Goal: Task Accomplishment & Management: Use online tool/utility

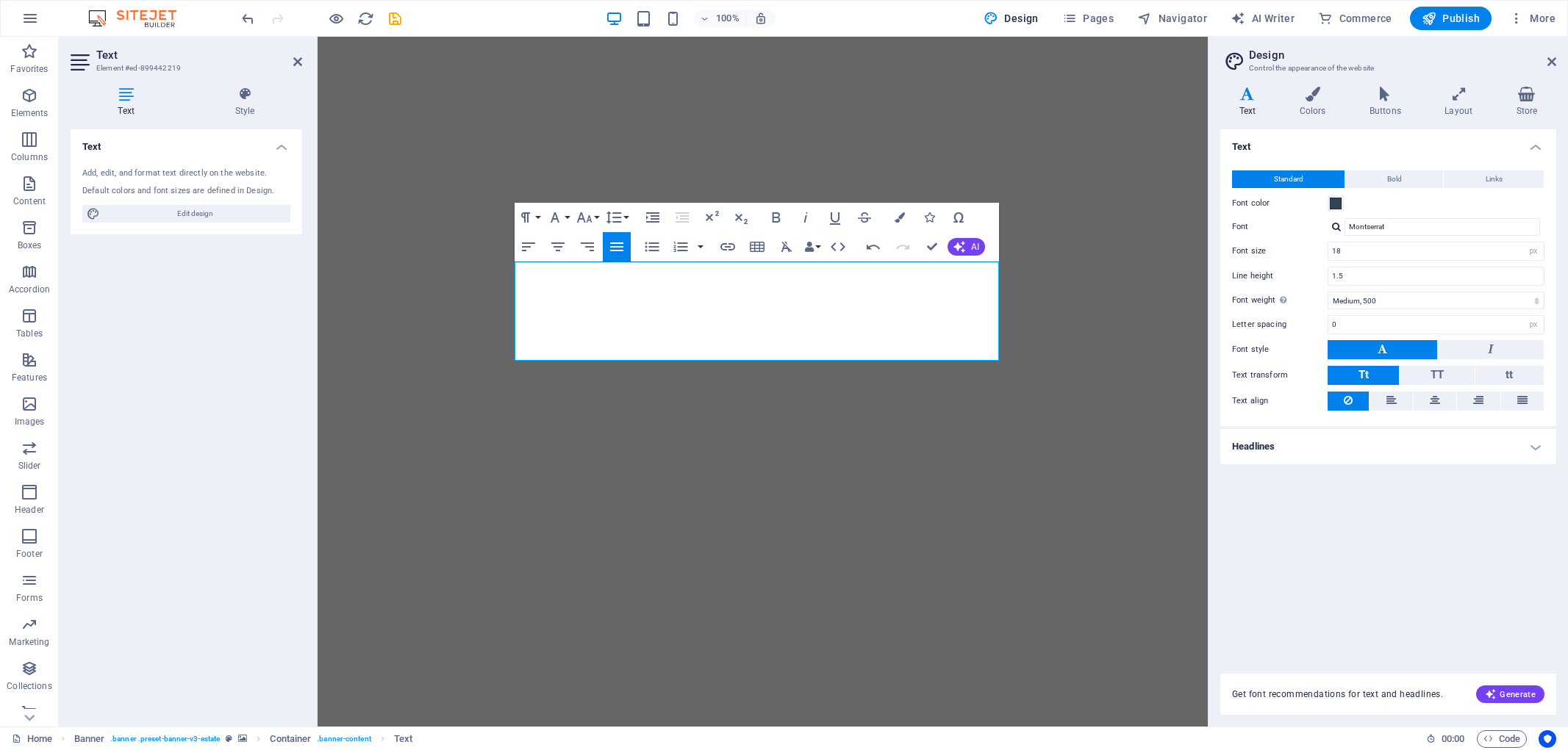
click at [1446, 16] on span "Publish" at bounding box center [1451, 18] width 58 height 15
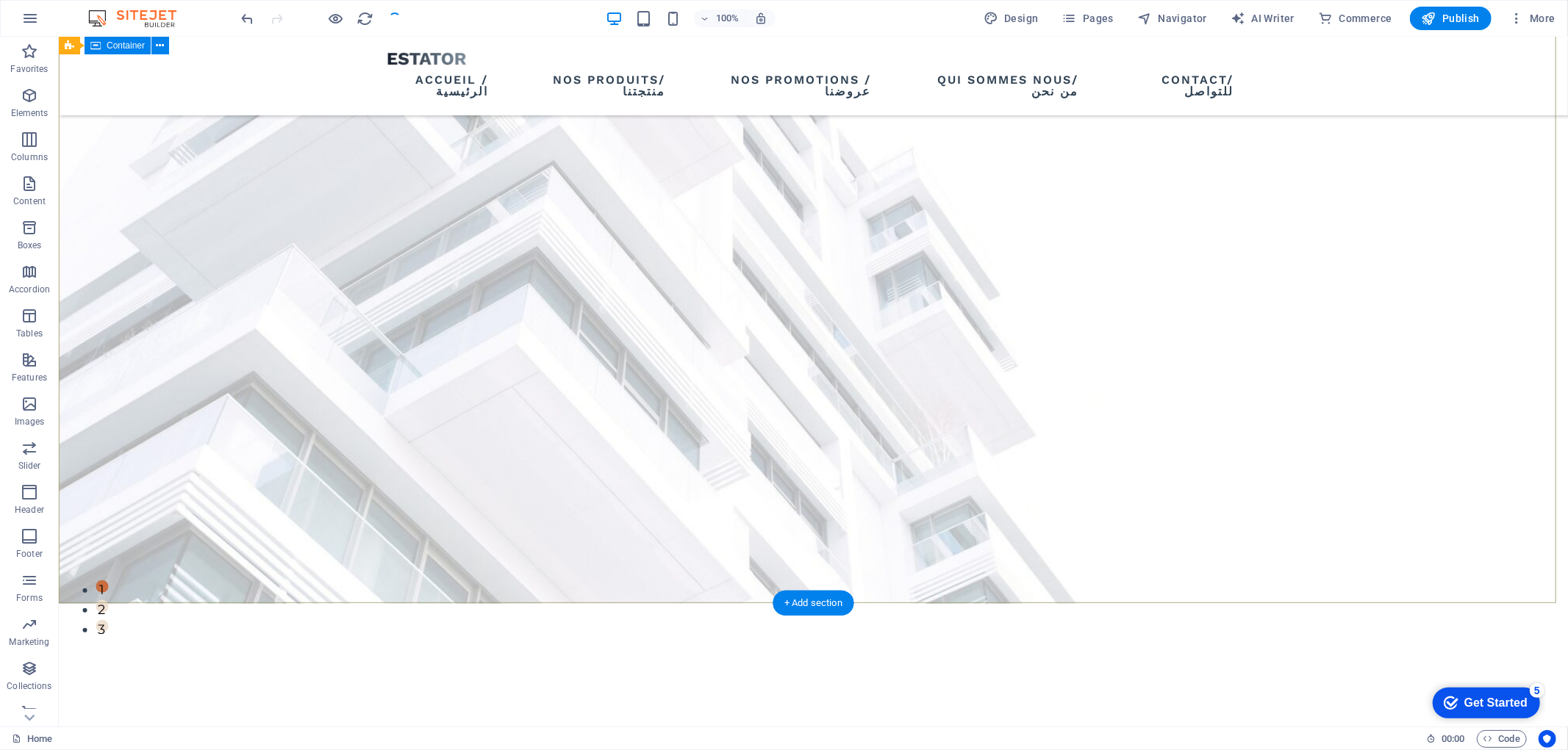
scroll to position [123, 0]
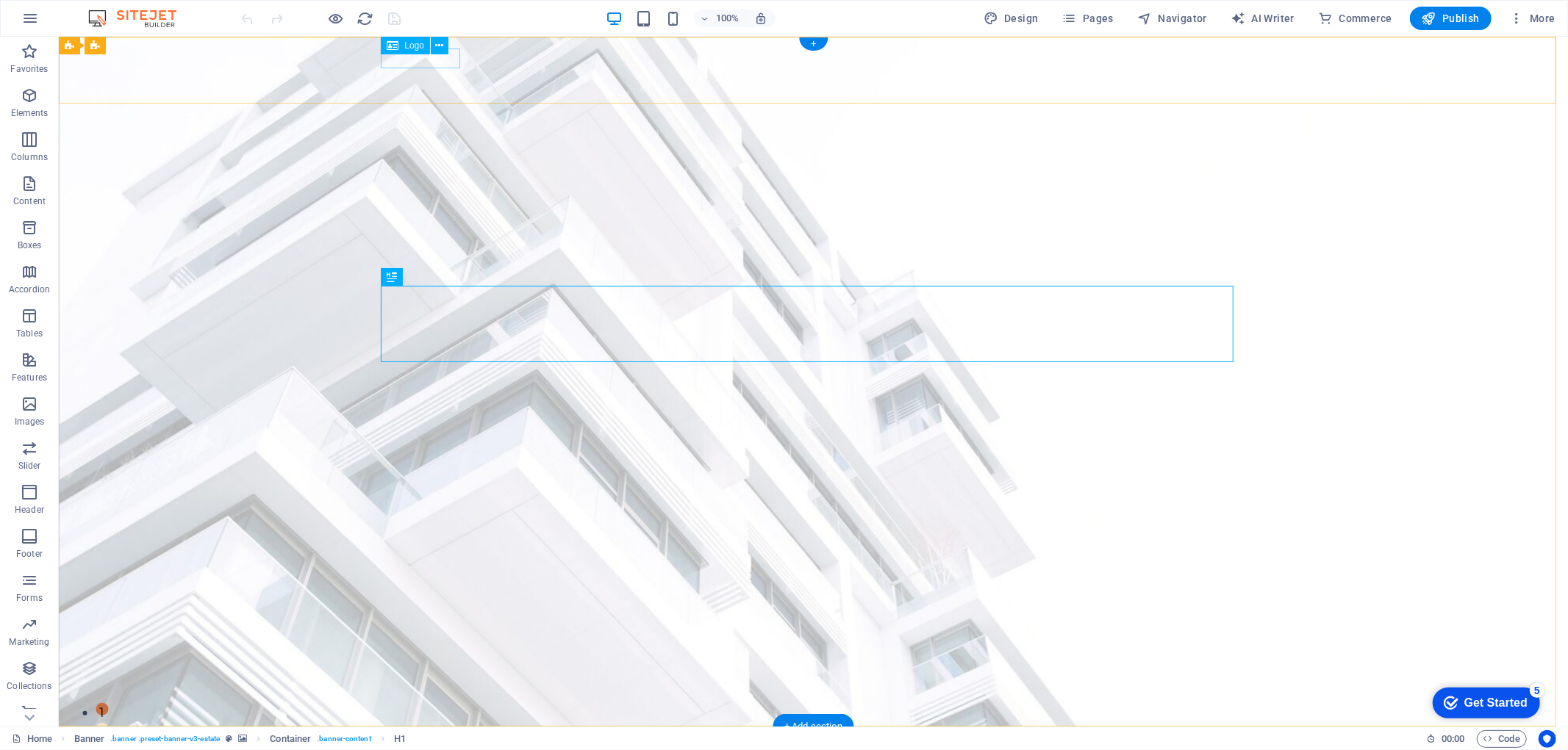
click at [417, 738] on div at bounding box center [812, 748] width 852 height 20
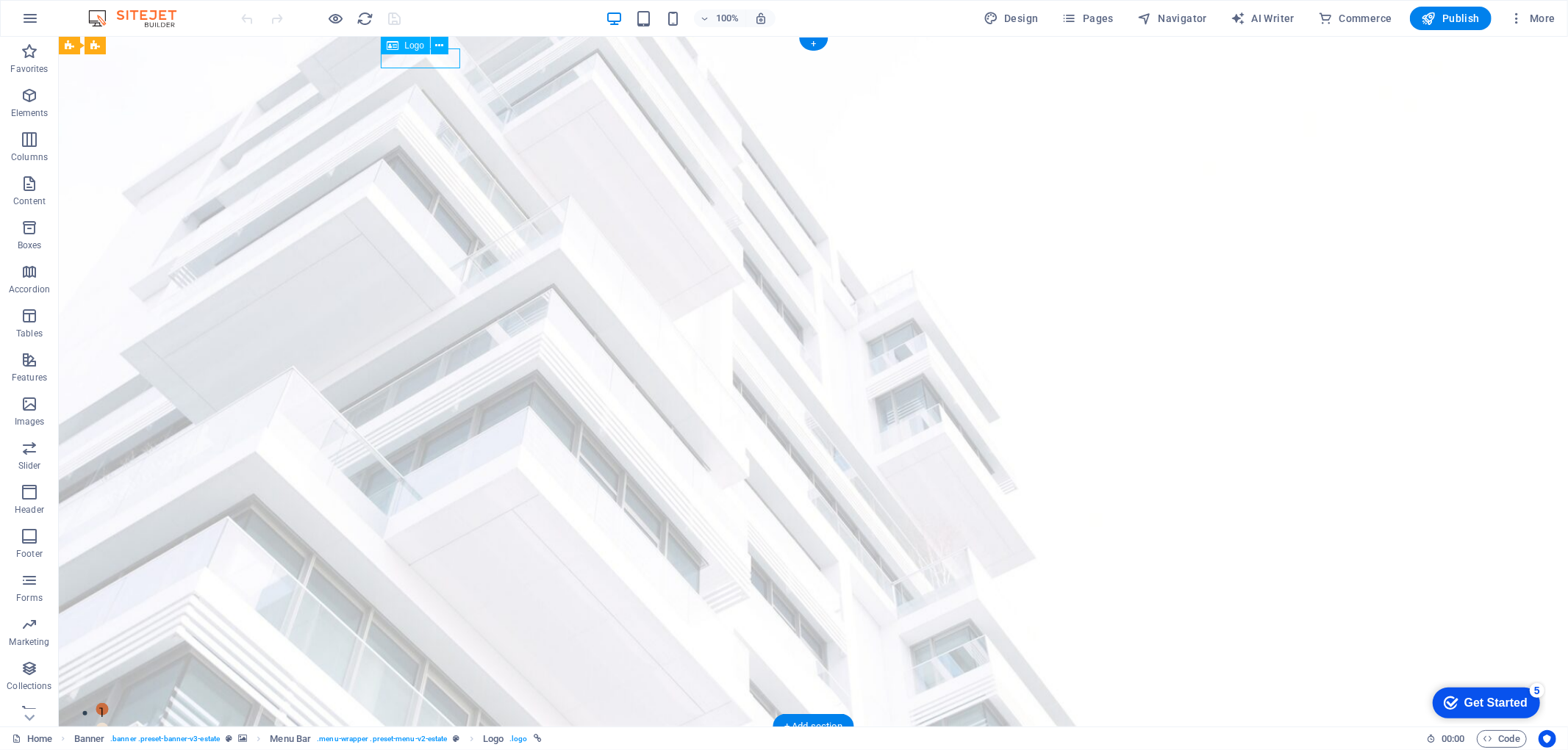
click at [417, 738] on div at bounding box center [812, 748] width 852 height 20
select select "px"
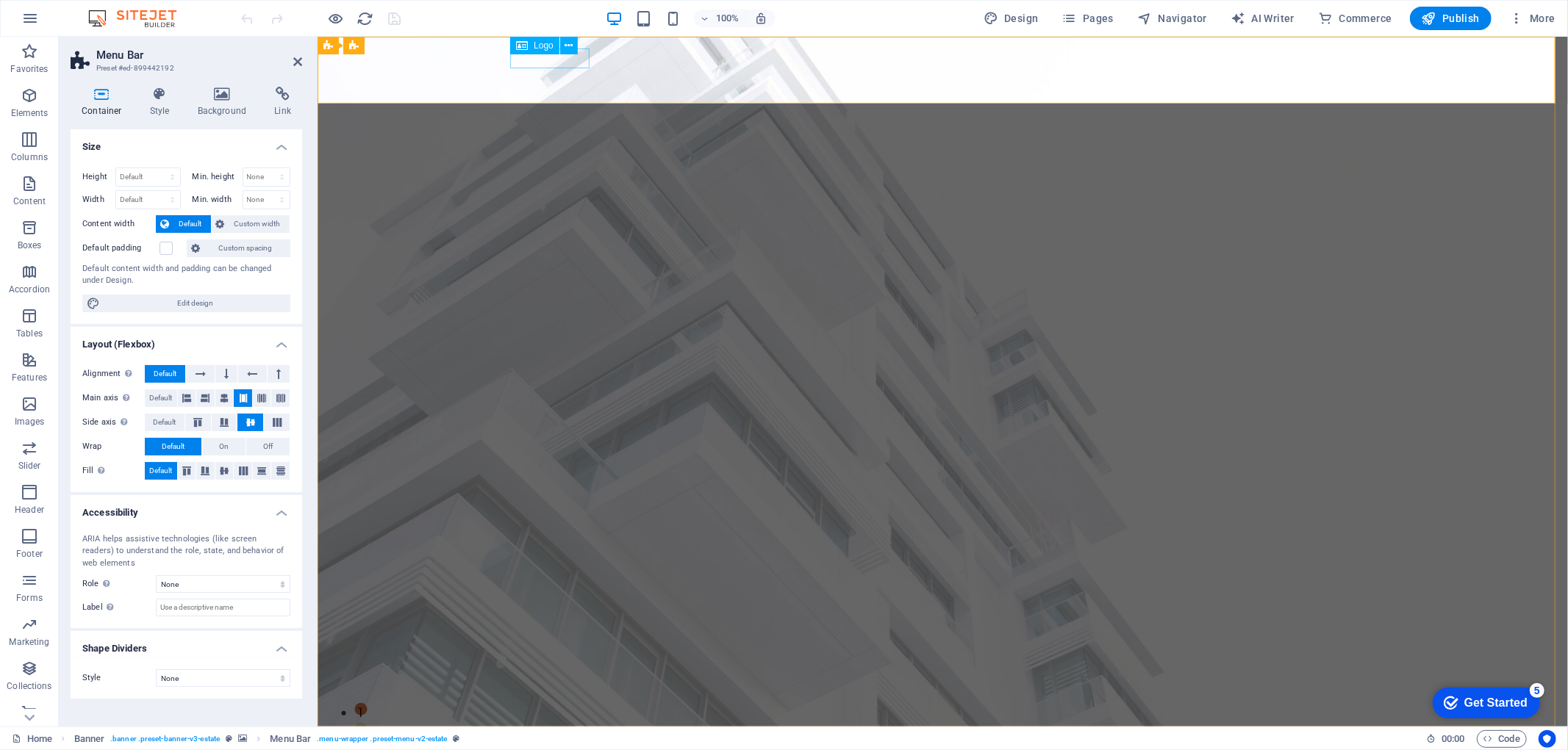
click at [536, 738] on div at bounding box center [942, 748] width 852 height 20
select select "px"
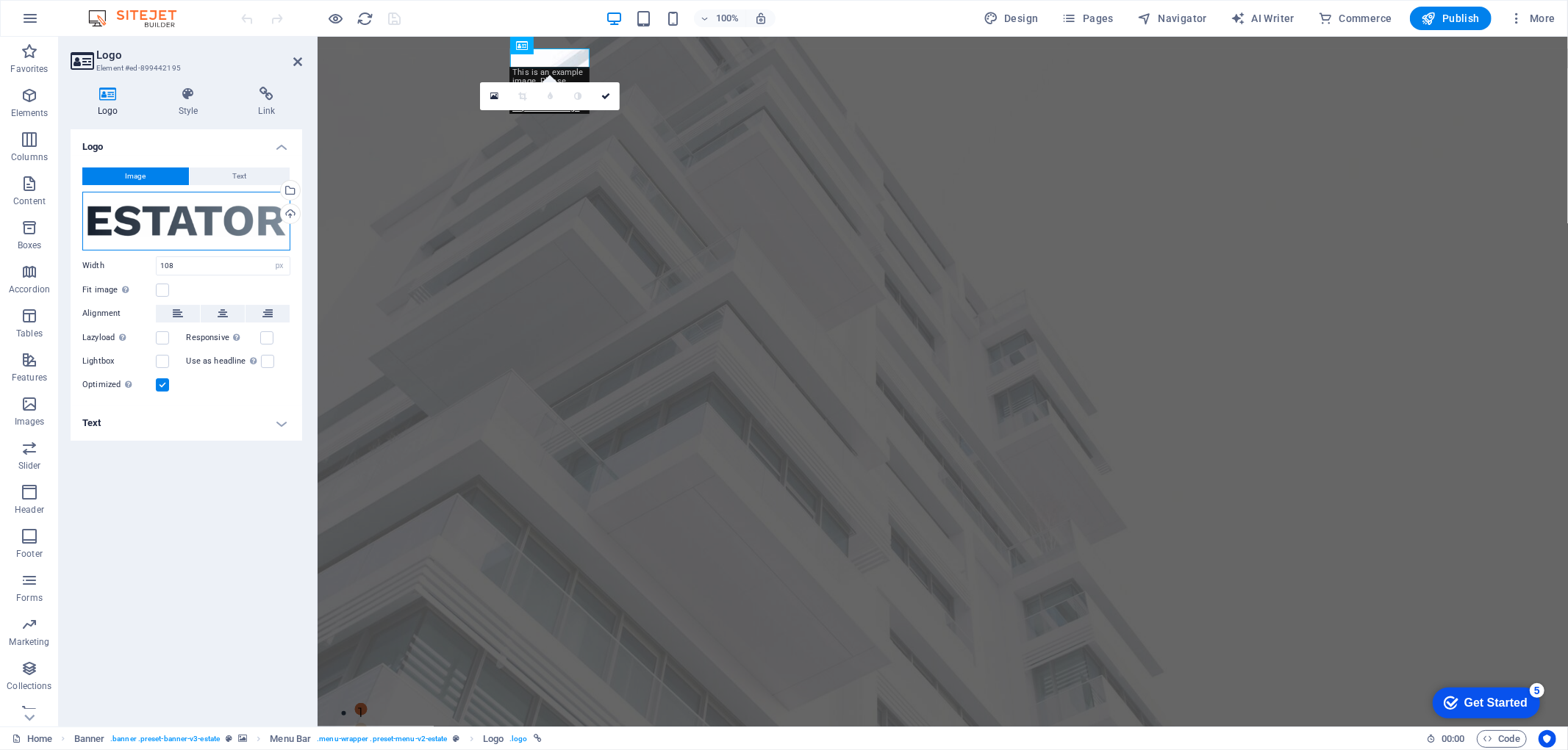
click at [206, 236] on div "Drag files here, click to choose files or select files from Files or our free s…" at bounding box center [186, 221] width 208 height 59
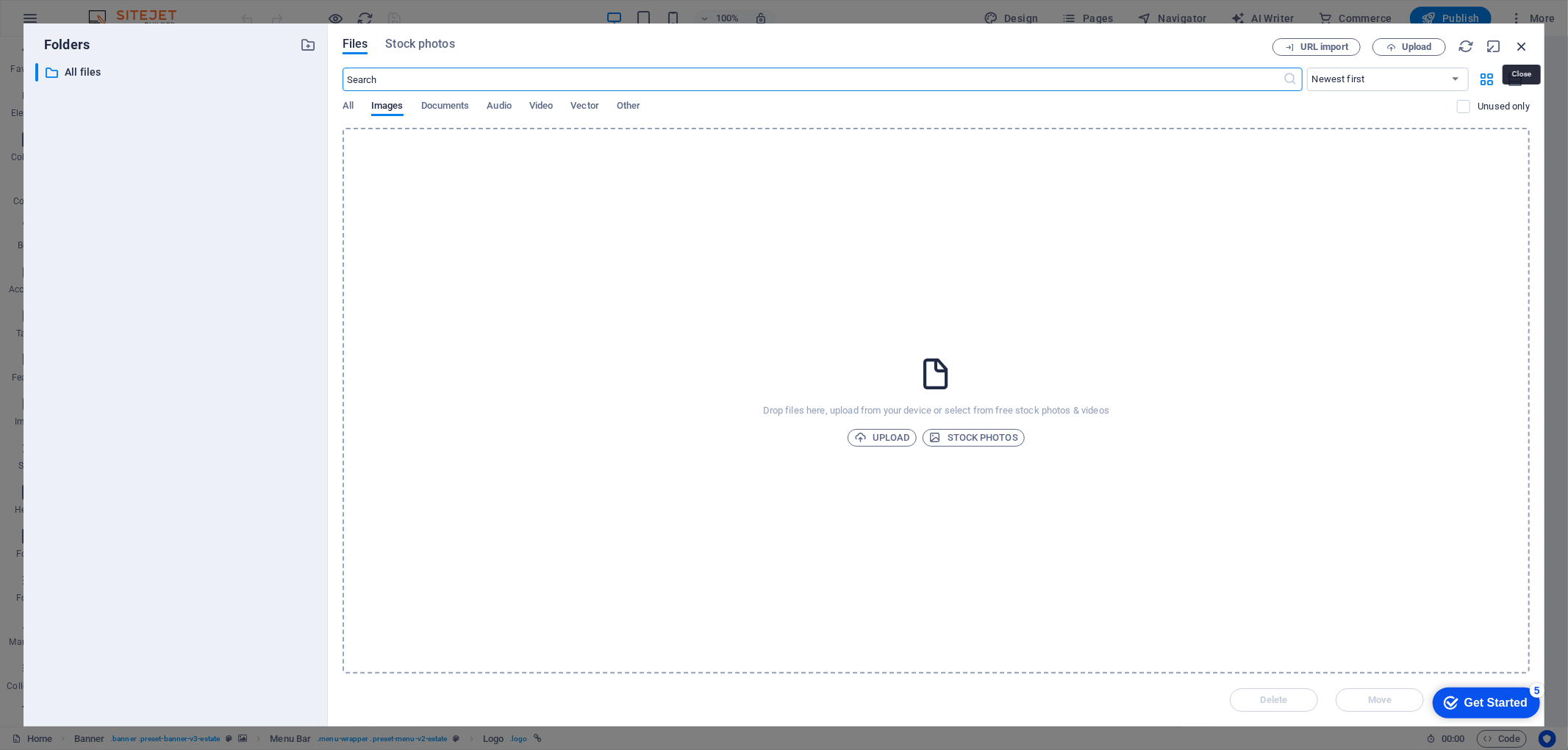
drag, startPoint x: 1527, startPoint y: 46, endPoint x: 1176, endPoint y: 22, distance: 351.8
click at [1527, 46] on icon "button" at bounding box center [1522, 46] width 16 height 16
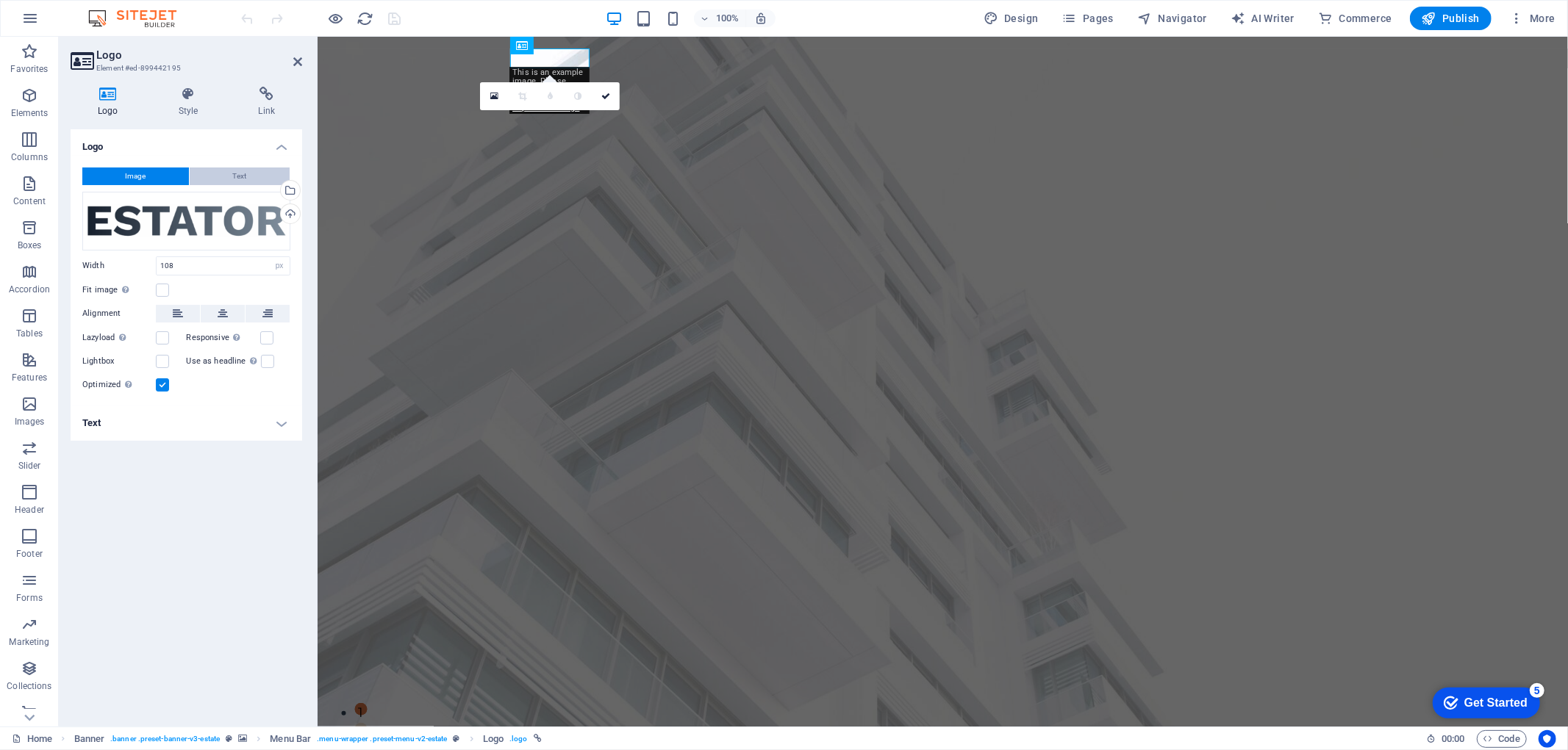
click at [238, 175] on span "Text" at bounding box center [240, 176] width 14 height 18
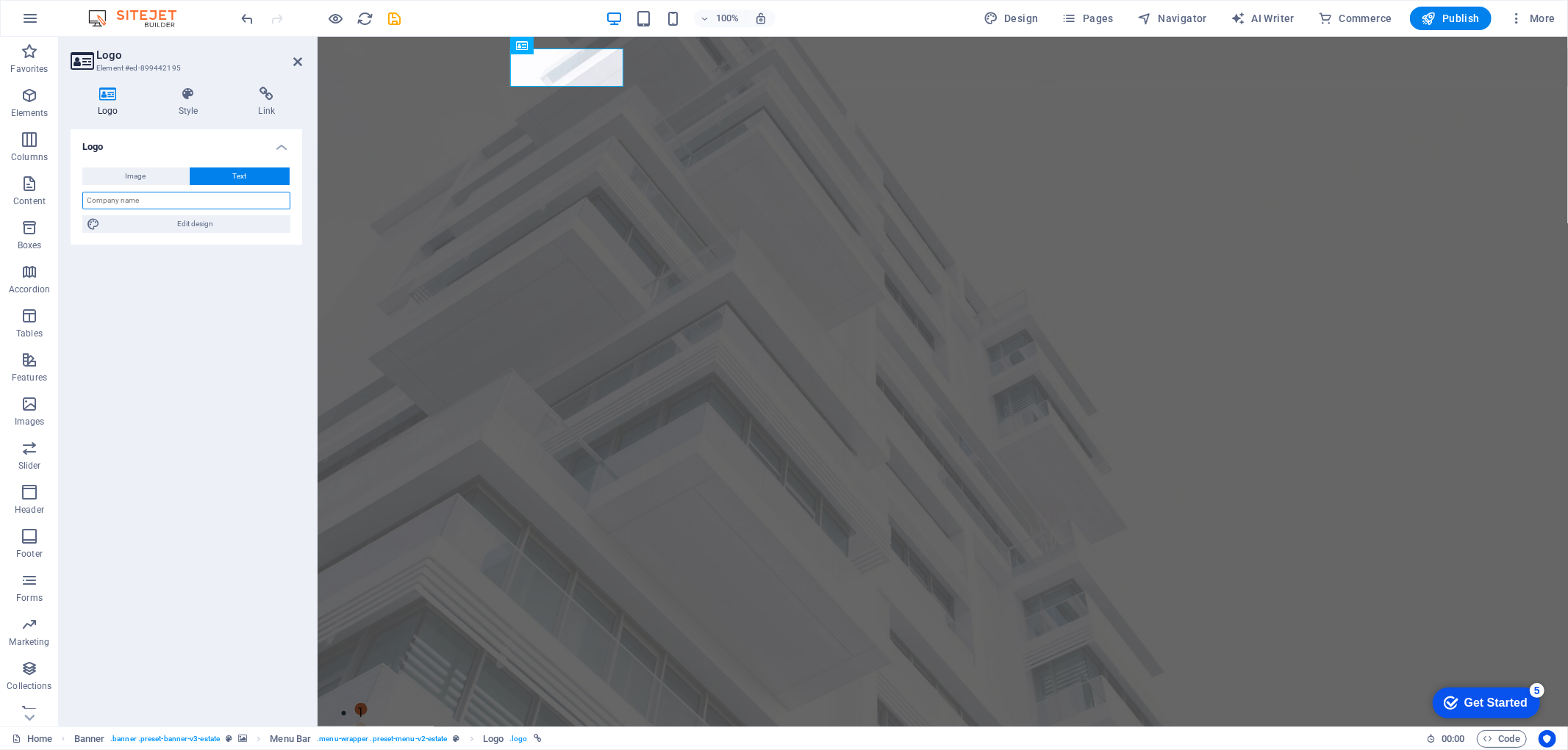
click at [189, 203] on input "text" at bounding box center [186, 200] width 208 height 18
type input "a"
type input "AJC ASSURANCE"
click at [132, 178] on span "Image" at bounding box center [136, 176] width 21 height 18
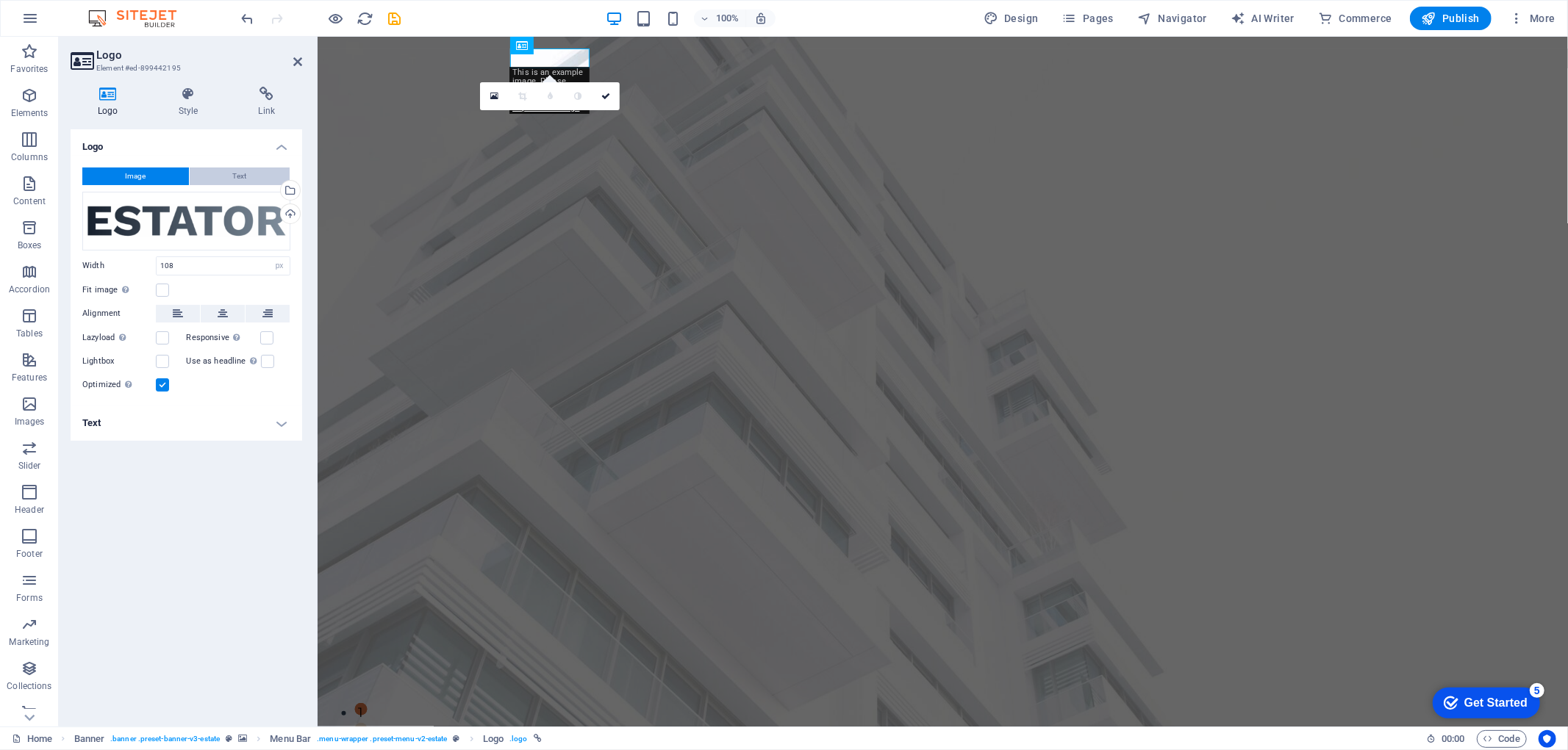
click at [222, 176] on button "Text" at bounding box center [239, 176] width 100 height 18
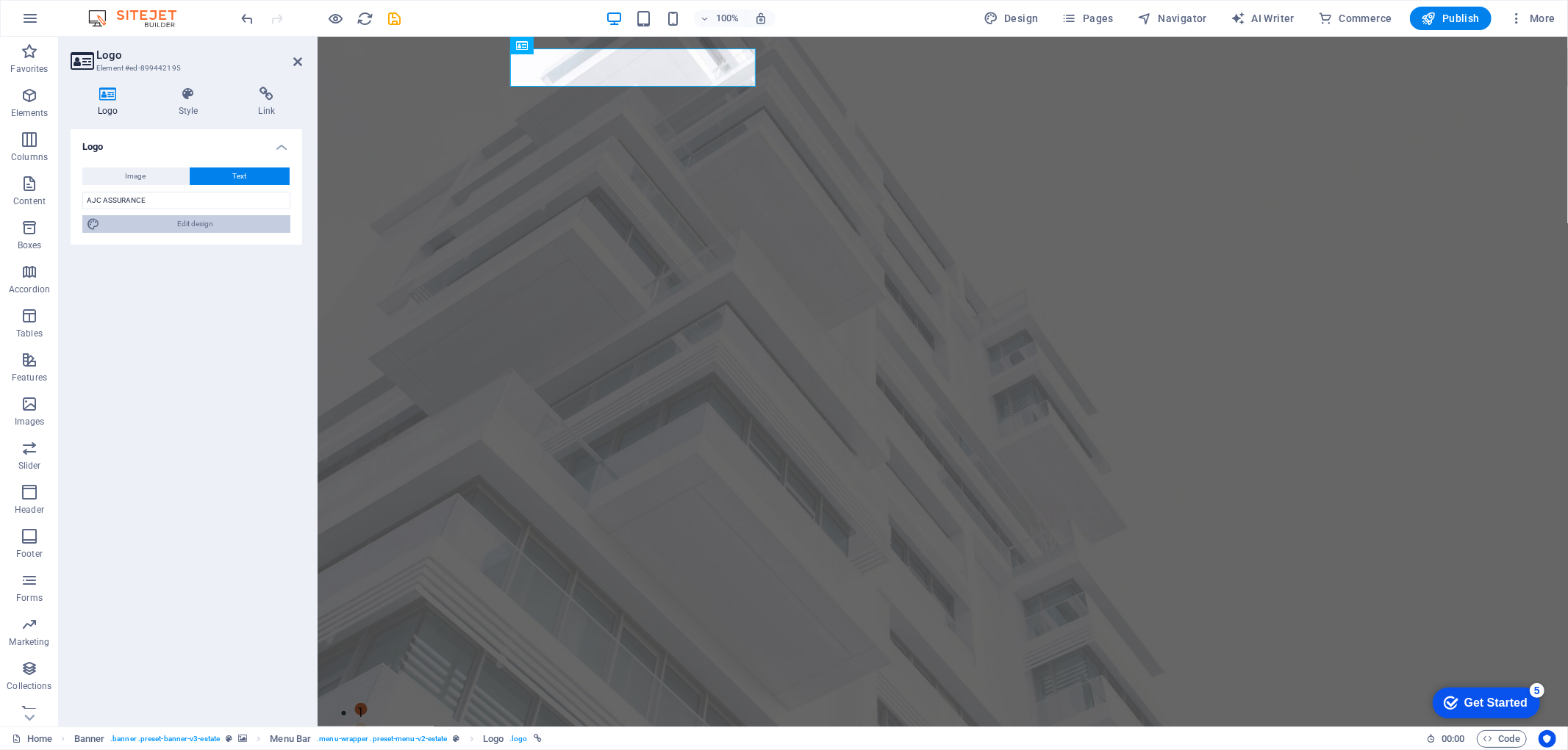
click at [199, 229] on span "Edit design" at bounding box center [195, 224] width 182 height 18
select select "px"
select select "700"
select select "px"
select select "rem"
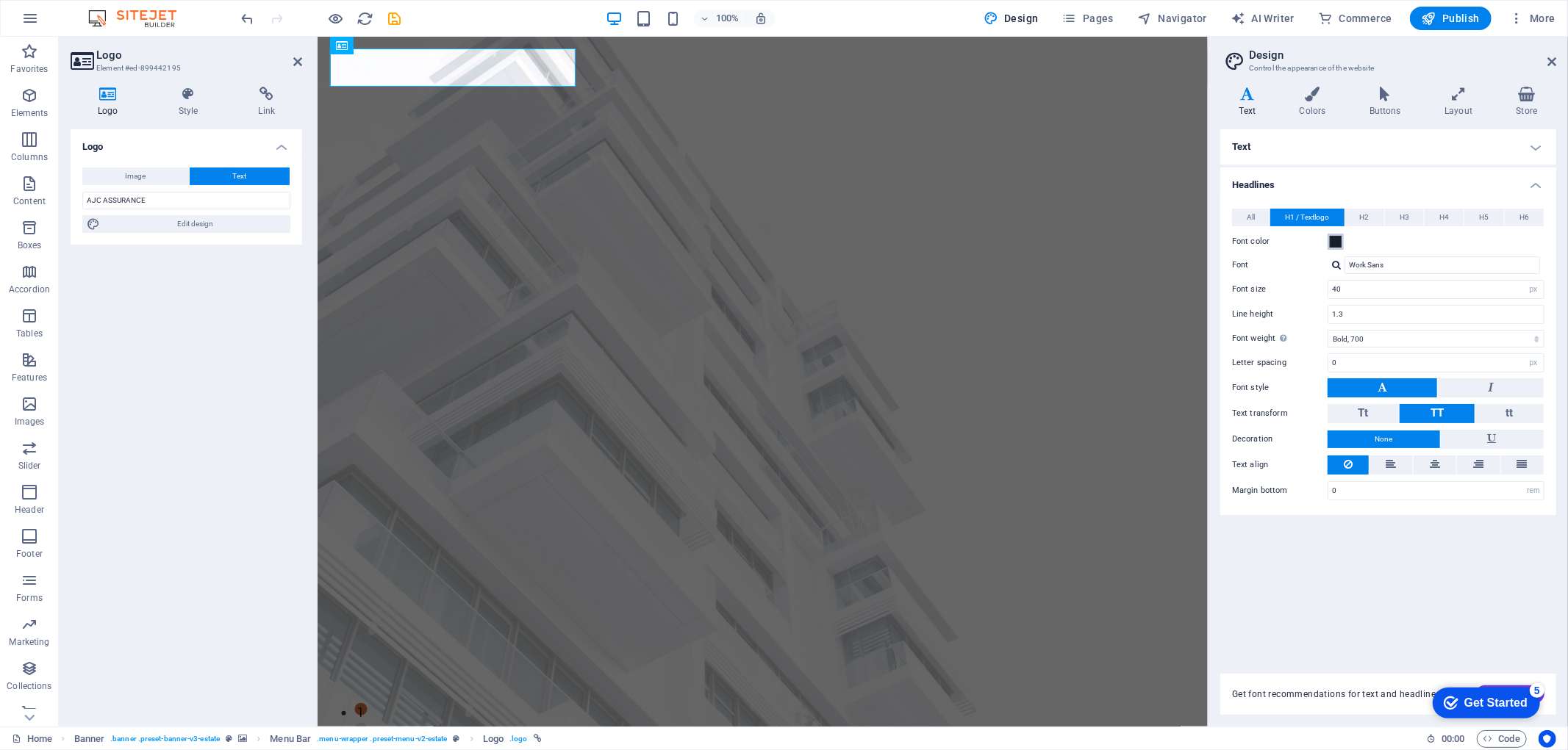
click at [1333, 240] on span at bounding box center [1335, 241] width 12 height 12
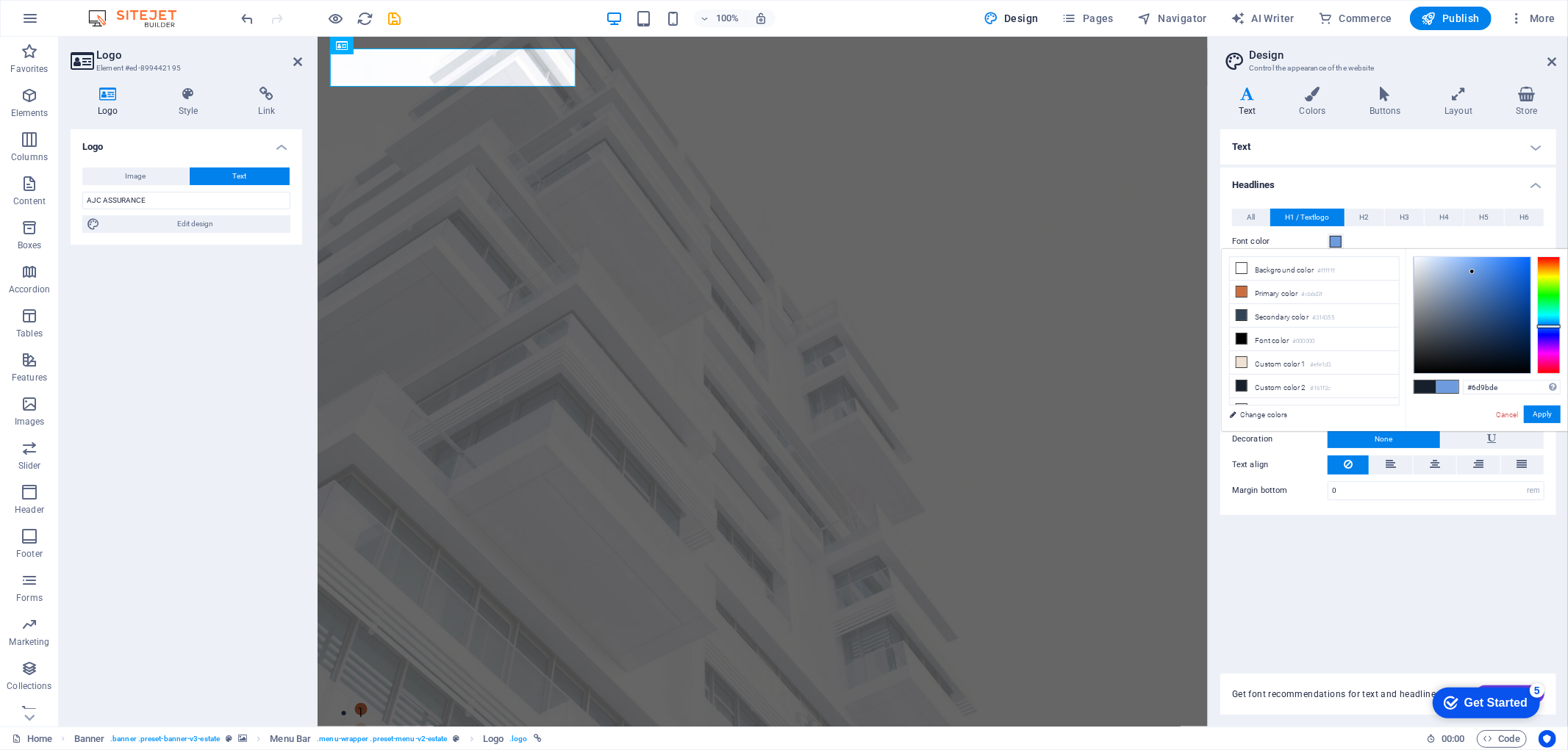
drag, startPoint x: 1508, startPoint y: 277, endPoint x: 1472, endPoint y: 272, distance: 36.3
click at [1472, 272] on div at bounding box center [1472, 315] width 116 height 116
drag, startPoint x: 1475, startPoint y: 273, endPoint x: 1485, endPoint y: 290, distance: 19.7
click at [1484, 290] on div at bounding box center [1472, 315] width 116 height 116
click at [1474, 294] on div at bounding box center [1472, 315] width 116 height 116
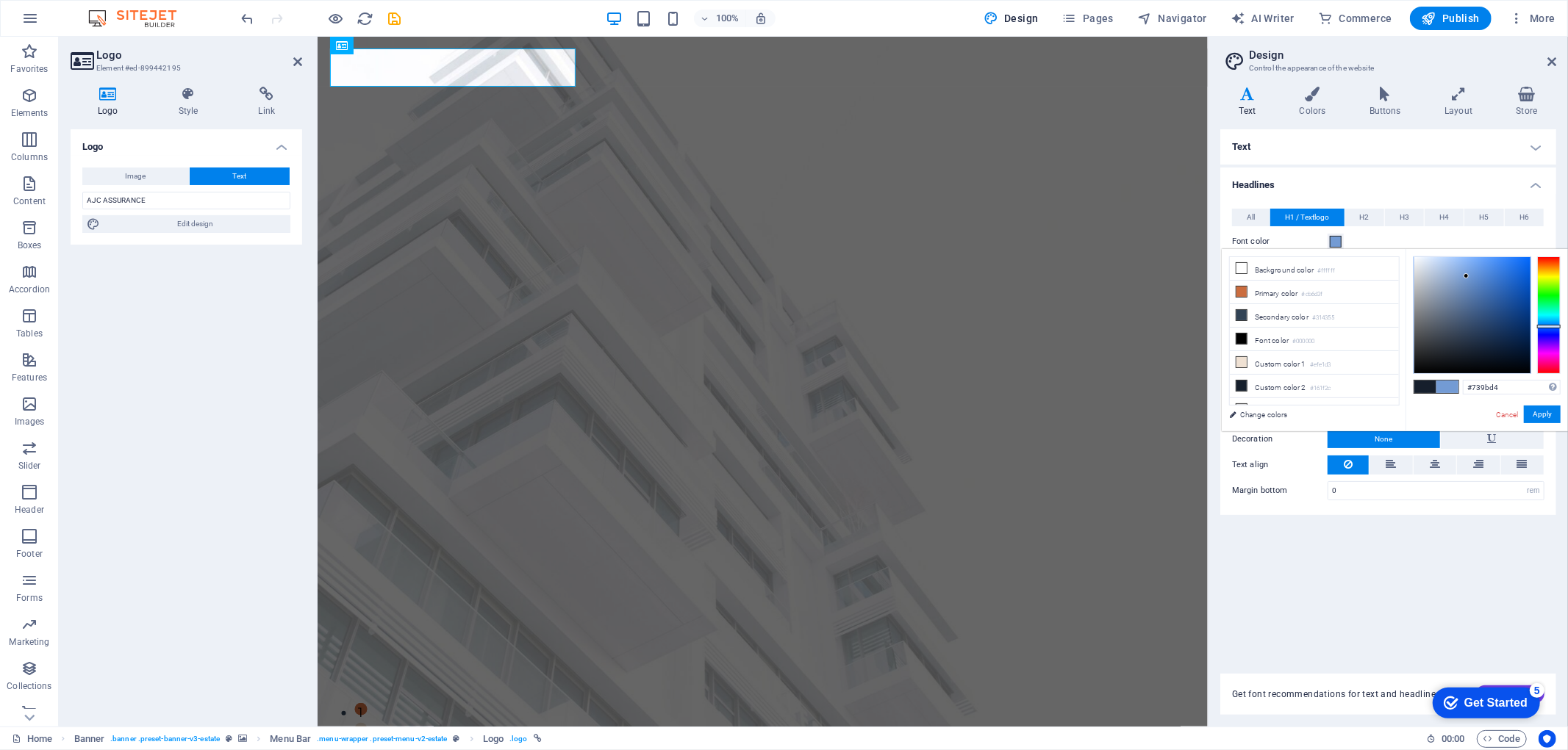
click at [1467, 277] on div at bounding box center [1472, 315] width 116 height 116
drag, startPoint x: 1461, startPoint y: 273, endPoint x: 1488, endPoint y: 302, distance: 39.6
click at [1488, 302] on div at bounding box center [1472, 315] width 116 height 116
drag, startPoint x: 1501, startPoint y: 287, endPoint x: 1458, endPoint y: 306, distance: 47.0
click at [1458, 306] on div at bounding box center [1472, 315] width 116 height 116
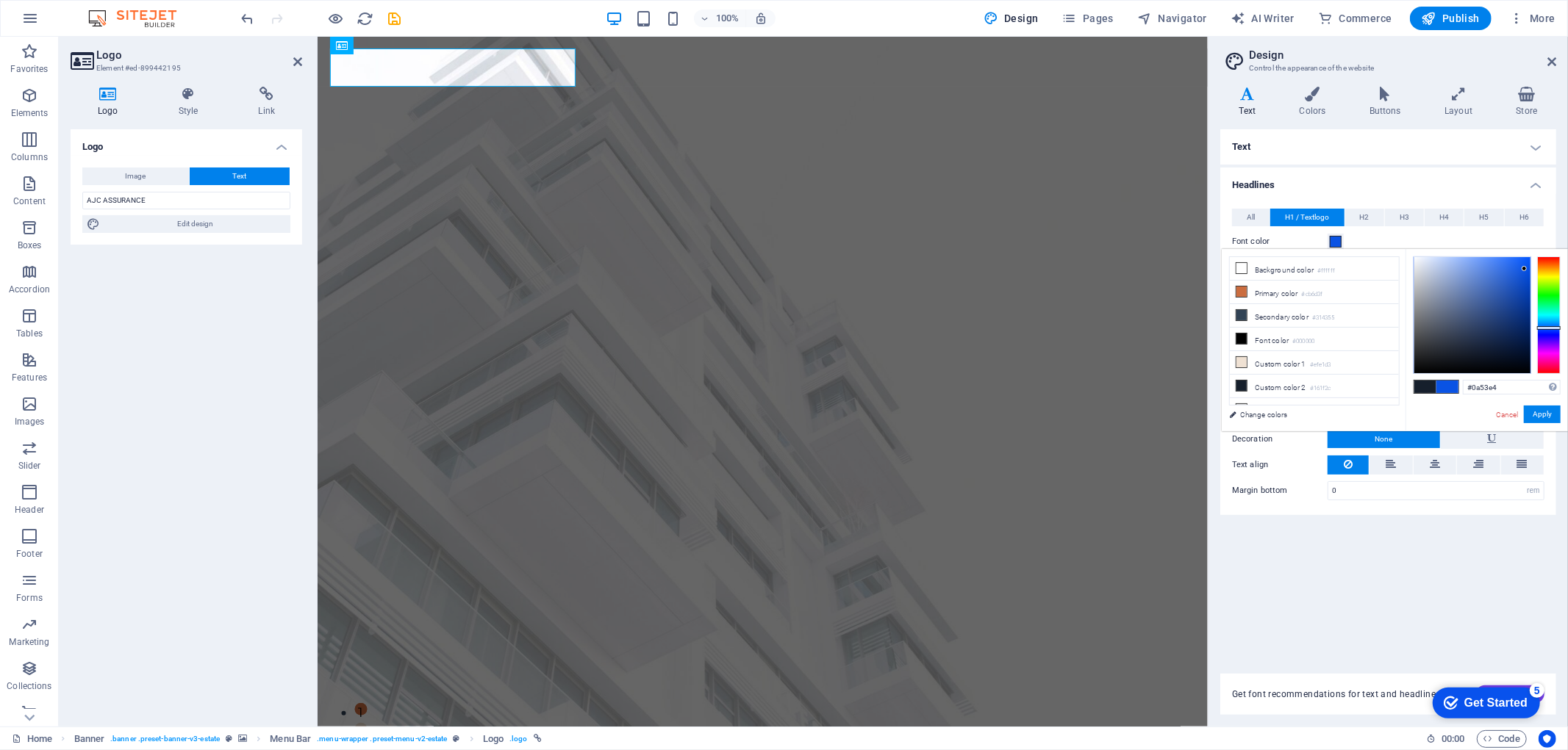
drag, startPoint x: 1461, startPoint y: 300, endPoint x: 1525, endPoint y: 269, distance: 71.1
click at [1525, 269] on div at bounding box center [1472, 315] width 116 height 116
click at [1468, 309] on div at bounding box center [1472, 315] width 116 height 116
drag, startPoint x: 1451, startPoint y: 329, endPoint x: 1485, endPoint y: 291, distance: 51.0
click at [1485, 291] on div at bounding box center [1472, 315] width 116 height 116
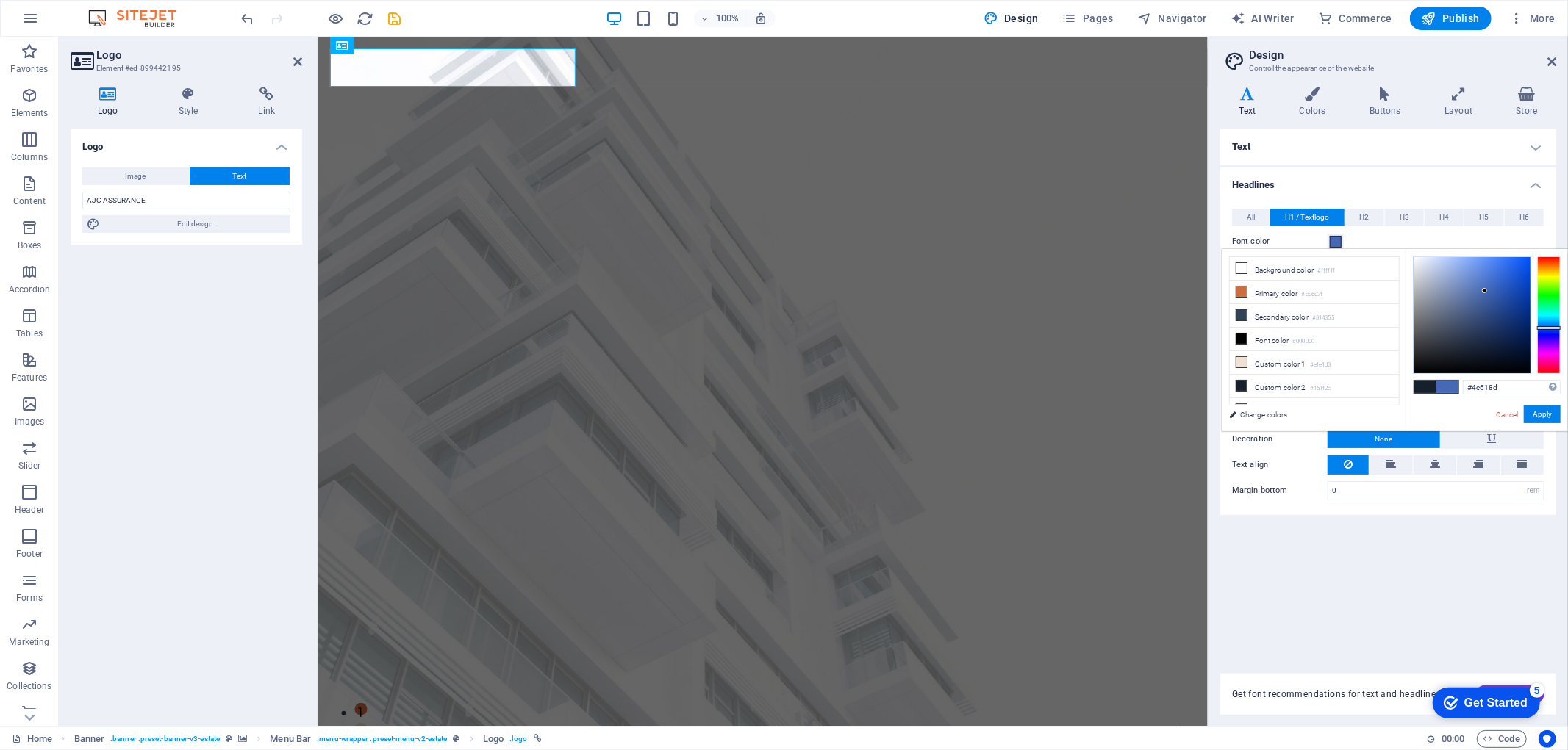
type input "#4569b4"
drag, startPoint x: 1536, startPoint y: 415, endPoint x: 543, endPoint y: 459, distance: 994.0
click at [1536, 415] on button "Apply" at bounding box center [1542, 414] width 37 height 18
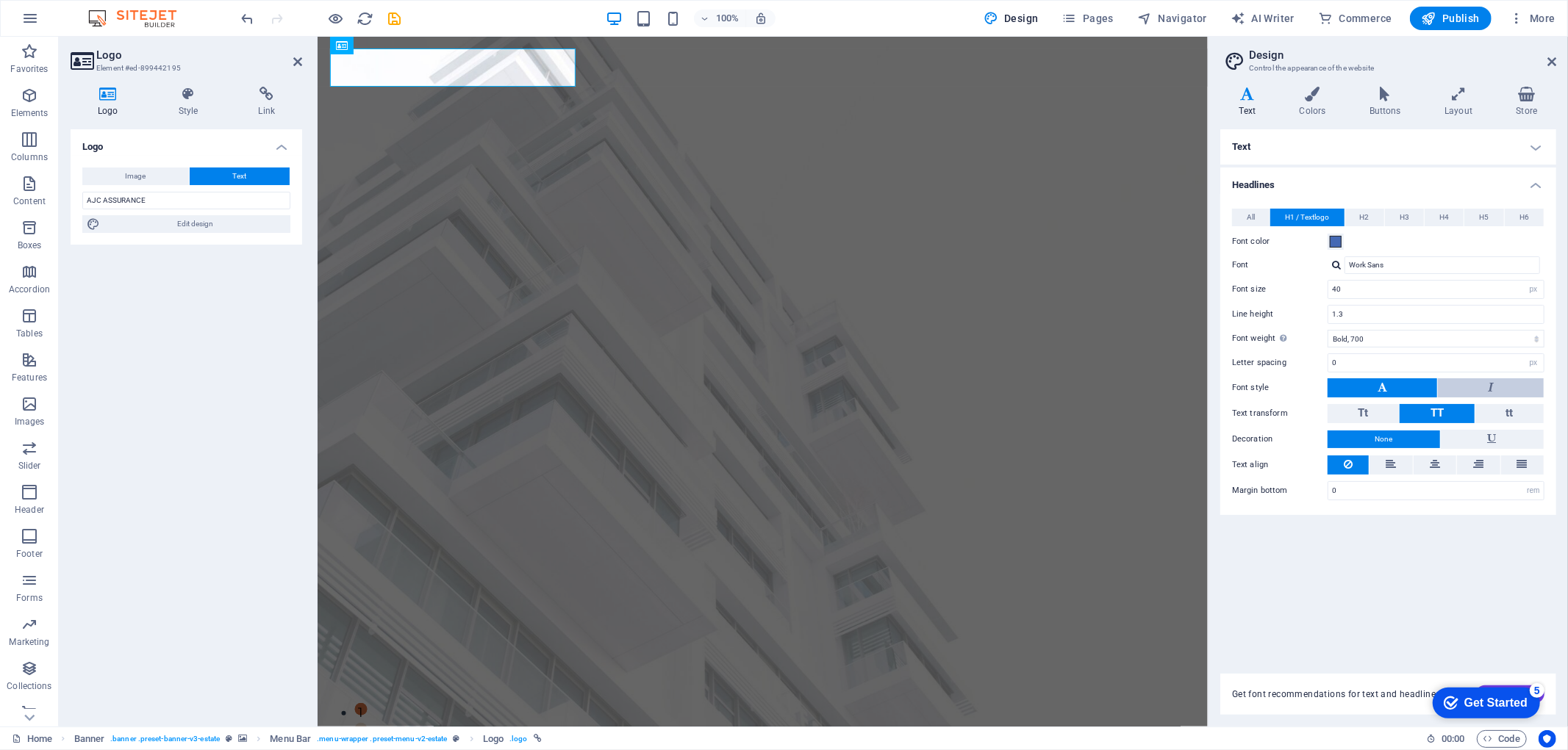
click at [1476, 392] on button at bounding box center [1491, 388] width 106 height 19
click at [1400, 389] on button at bounding box center [1383, 388] width 110 height 19
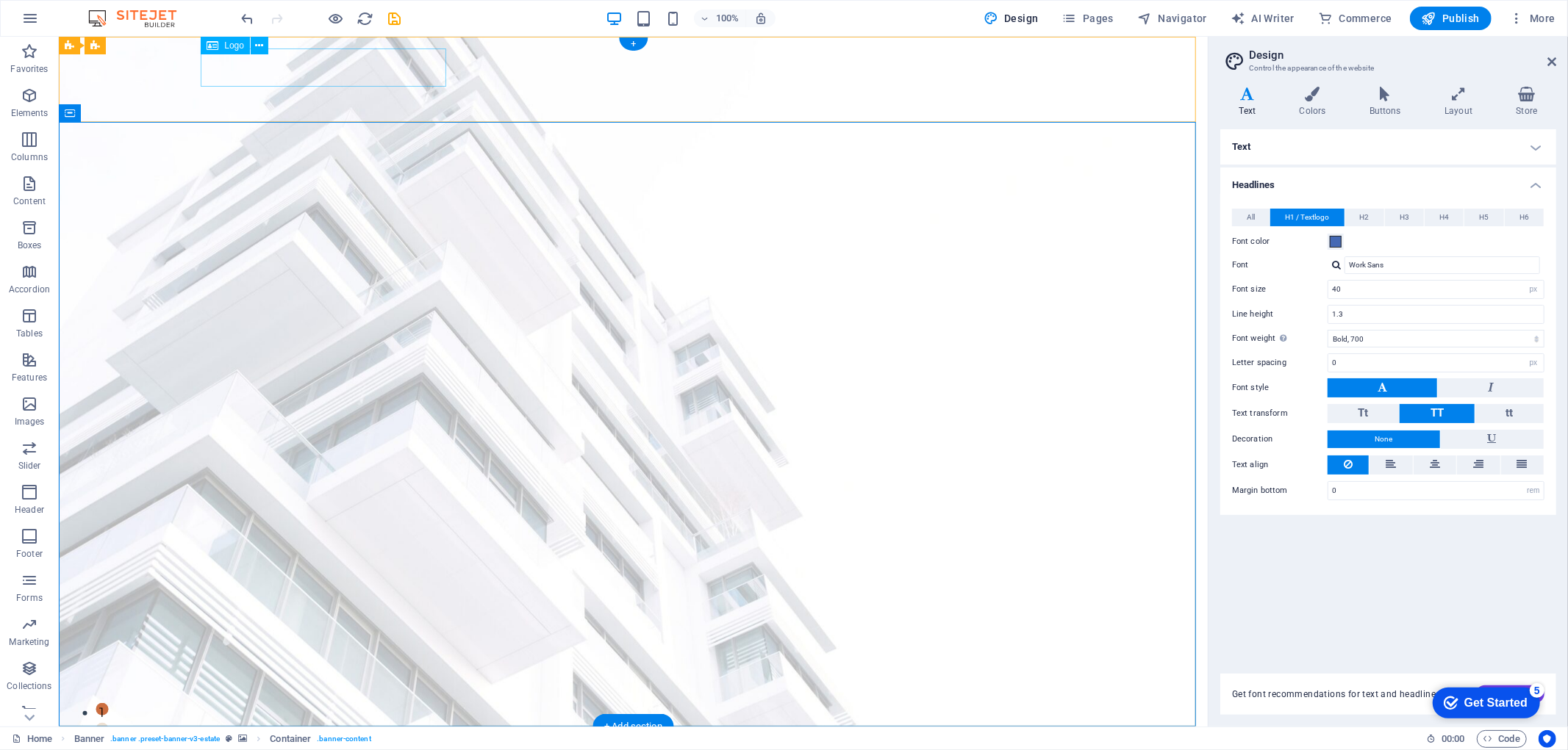
click at [392, 738] on div "AJC ASSURANCE" at bounding box center [632, 756] width 852 height 38
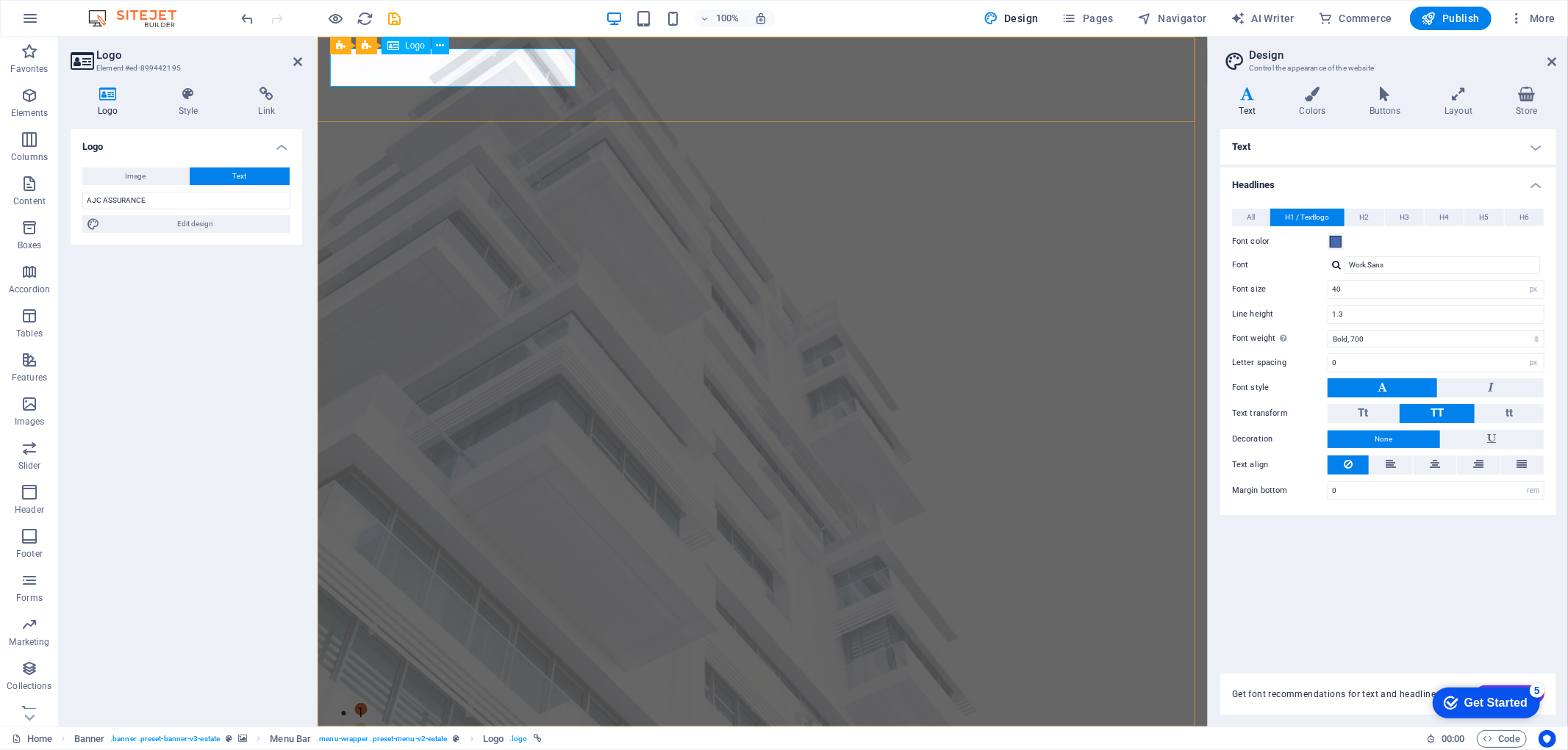
click at [560, 738] on div "AJC ASSURANCE" at bounding box center [762, 756] width 852 height 38
click at [223, 205] on input "AJC ASSURANCE" at bounding box center [186, 200] width 208 height 18
type input "AJC ASSURANCES"
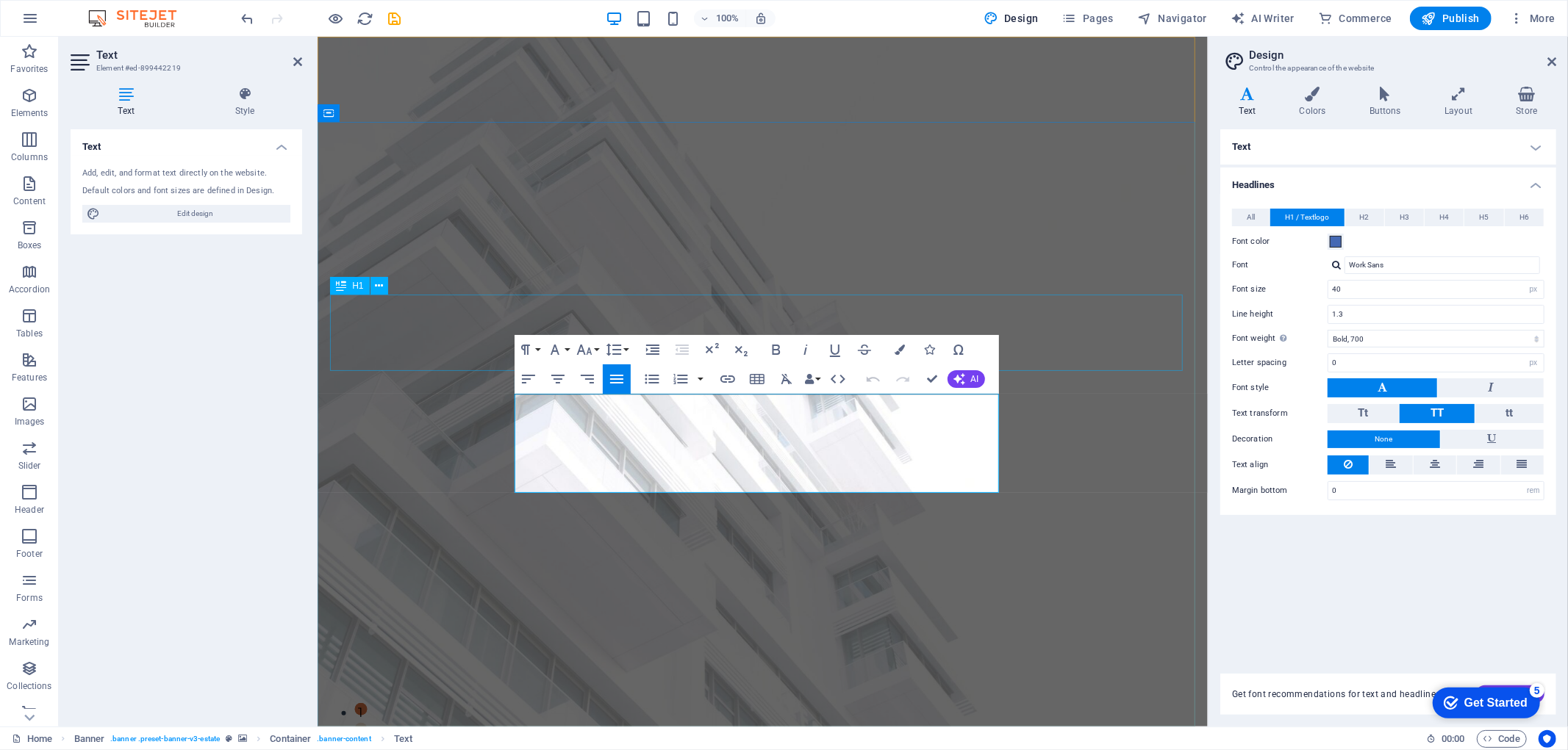
scroll to position [772, -2]
click at [586, 375] on icon "button" at bounding box center [587, 378] width 18 height 18
click at [528, 343] on icon "button" at bounding box center [526, 349] width 18 height 18
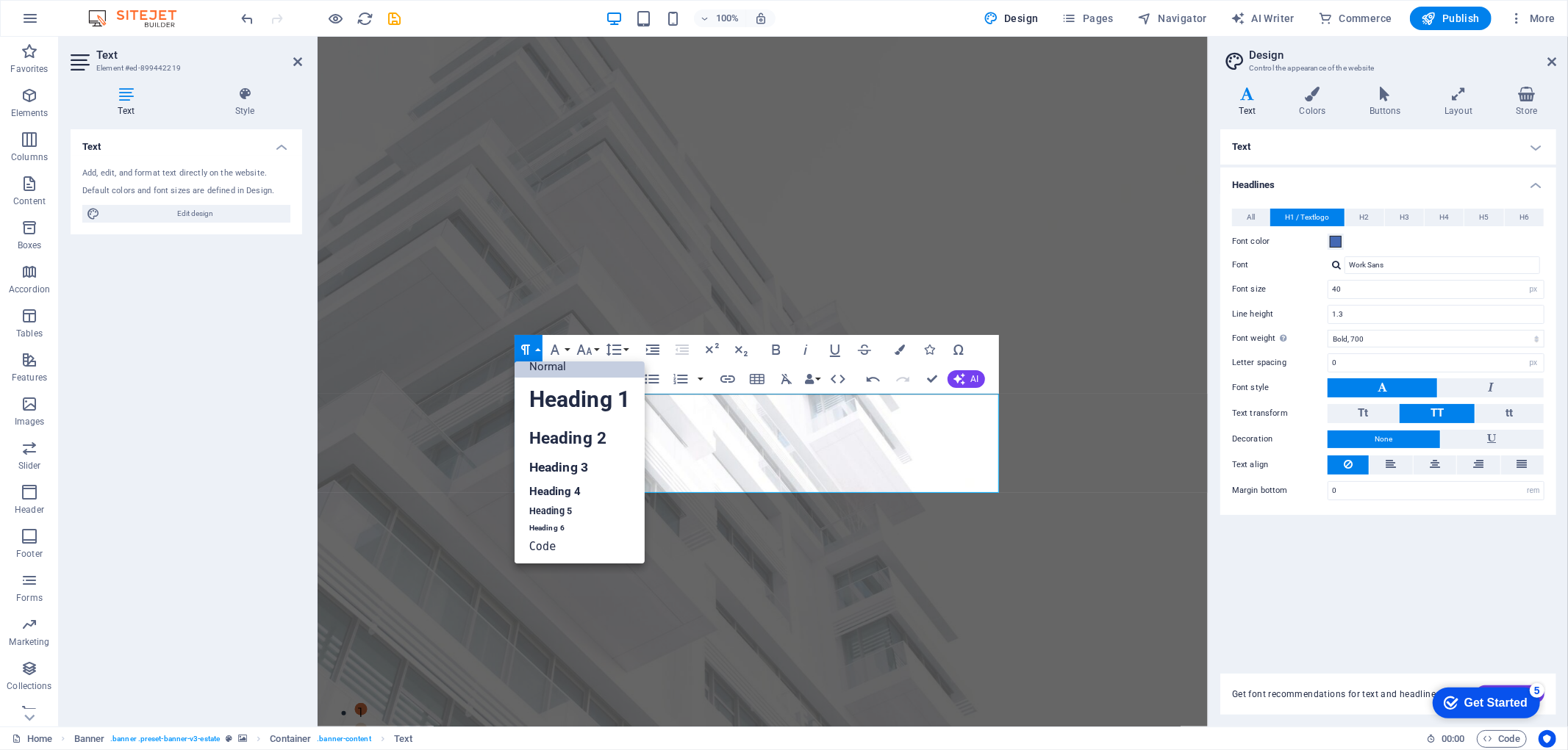
scroll to position [11, 0]
click at [528, 343] on icon "button" at bounding box center [526, 349] width 18 height 18
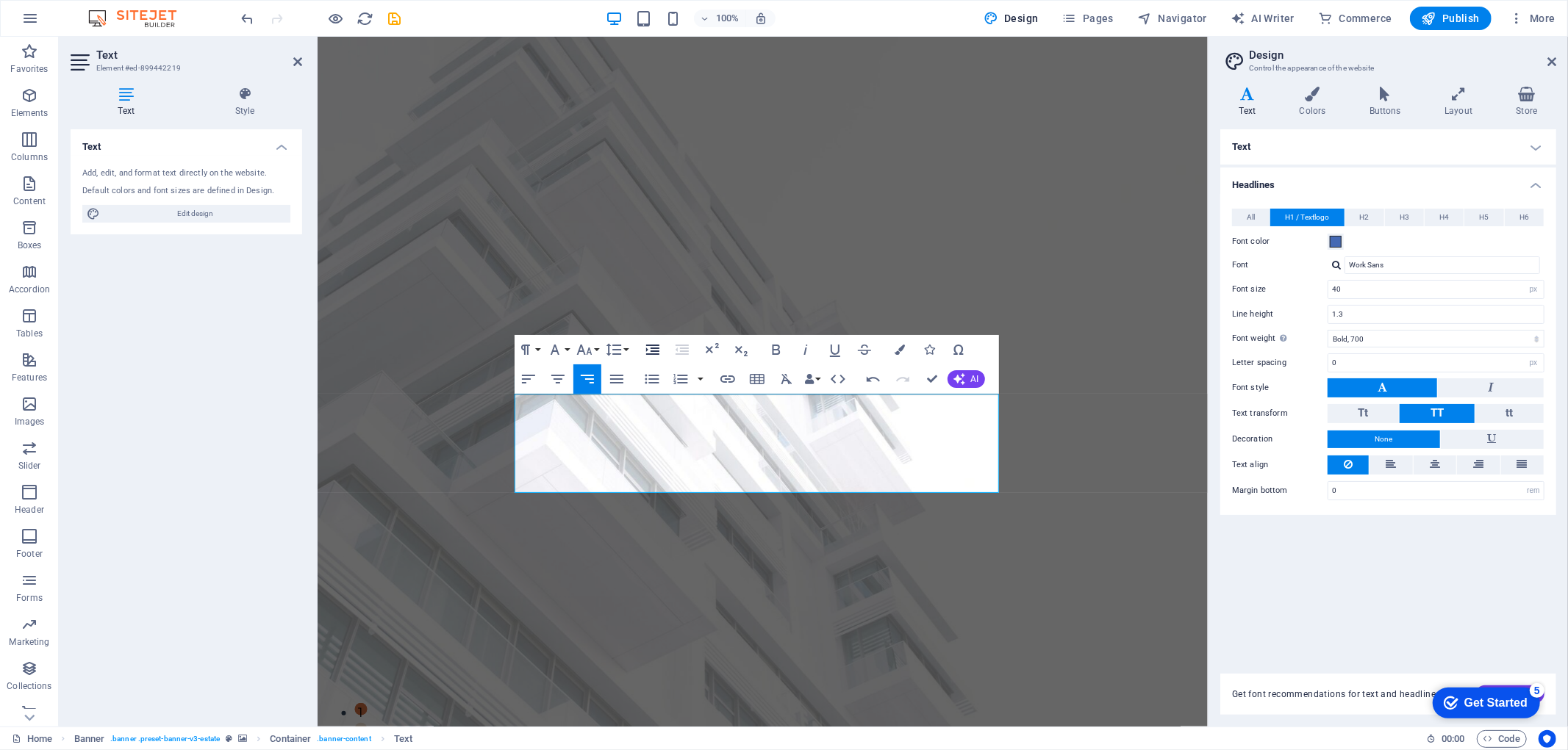
click at [644, 348] on icon "button" at bounding box center [652, 349] width 18 height 18
drag, startPoint x: 551, startPoint y: 483, endPoint x: 801, endPoint y: 477, distance: 250.1
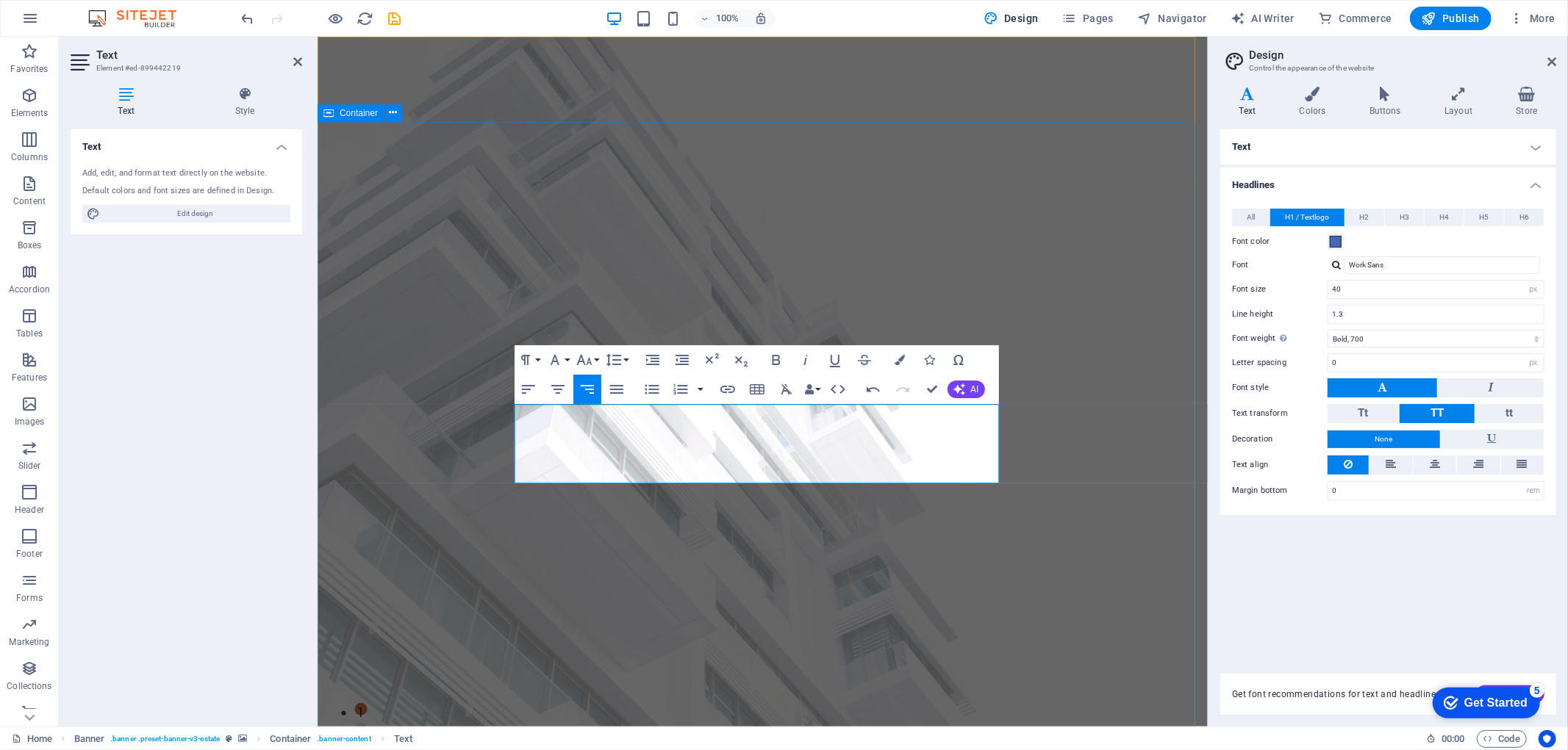
drag, startPoint x: 981, startPoint y: 473, endPoint x: 1003, endPoint y: 475, distance: 22.1
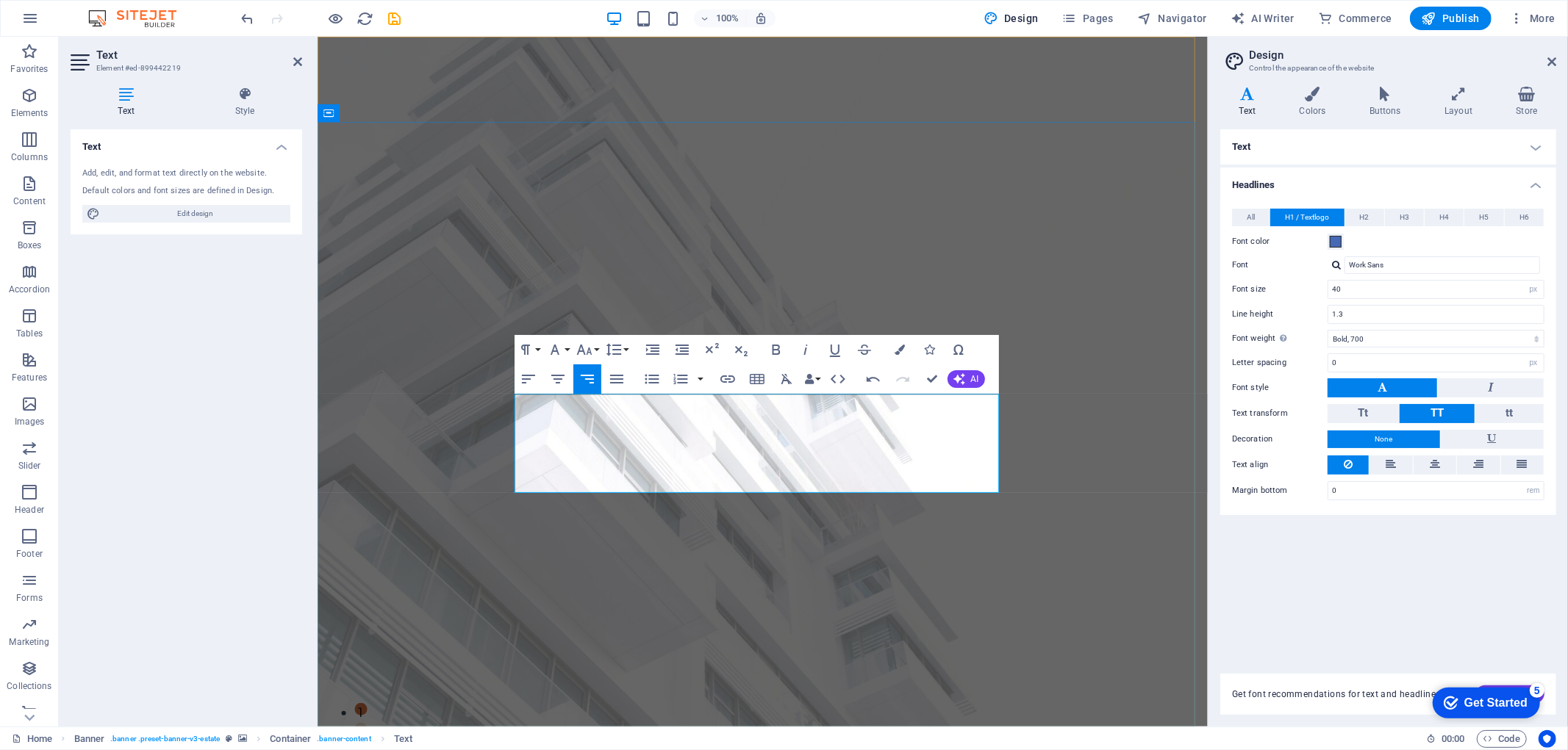
click at [879, 375] on icon "button" at bounding box center [873, 378] width 18 height 18
click at [897, 379] on icon "button" at bounding box center [903, 378] width 18 height 18
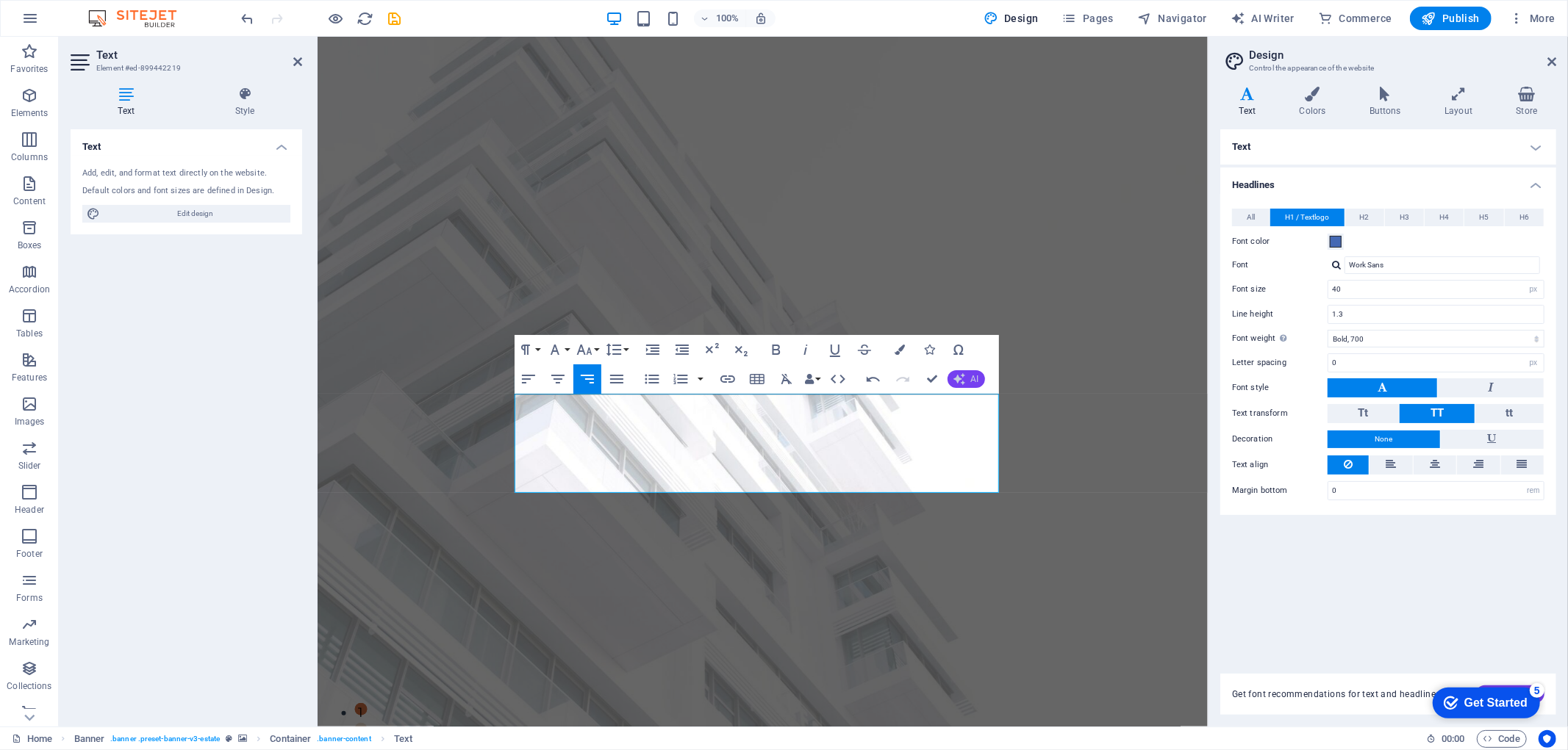
click at [973, 375] on span "AI" at bounding box center [975, 378] width 8 height 8
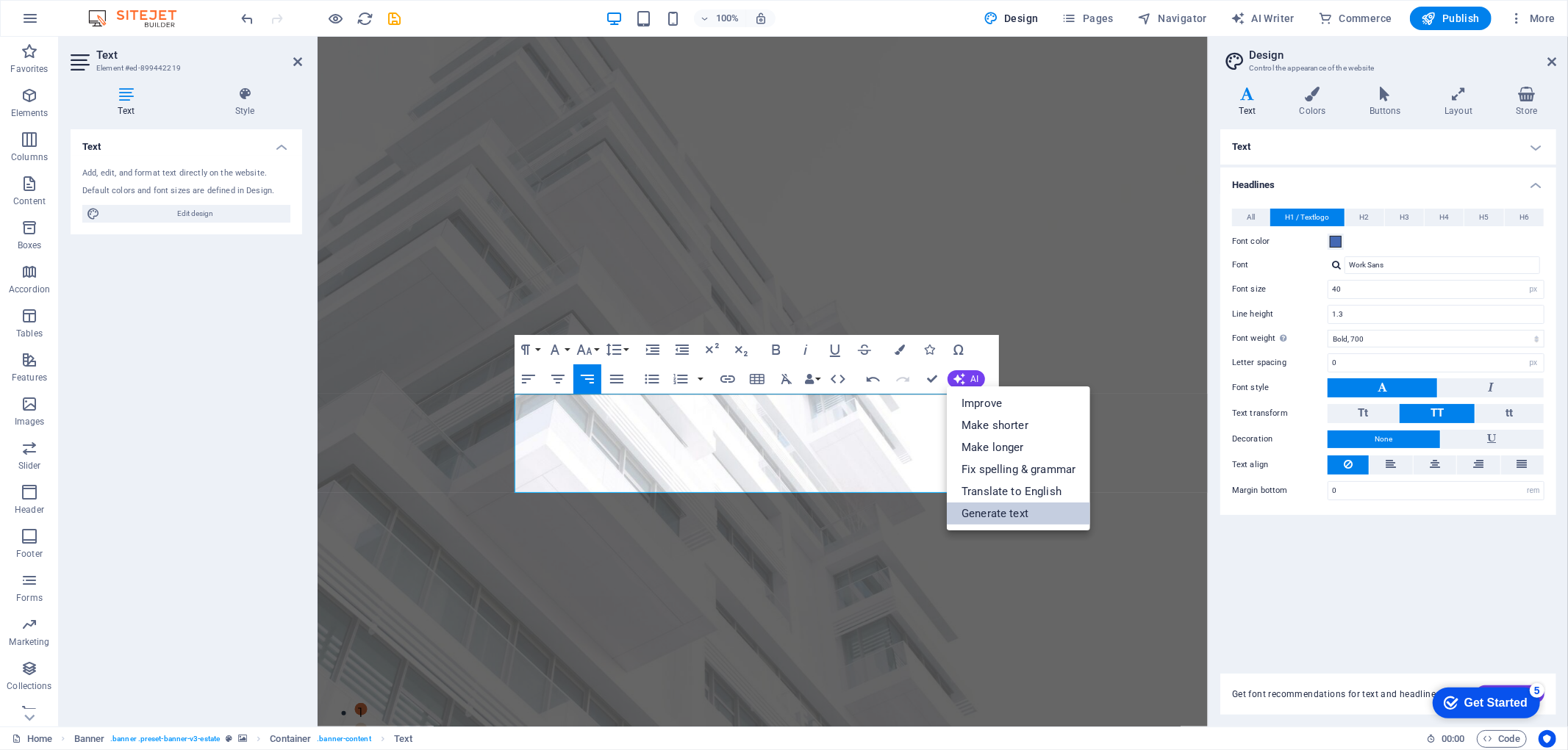
click at [1005, 521] on link "Generate text" at bounding box center [1018, 514] width 143 height 22
select select "English"
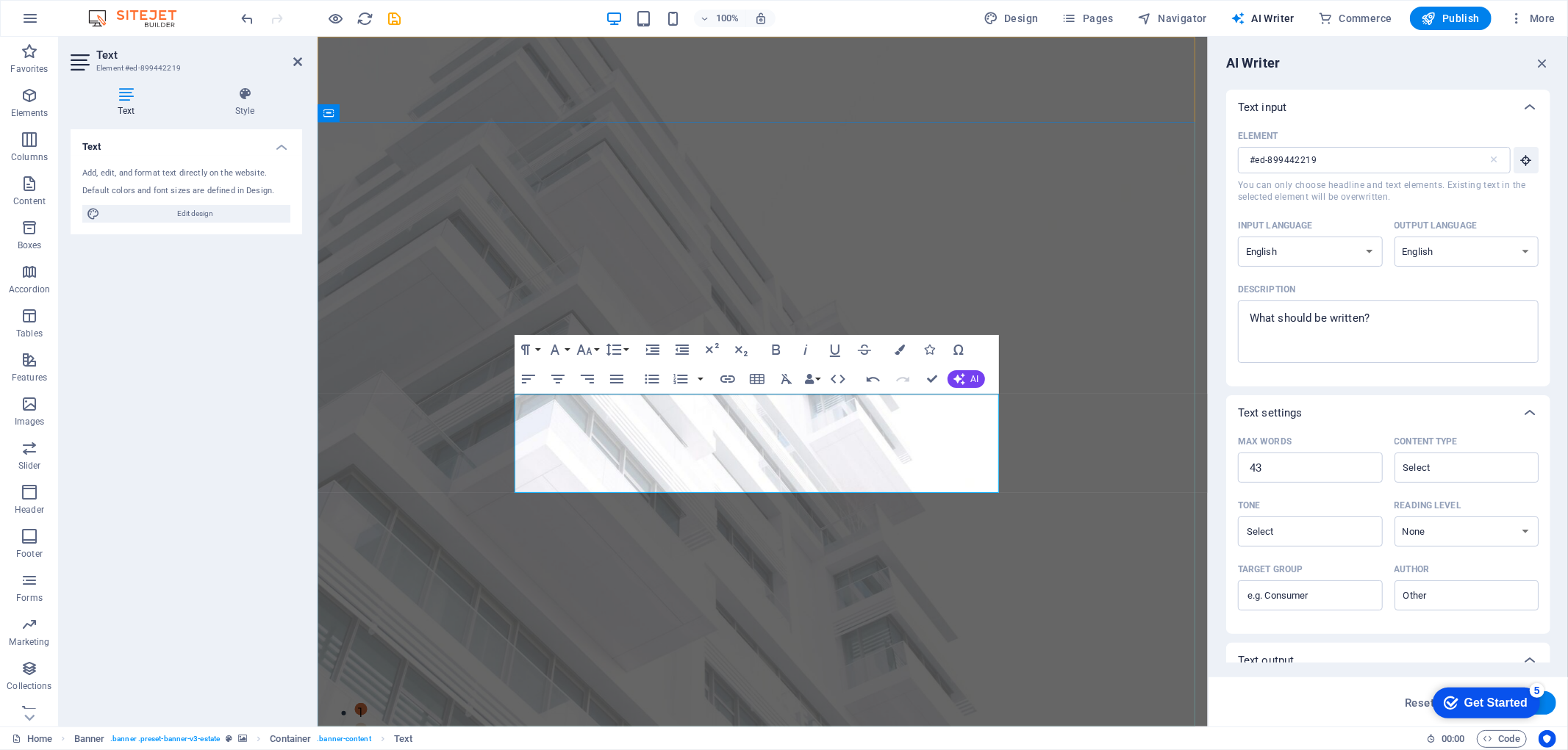
click at [954, 378] on icon "button" at bounding box center [959, 378] width 12 height 12
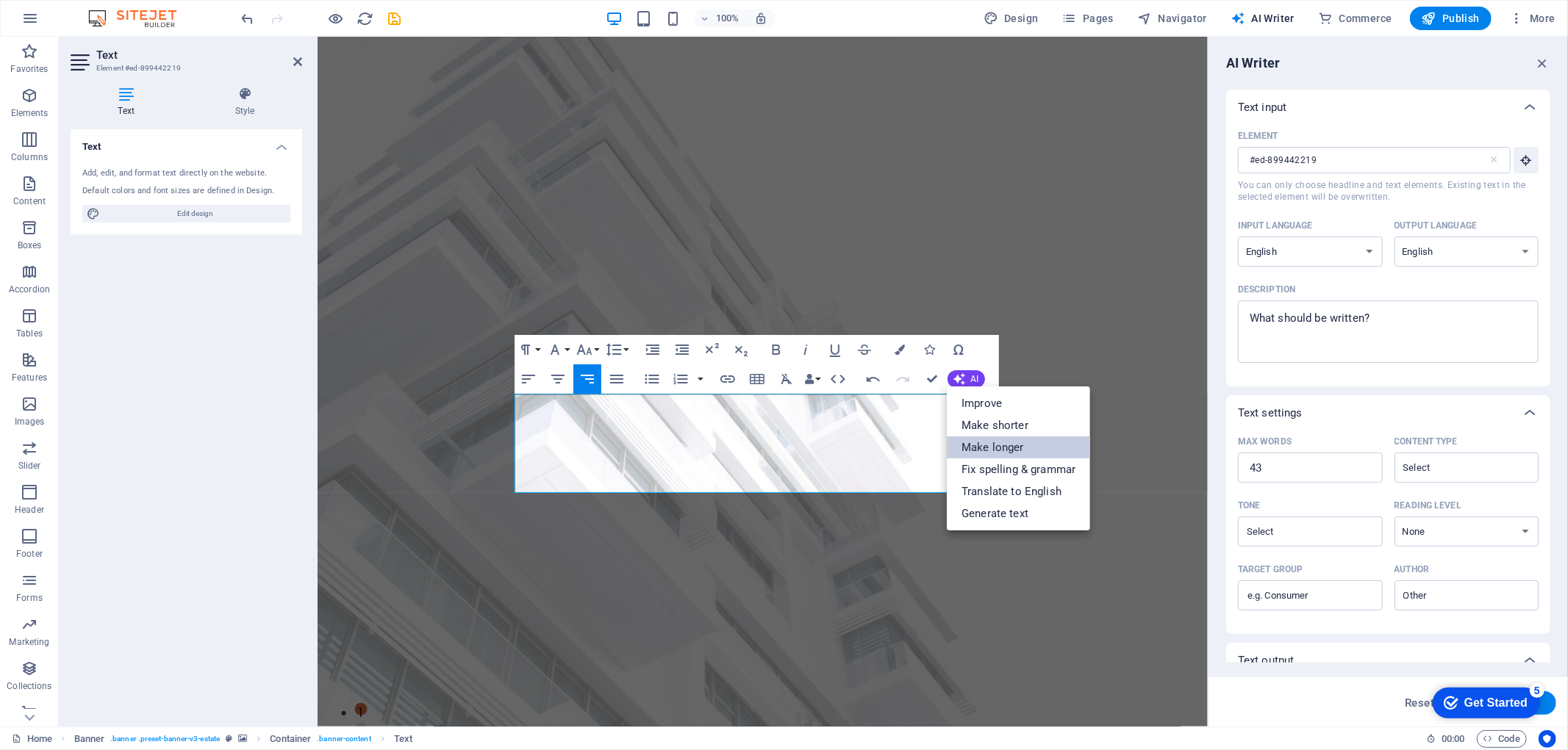
click at [1028, 448] on link "Make longer" at bounding box center [1018, 447] width 143 height 22
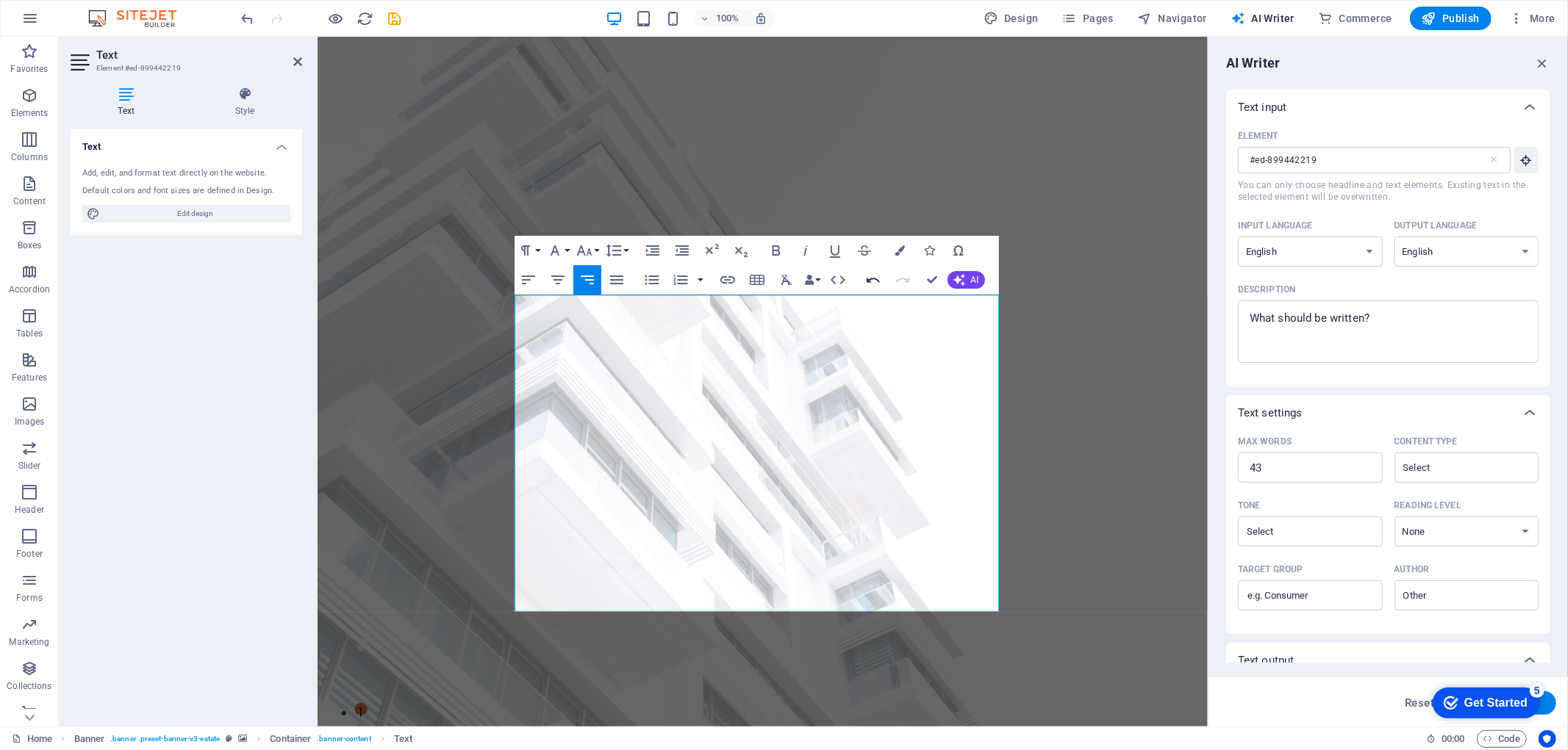
click at [879, 281] on icon "button" at bounding box center [873, 280] width 13 height 5
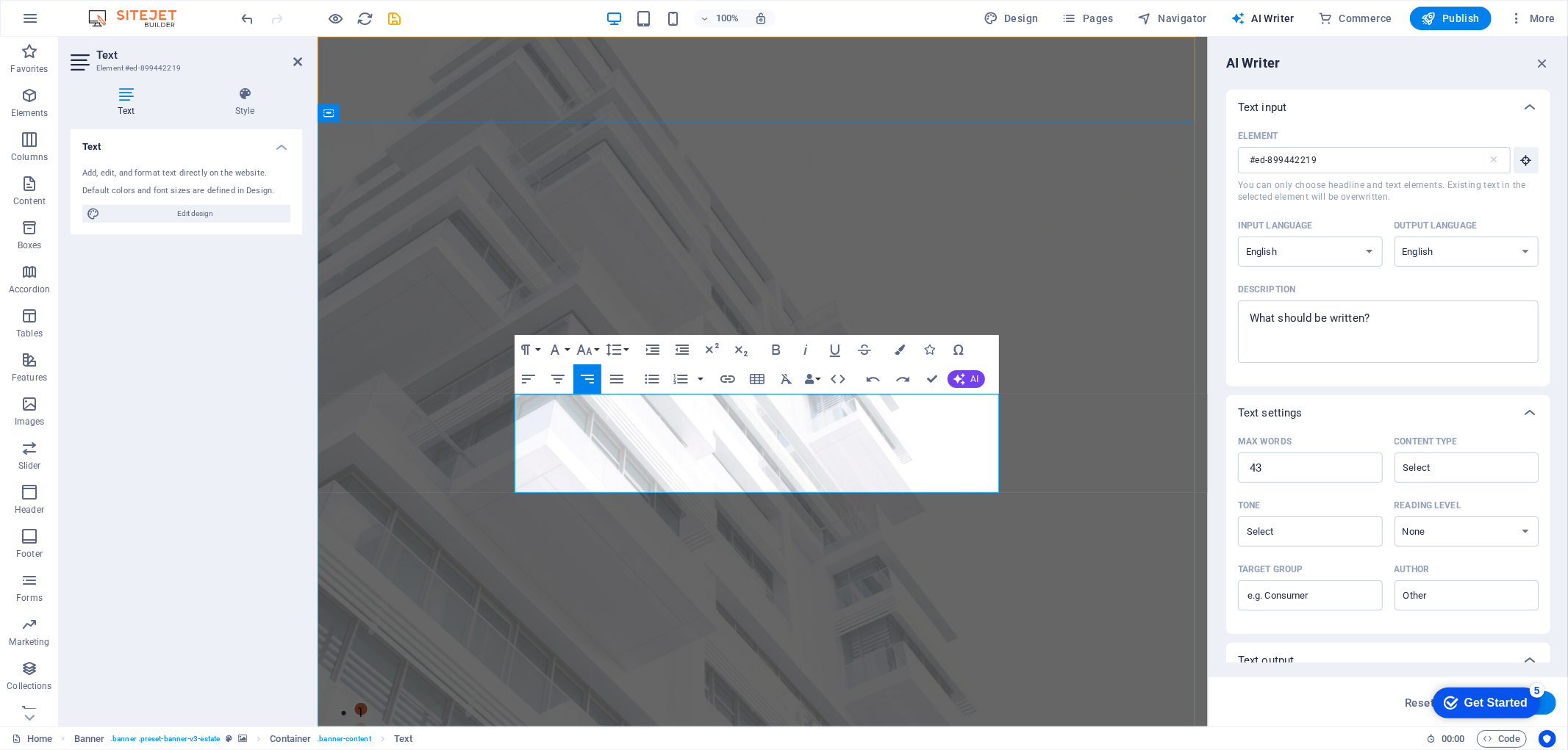
drag, startPoint x: 954, startPoint y: 482, endPoint x: 981, endPoint y: 484, distance: 27.1
drag, startPoint x: 968, startPoint y: 402, endPoint x: 608, endPoint y: 429, distance: 361.0
copy strong "AJC ASSURANCES"
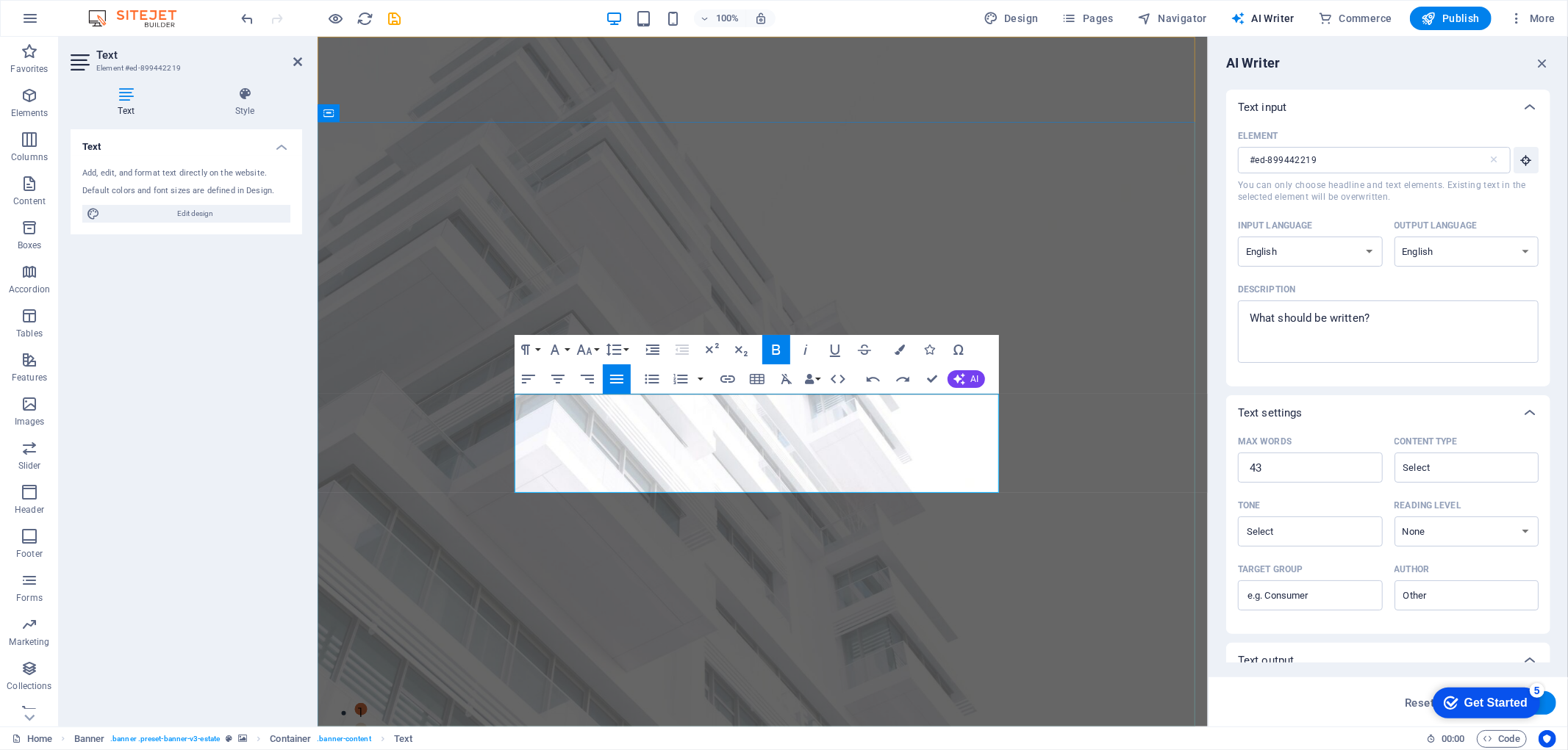
drag, startPoint x: 953, startPoint y: 483, endPoint x: 983, endPoint y: 487, distance: 30.3
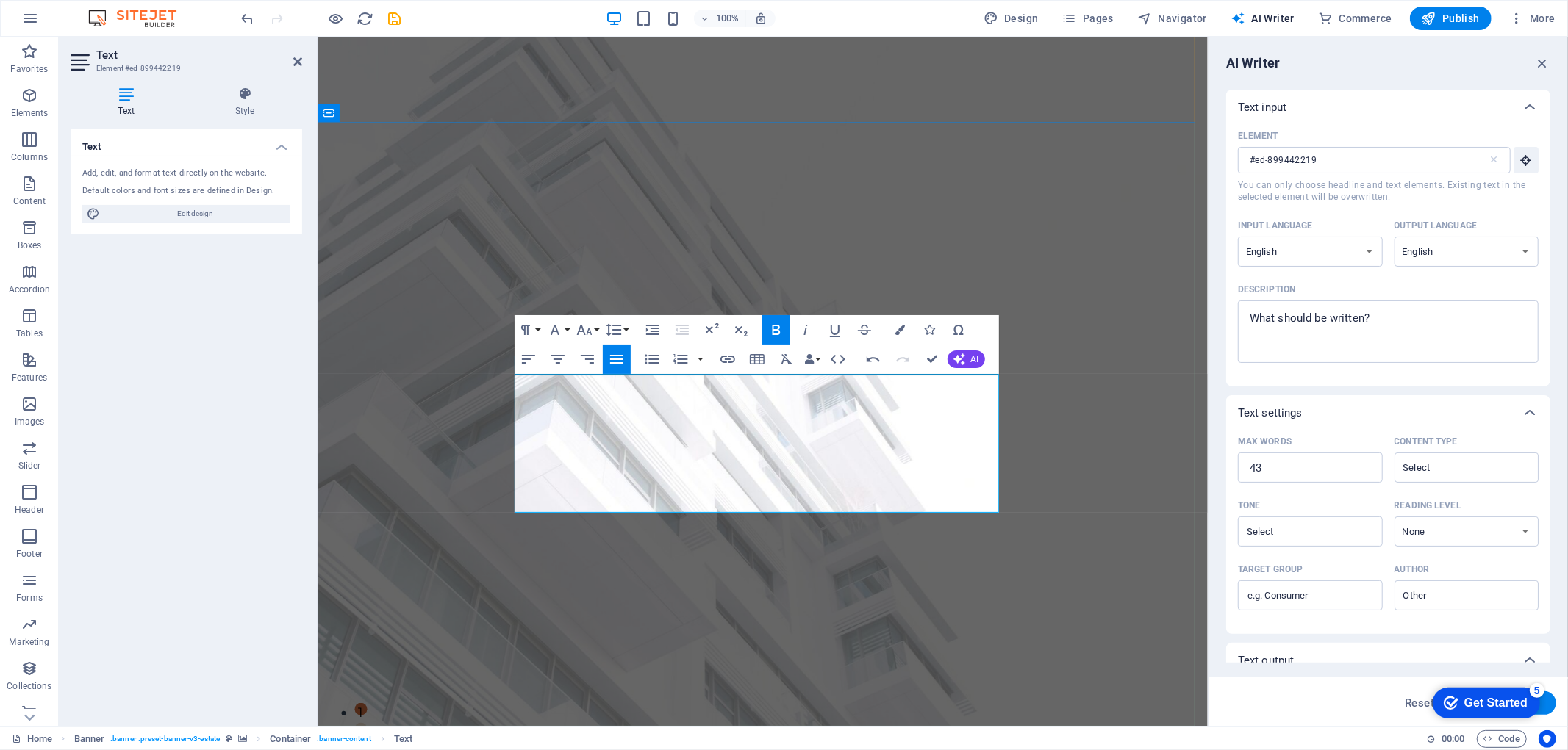
click at [870, 361] on icon "button" at bounding box center [873, 359] width 18 height 18
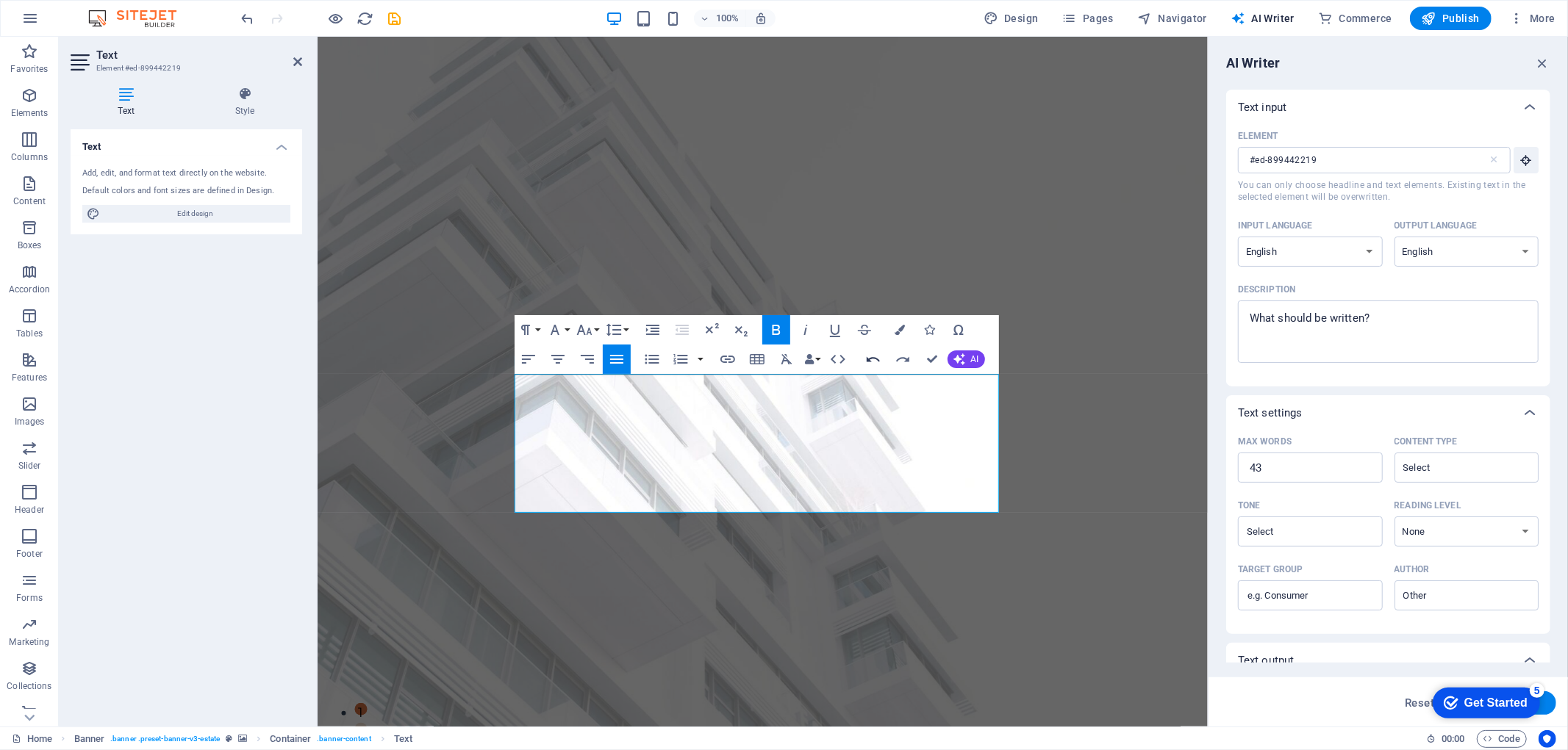
click at [865, 361] on icon "button" at bounding box center [873, 359] width 18 height 18
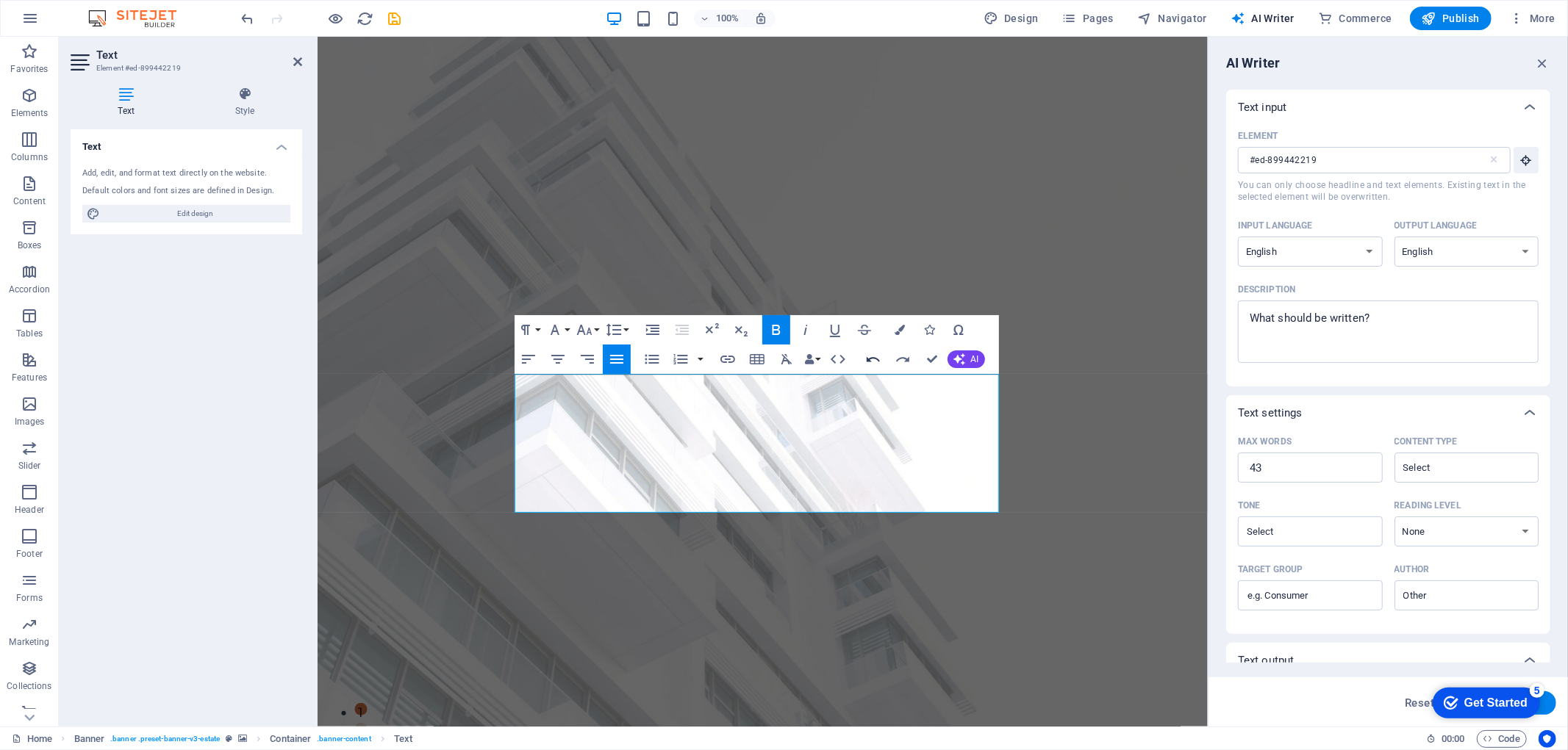
click at [865, 361] on icon "button" at bounding box center [873, 359] width 18 height 18
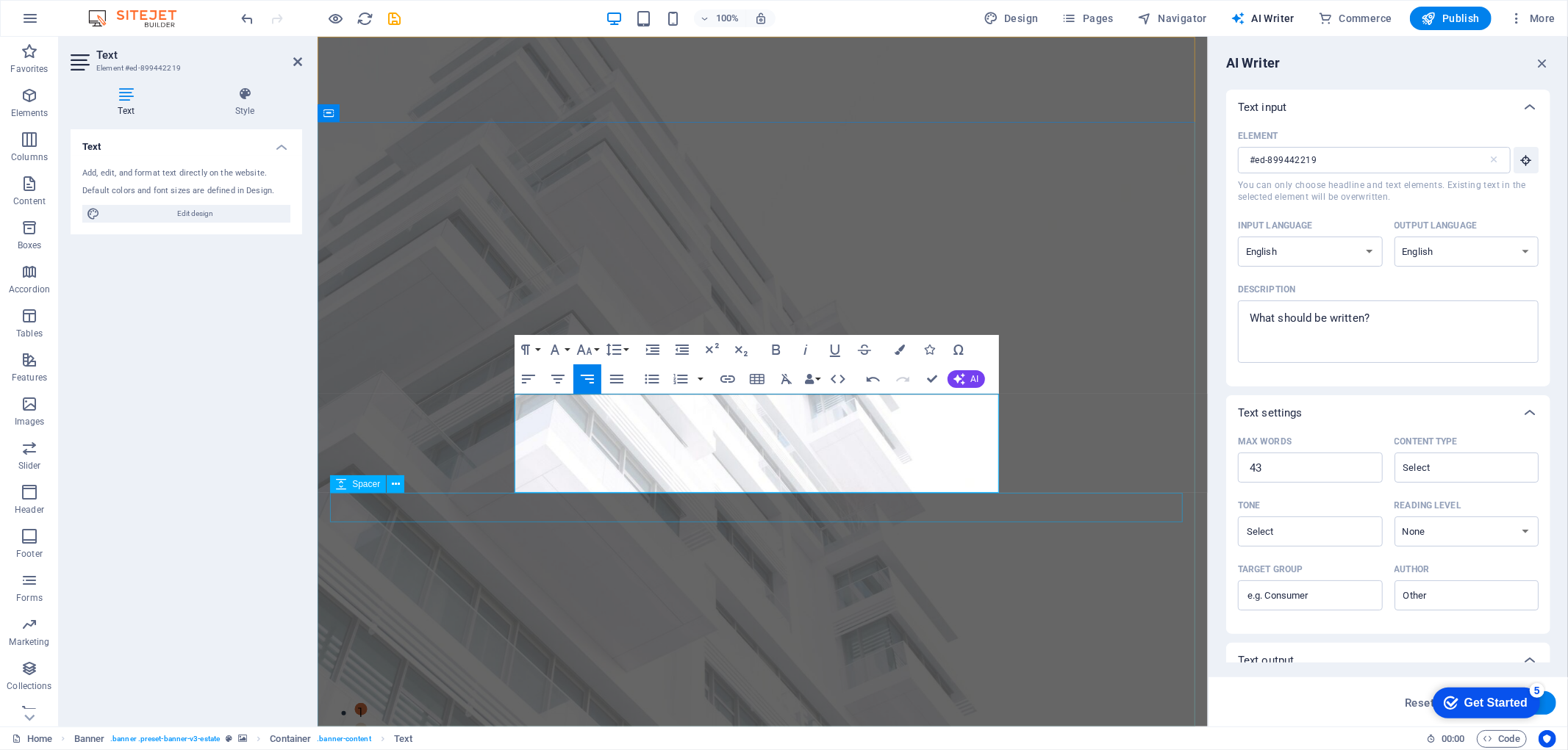
drag, startPoint x: 789, startPoint y: 483, endPoint x: 656, endPoint y: 494, distance: 133.5
click at [529, 350] on icon "button" at bounding box center [526, 349] width 18 height 18
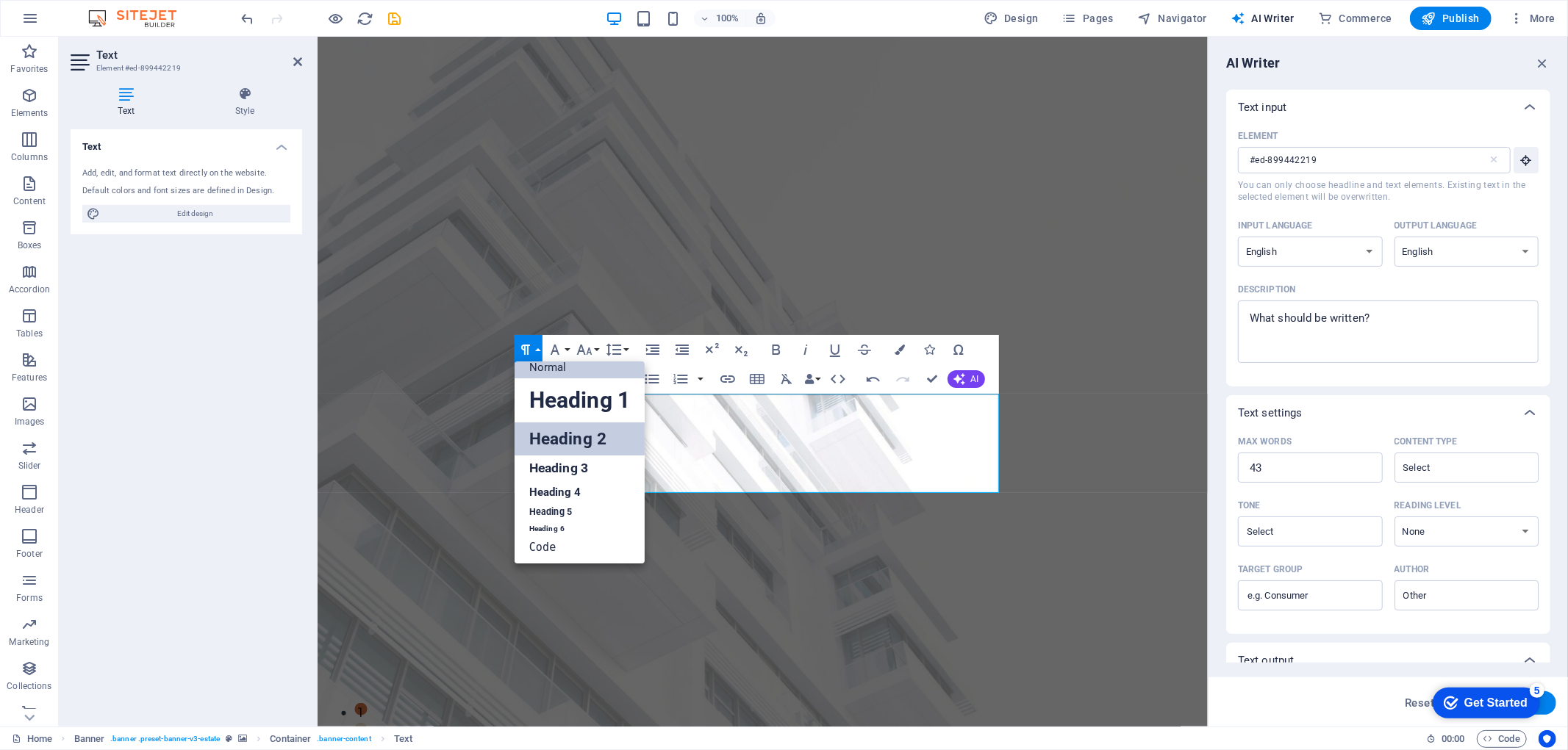
click at [557, 443] on link "Heading 2" at bounding box center [580, 439] width 130 height 33
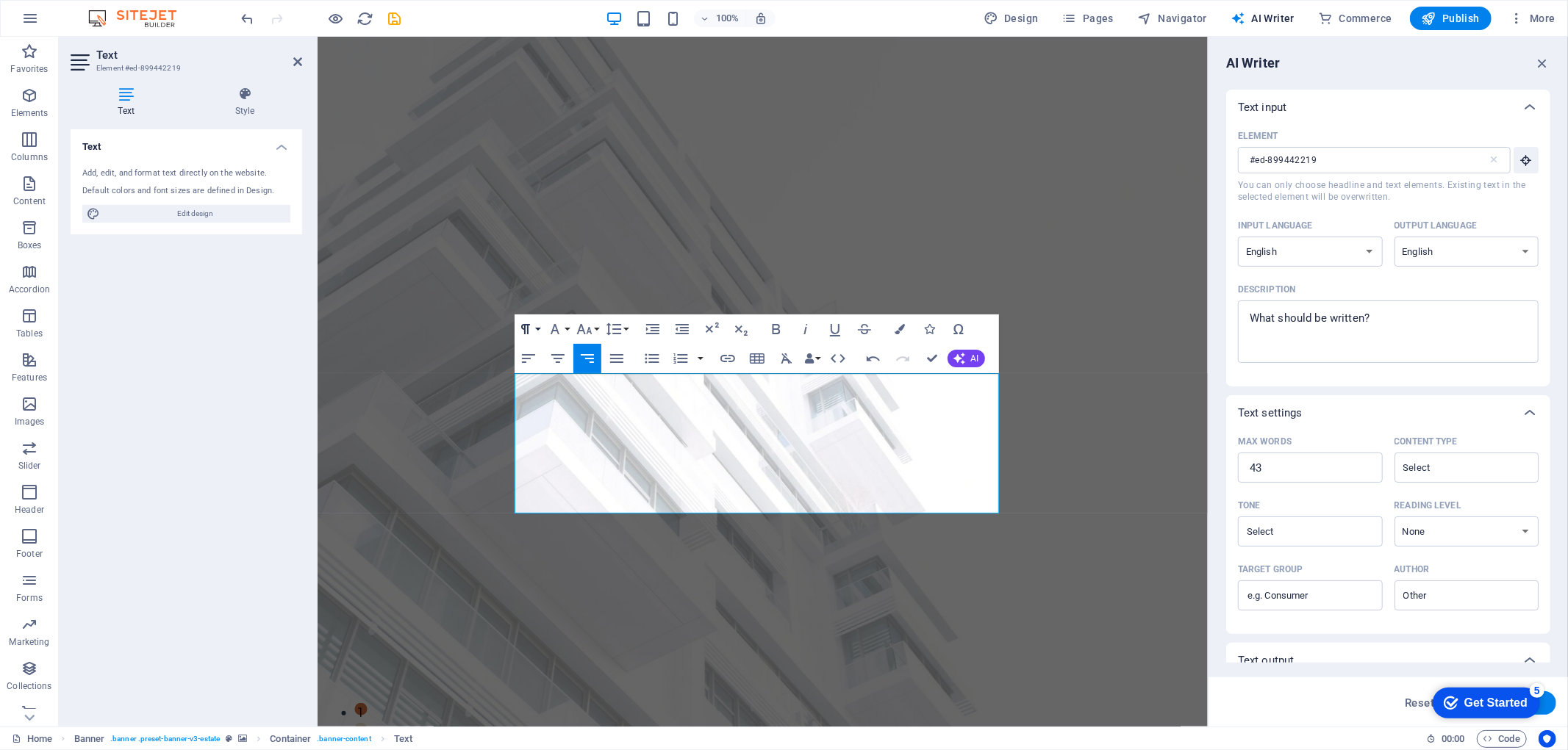
click at [541, 331] on button "Paragraph Format" at bounding box center [529, 329] width 28 height 29
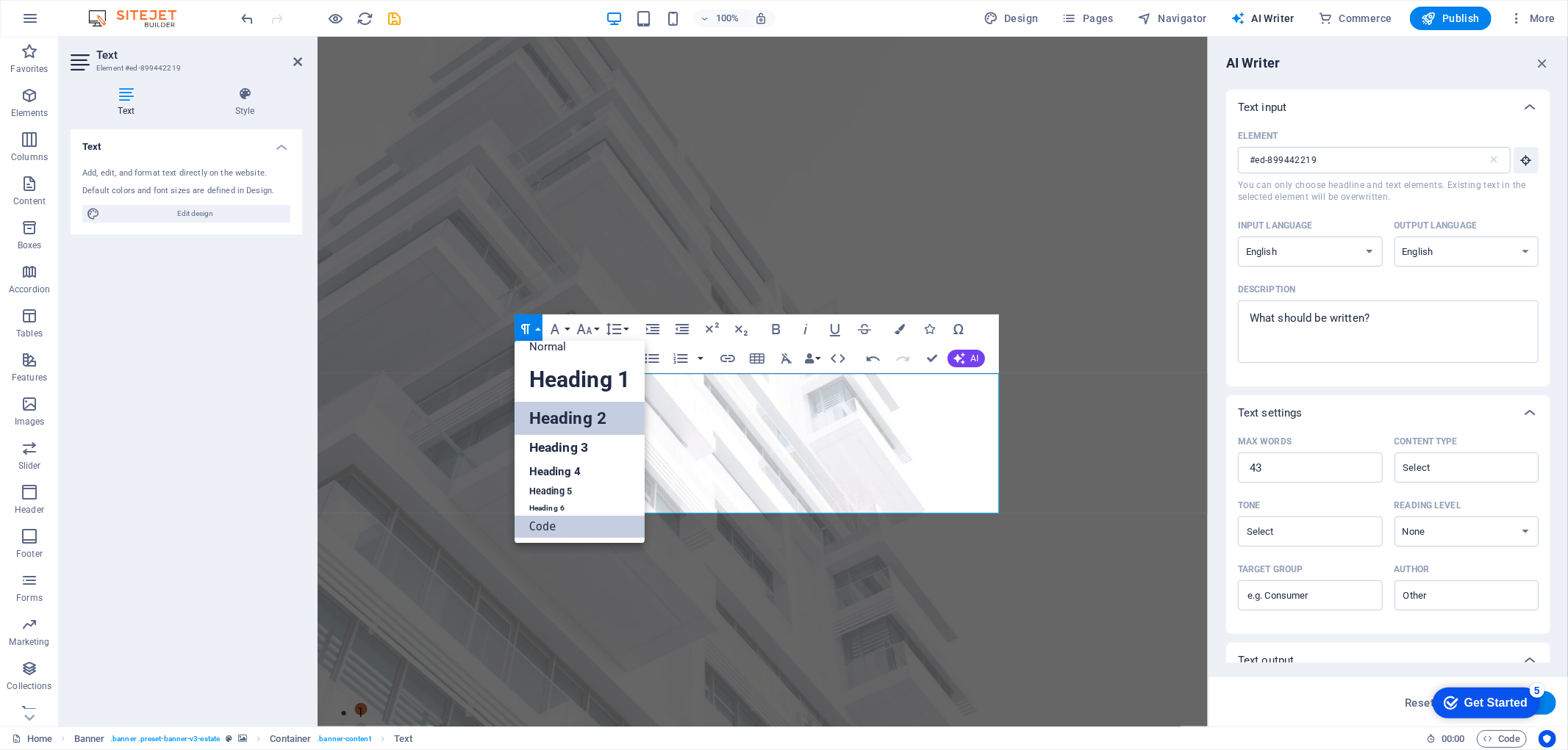
click at [556, 528] on link "Code" at bounding box center [580, 527] width 130 height 22
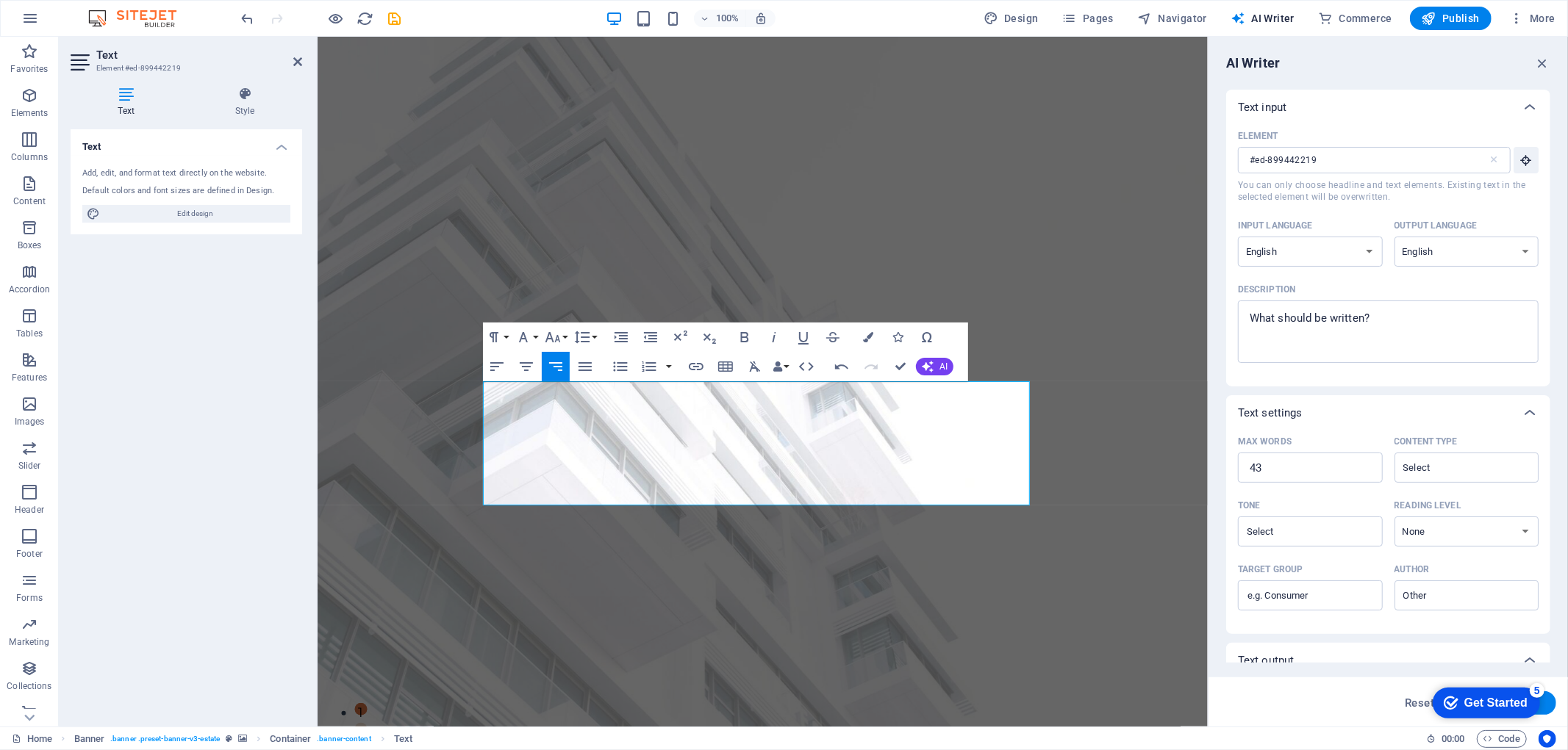
click at [511, 335] on div "Paragraph Format Normal Heading 1 Heading 2 Heading 3 Heading 4 Heading 5 Headi…" at bounding box center [541, 338] width 117 height 29
click at [508, 335] on button "Paragraph Format" at bounding box center [497, 338] width 28 height 29
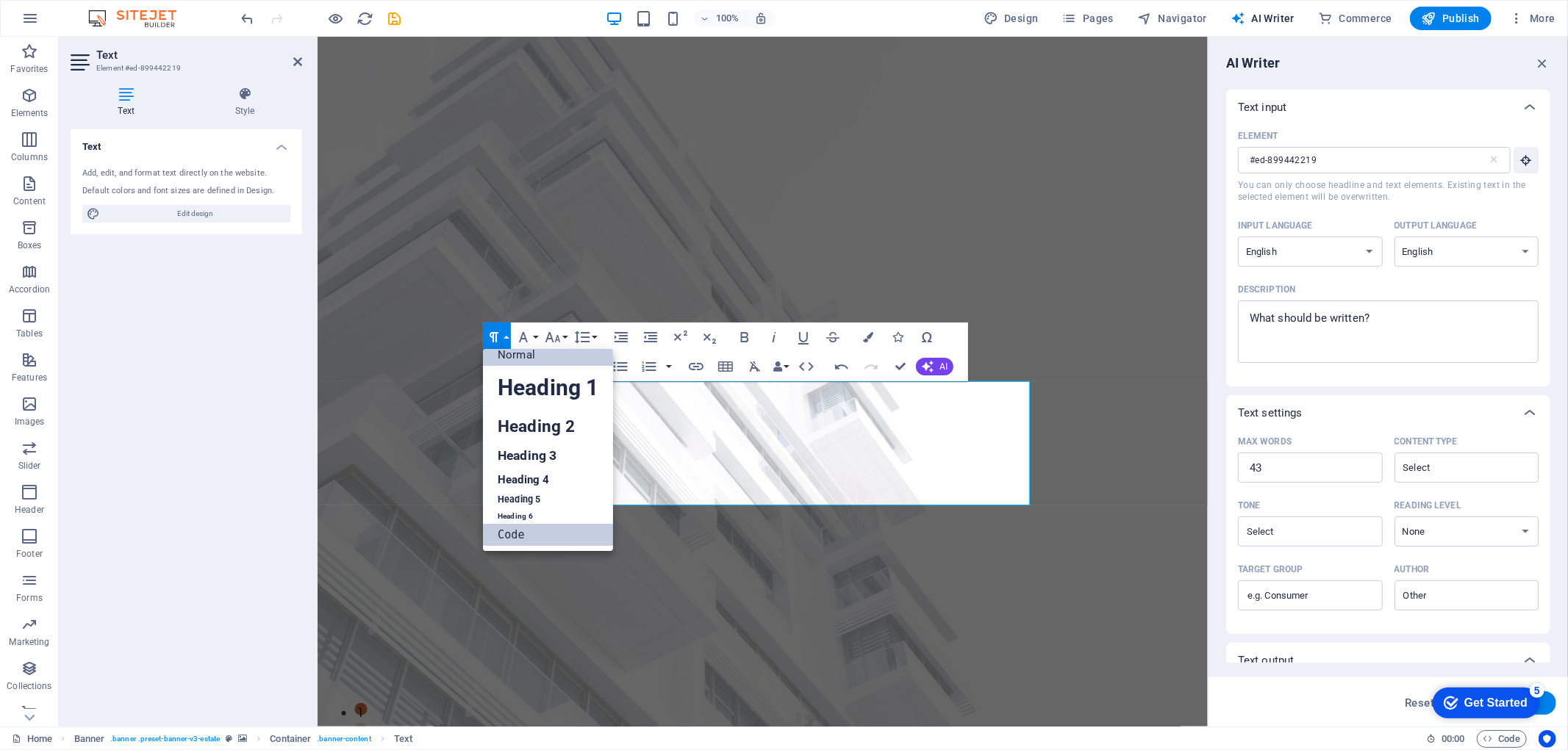
click at [537, 355] on link "Normal" at bounding box center [548, 355] width 130 height 22
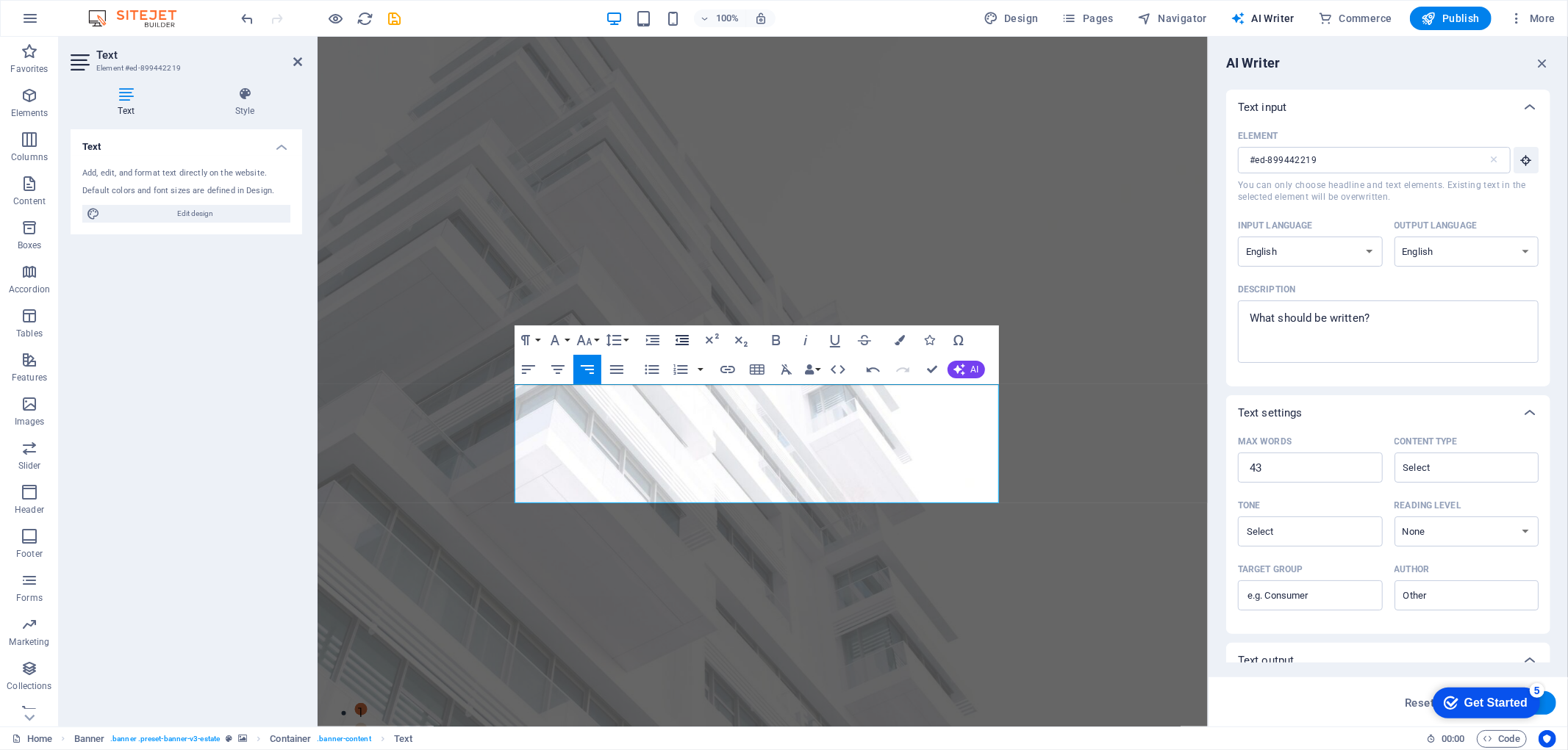
click at [684, 344] on icon "button" at bounding box center [682, 340] width 13 height 10
click at [687, 335] on icon "button" at bounding box center [682, 340] width 13 height 10
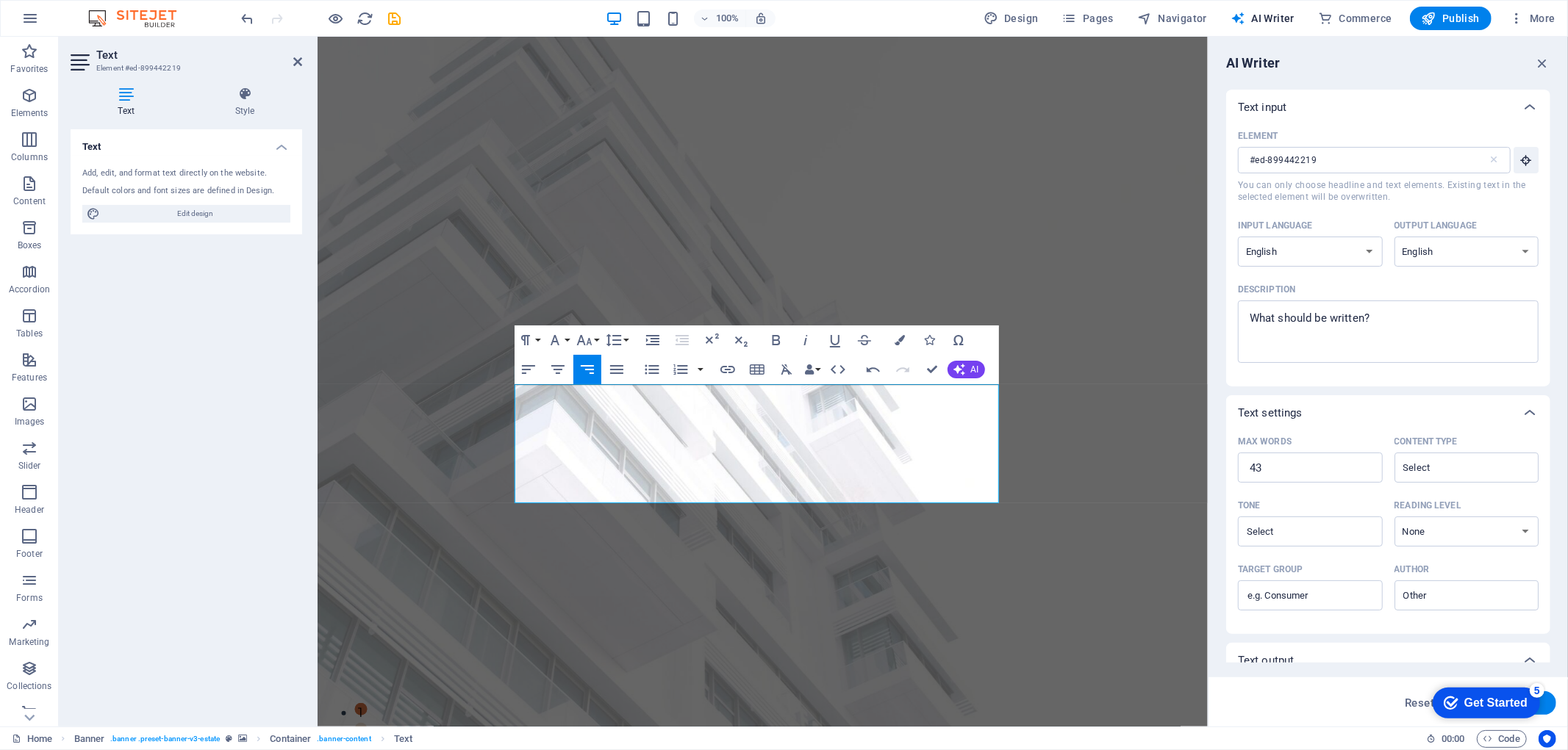
click at [631, 340] on div "Paragraph Format Normal Heading 1 Heading 2 Heading 3 Heading 4 Heading 5 Headi…" at bounding box center [757, 355] width 485 height 59
click at [648, 340] on icon "button" at bounding box center [652, 340] width 18 height 18
click at [680, 340] on icon "button" at bounding box center [682, 340] width 18 height 18
click at [651, 342] on icon "button" at bounding box center [652, 340] width 18 height 18
click at [841, 368] on icon "button" at bounding box center [838, 369] width 18 height 18
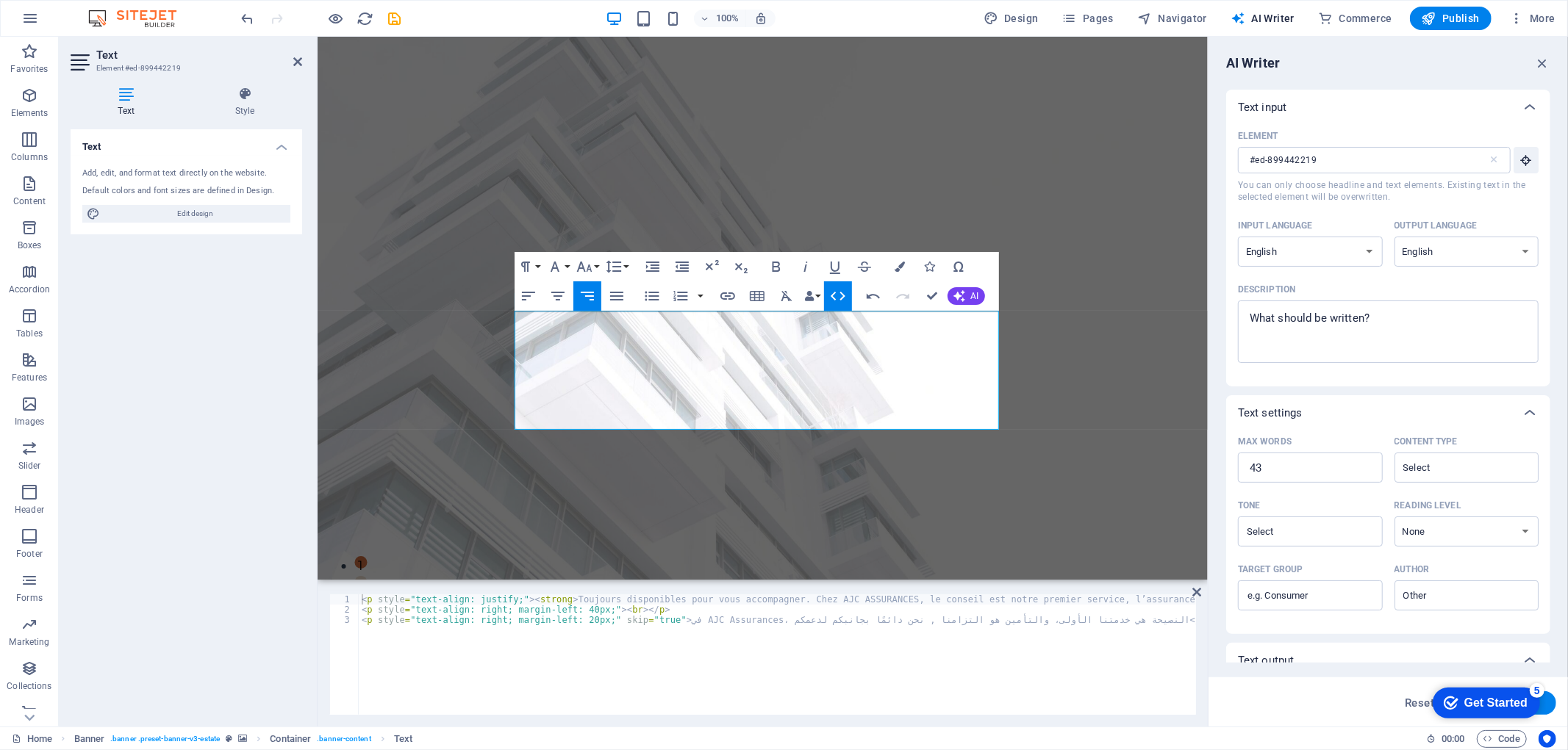
click at [831, 295] on icon "button" at bounding box center [838, 296] width 15 height 8
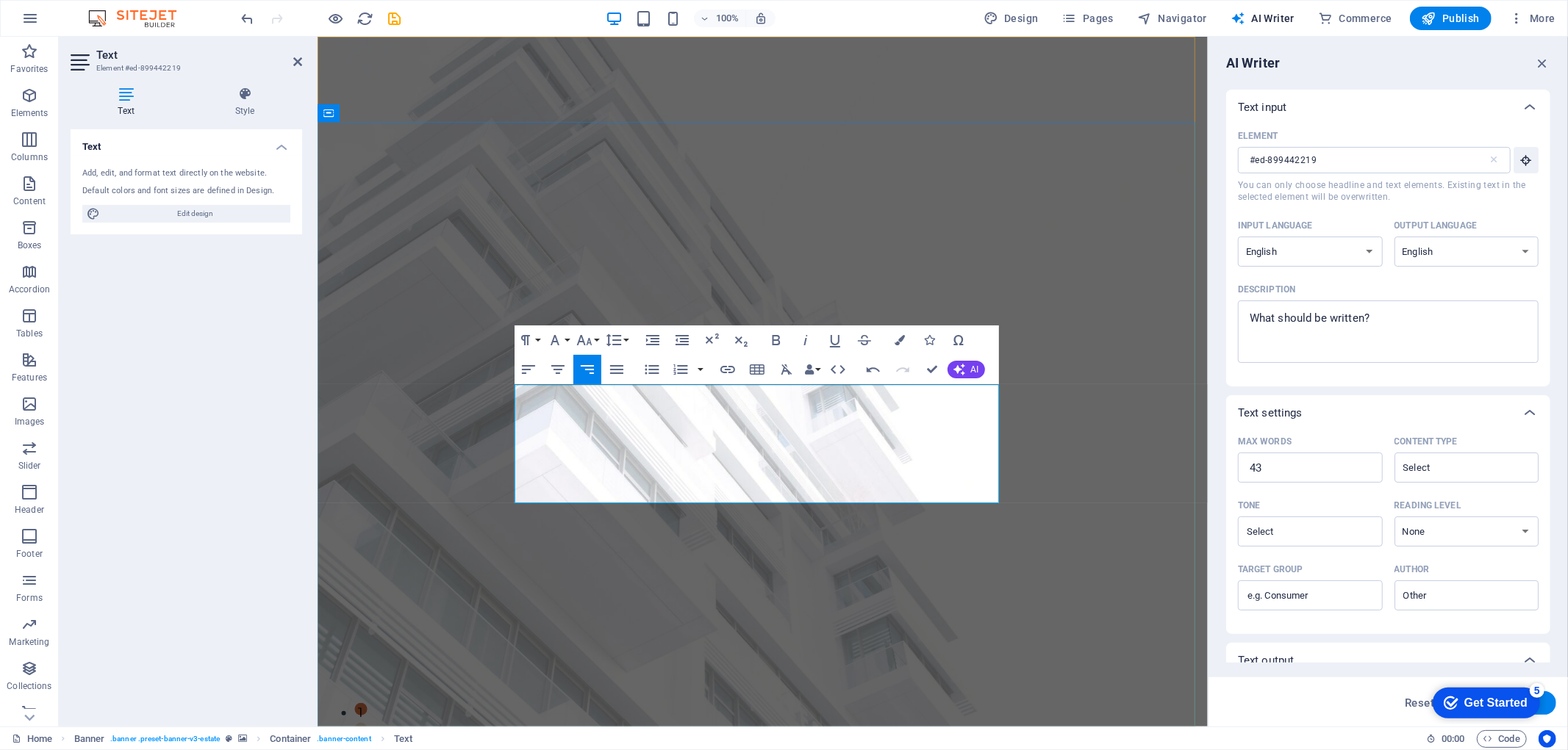
drag, startPoint x: 566, startPoint y: 475, endPoint x: 558, endPoint y: 475, distance: 8.0
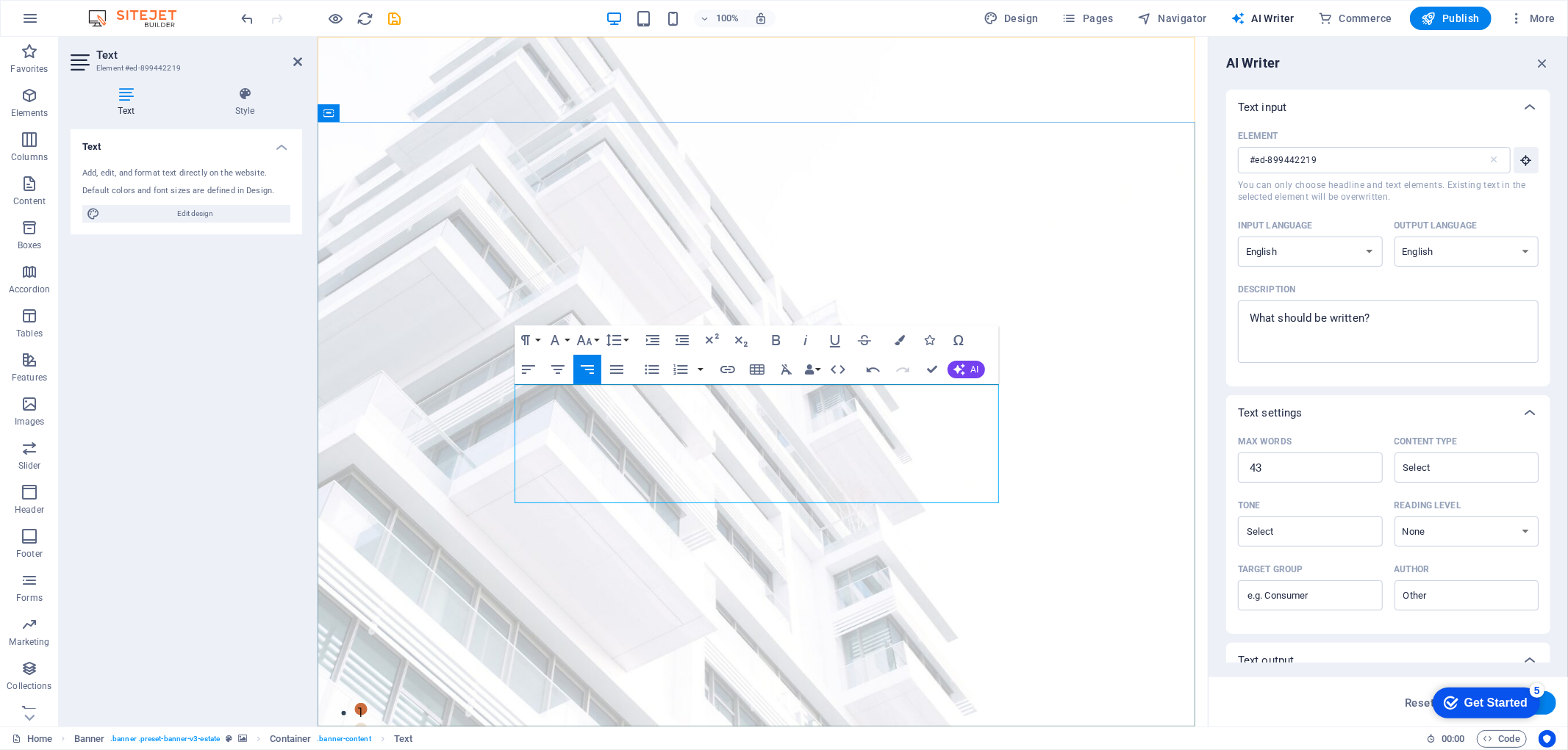
drag, startPoint x: 657, startPoint y: 477, endPoint x: 556, endPoint y: 473, distance: 101.1
drag, startPoint x: 894, startPoint y: 463, endPoint x: 884, endPoint y: 462, distance: 10.0
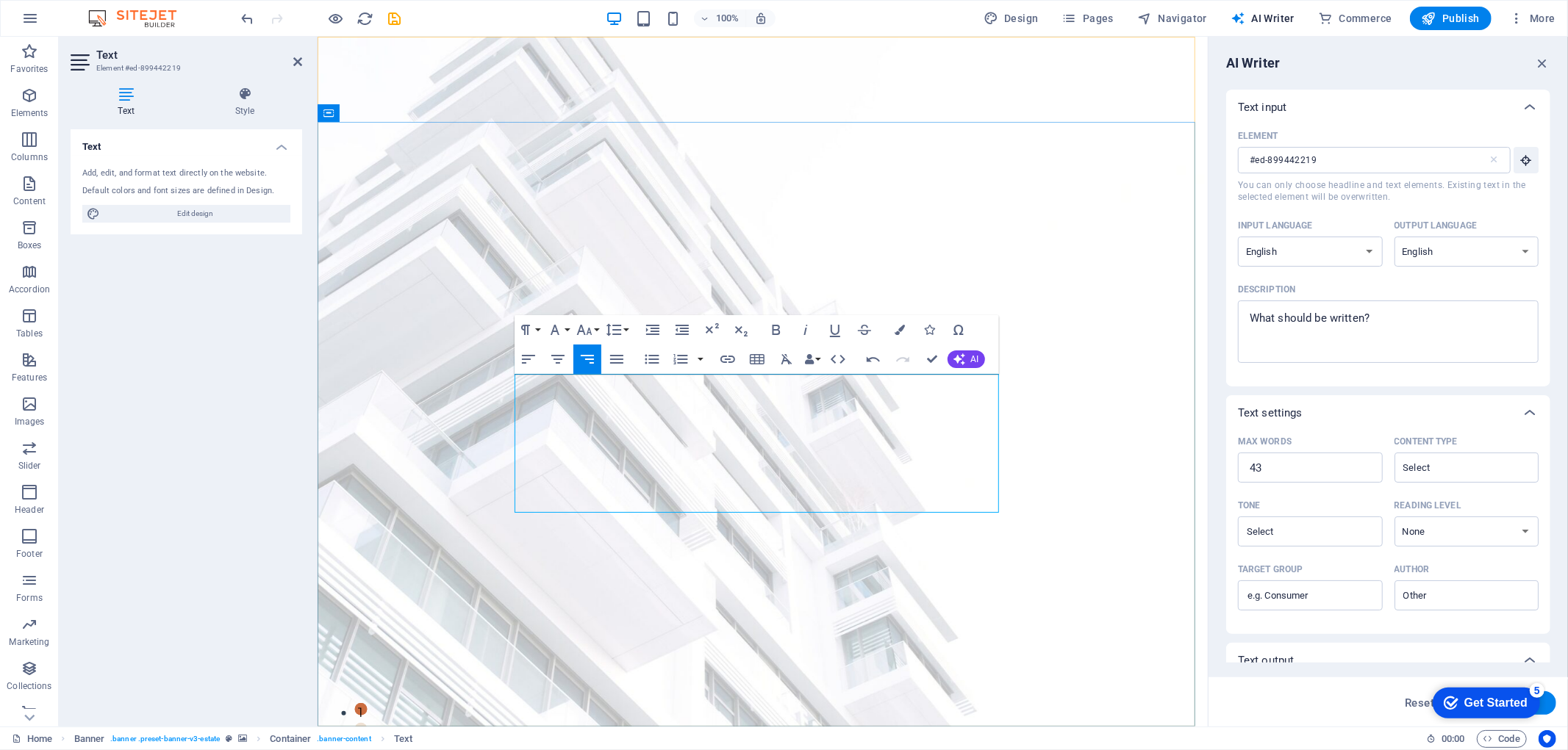
drag, startPoint x: 876, startPoint y: 460, endPoint x: 978, endPoint y: 470, distance: 102.5
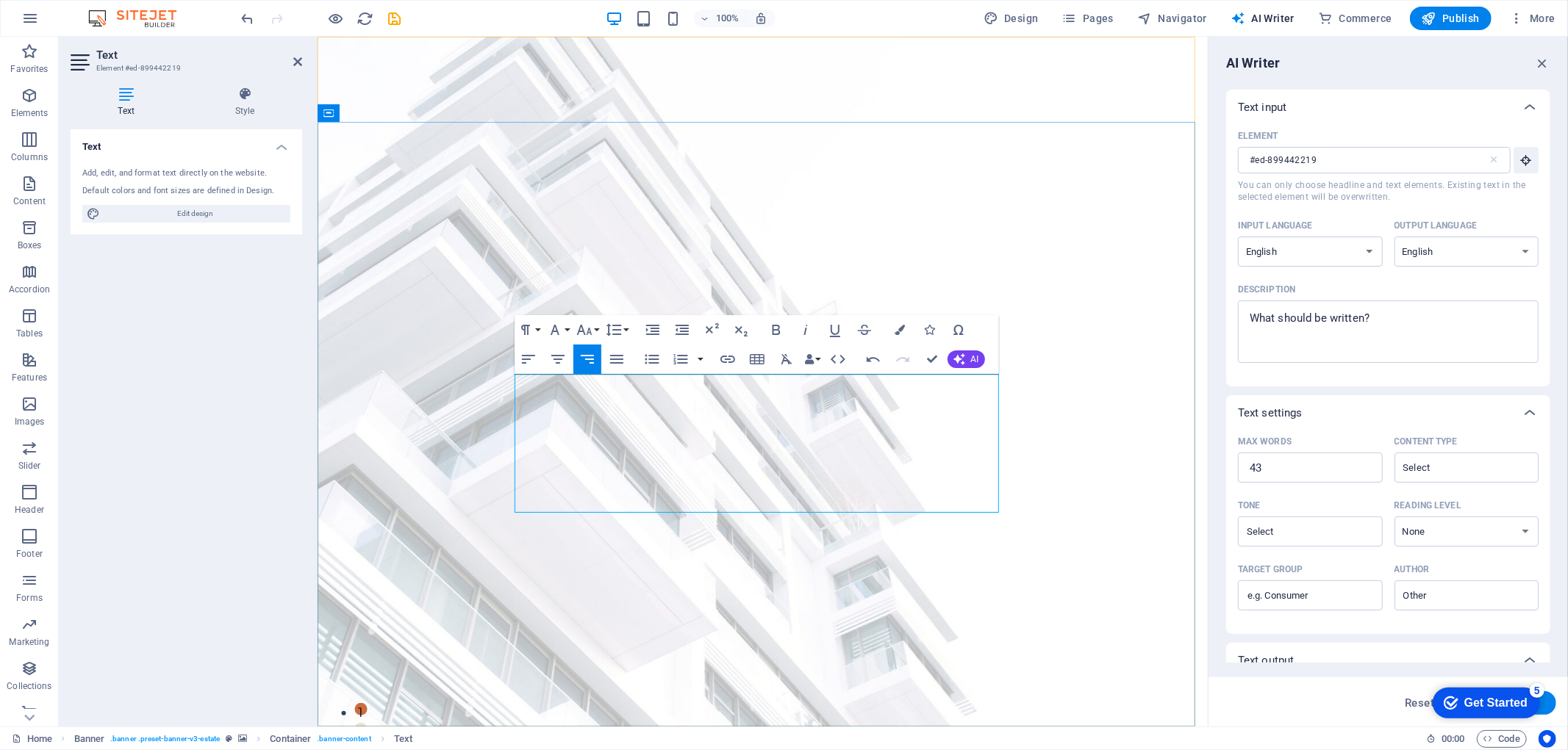
click at [590, 356] on icon "button" at bounding box center [587, 359] width 18 height 18
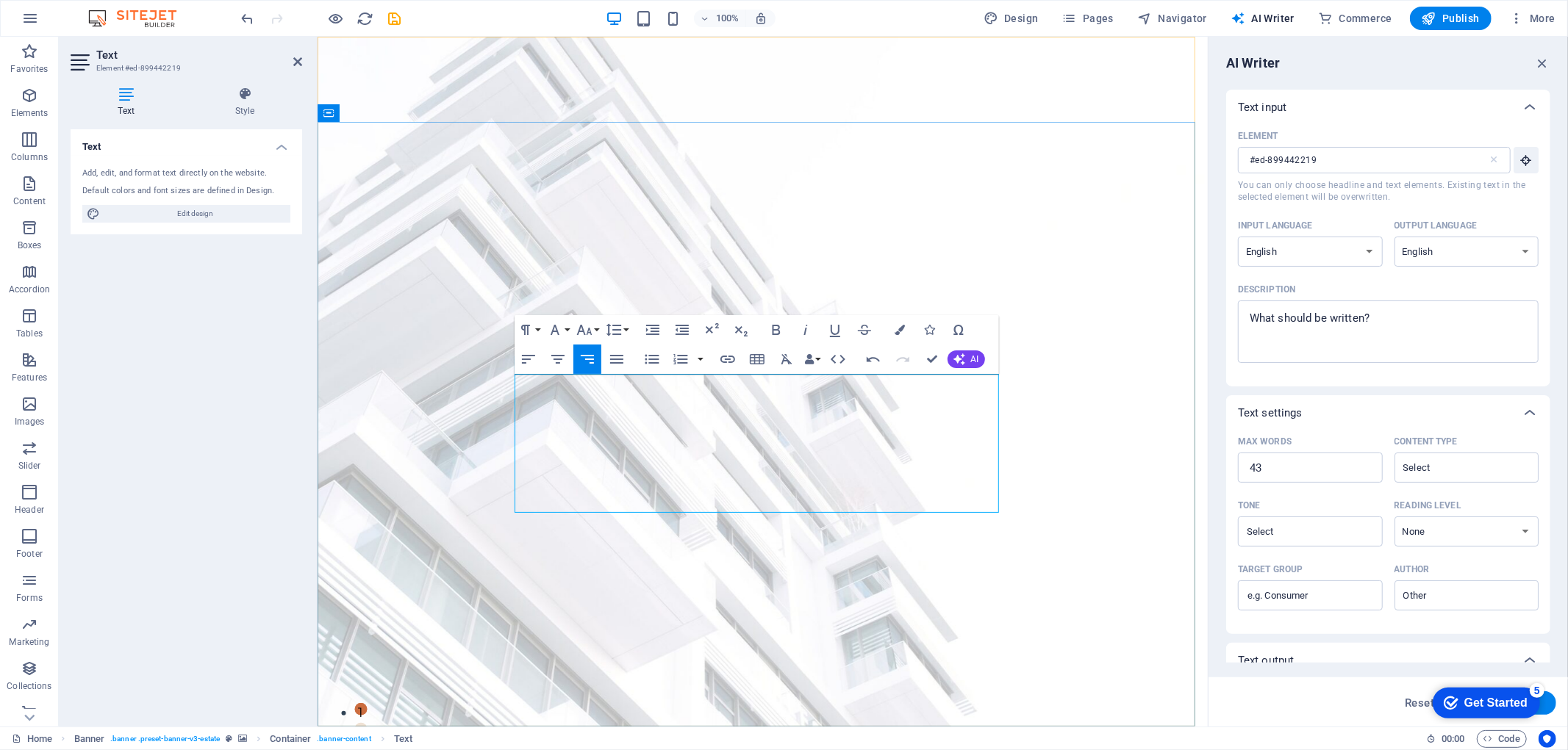
drag, startPoint x: 884, startPoint y: 466, endPoint x: 972, endPoint y: 463, distance: 88.1
click at [585, 357] on icon "button" at bounding box center [587, 359] width 18 height 18
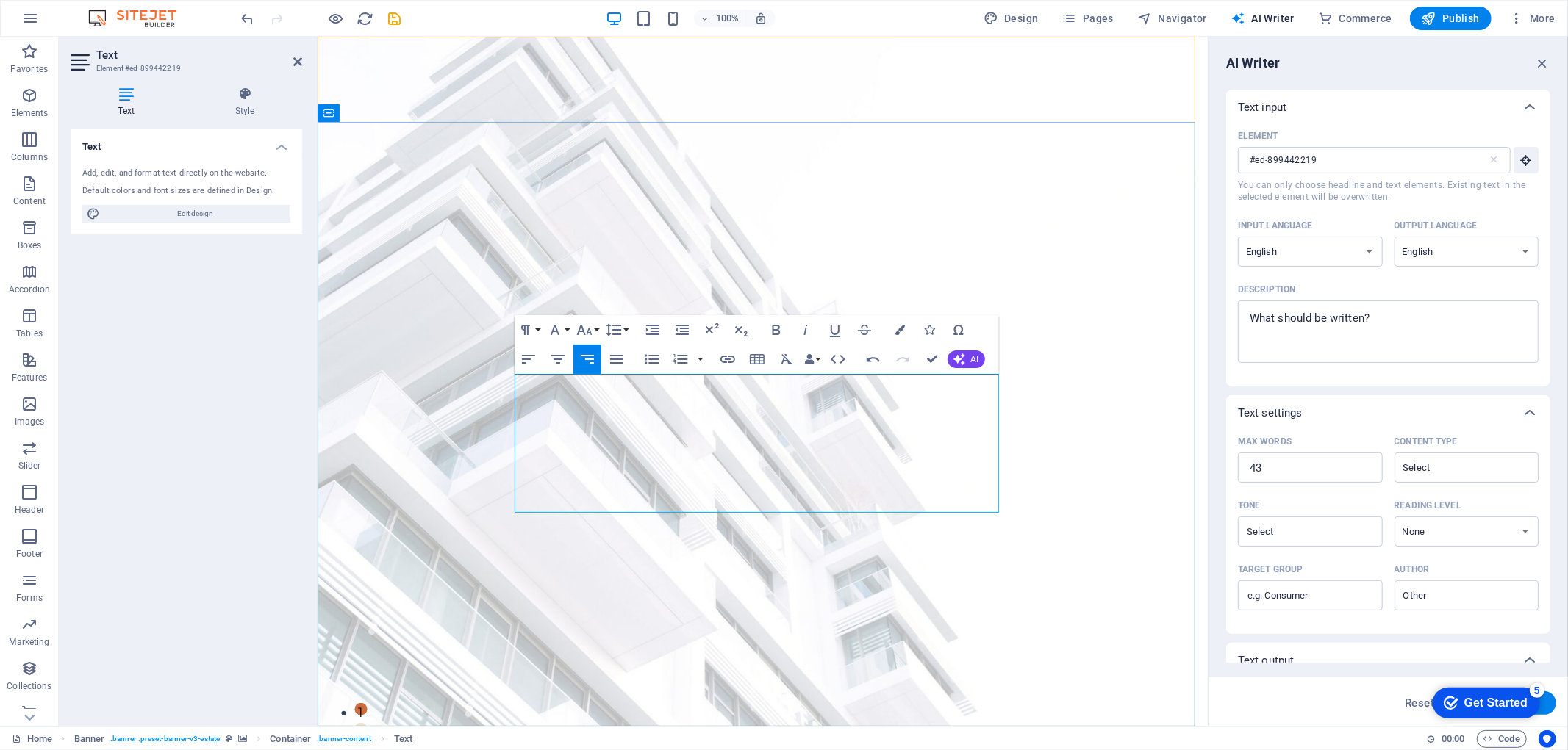
drag, startPoint x: 864, startPoint y: 457, endPoint x: 715, endPoint y: 494, distance: 153.5
click at [556, 331] on icon "button" at bounding box center [554, 329] width 9 height 10
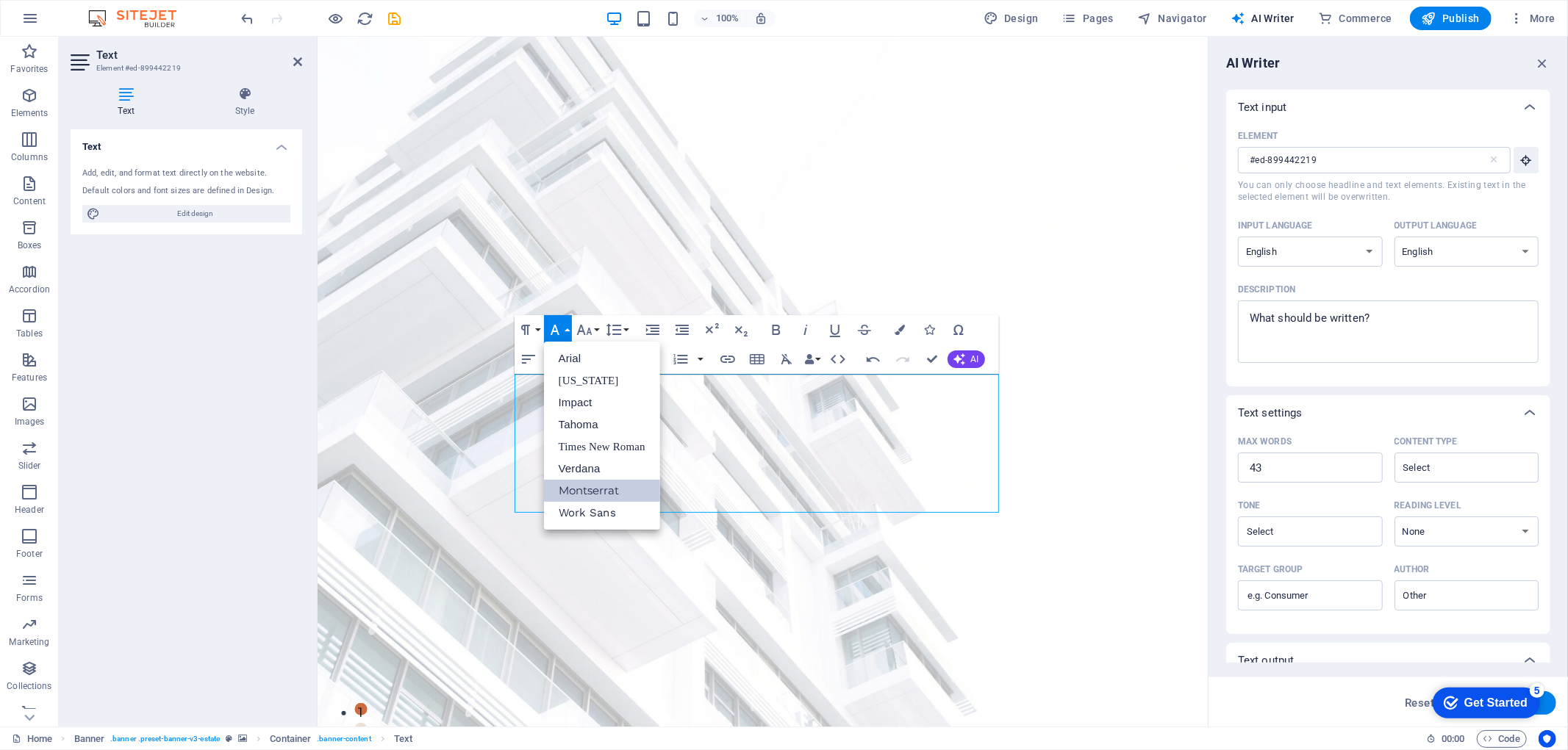
scroll to position [0, 0]
click at [579, 400] on link "Impact" at bounding box center [602, 402] width 116 height 22
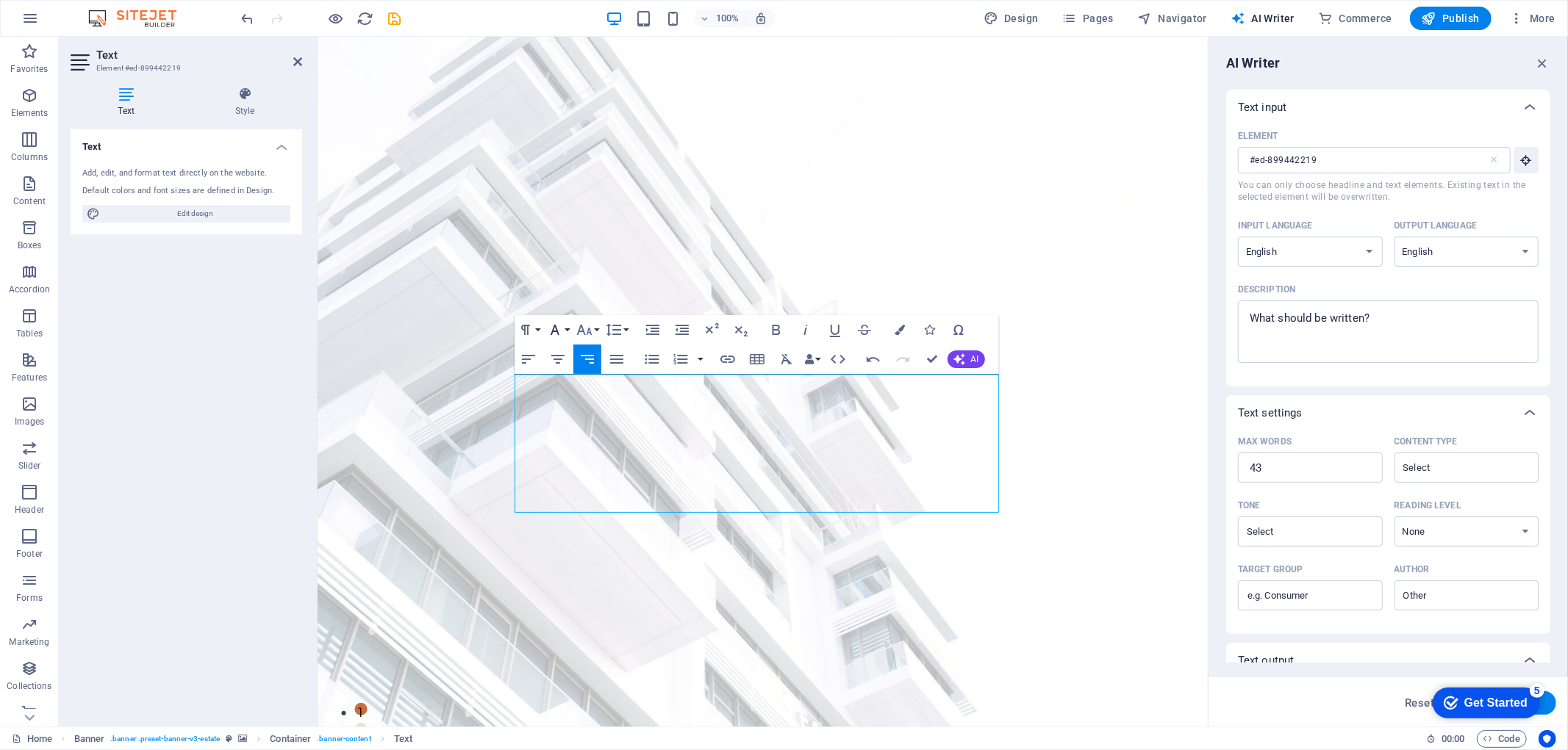
click at [556, 337] on icon "button" at bounding box center [555, 330] width 18 height 18
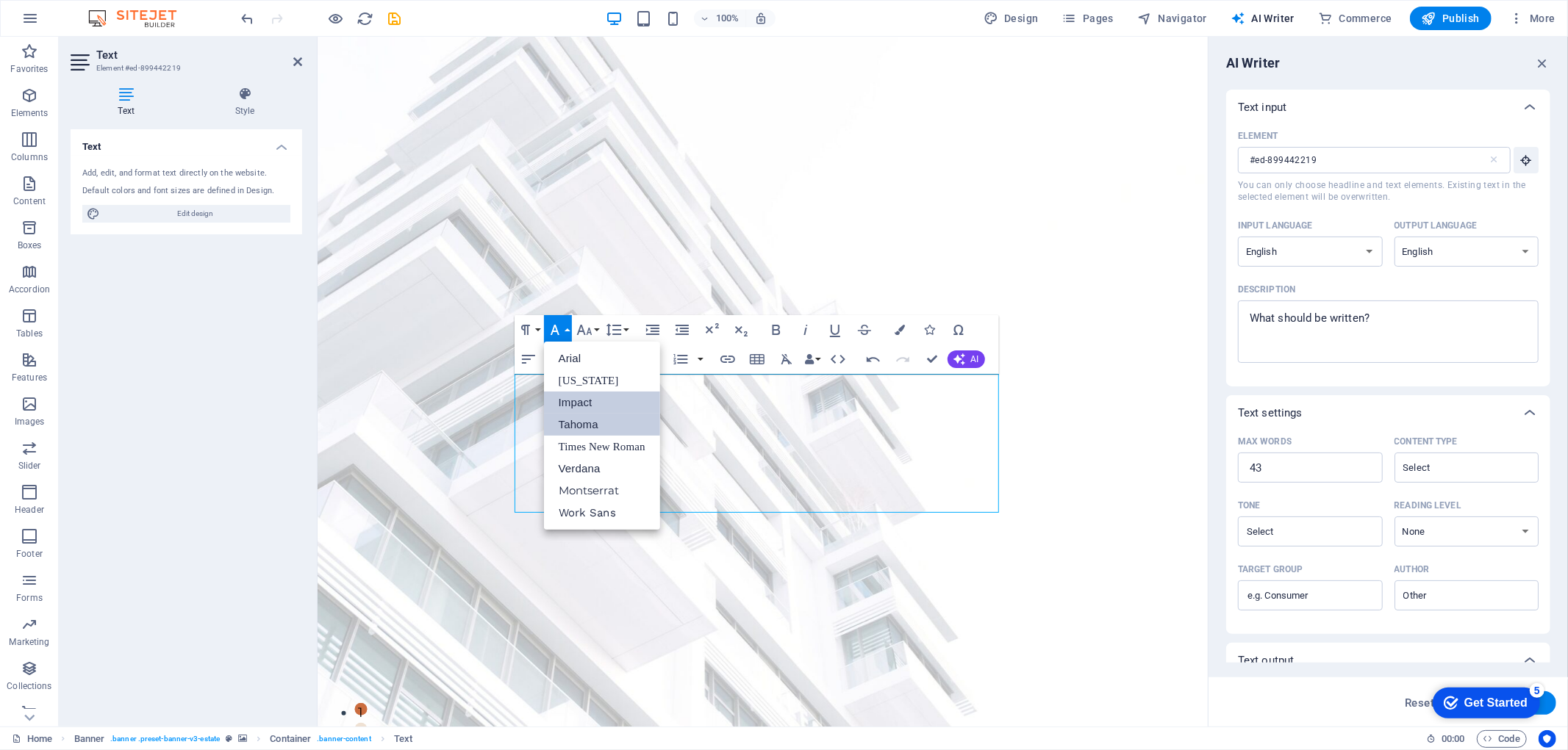
click at [579, 422] on link "Tahoma" at bounding box center [602, 425] width 116 height 22
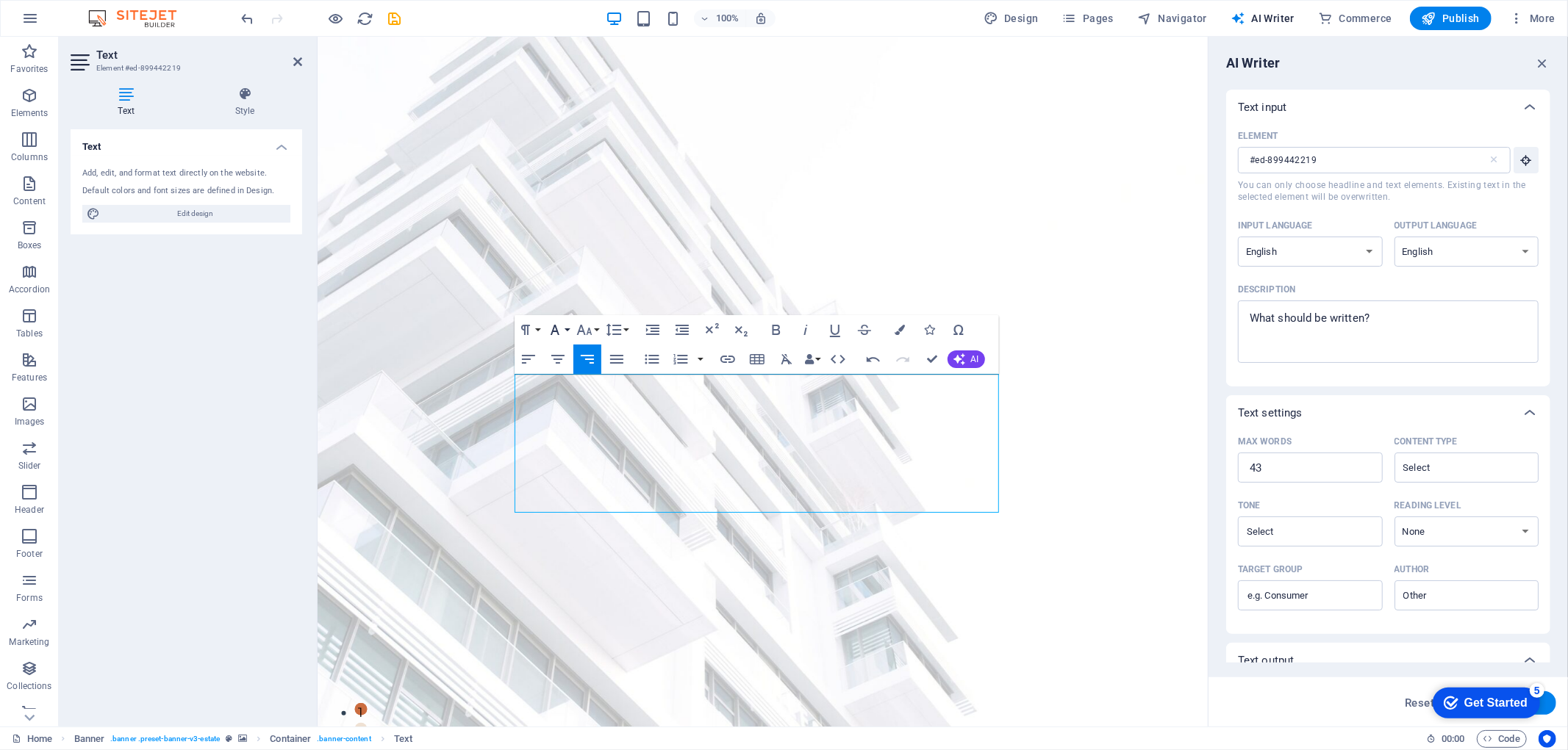
click at [567, 328] on button "Font Family" at bounding box center [558, 330] width 28 height 29
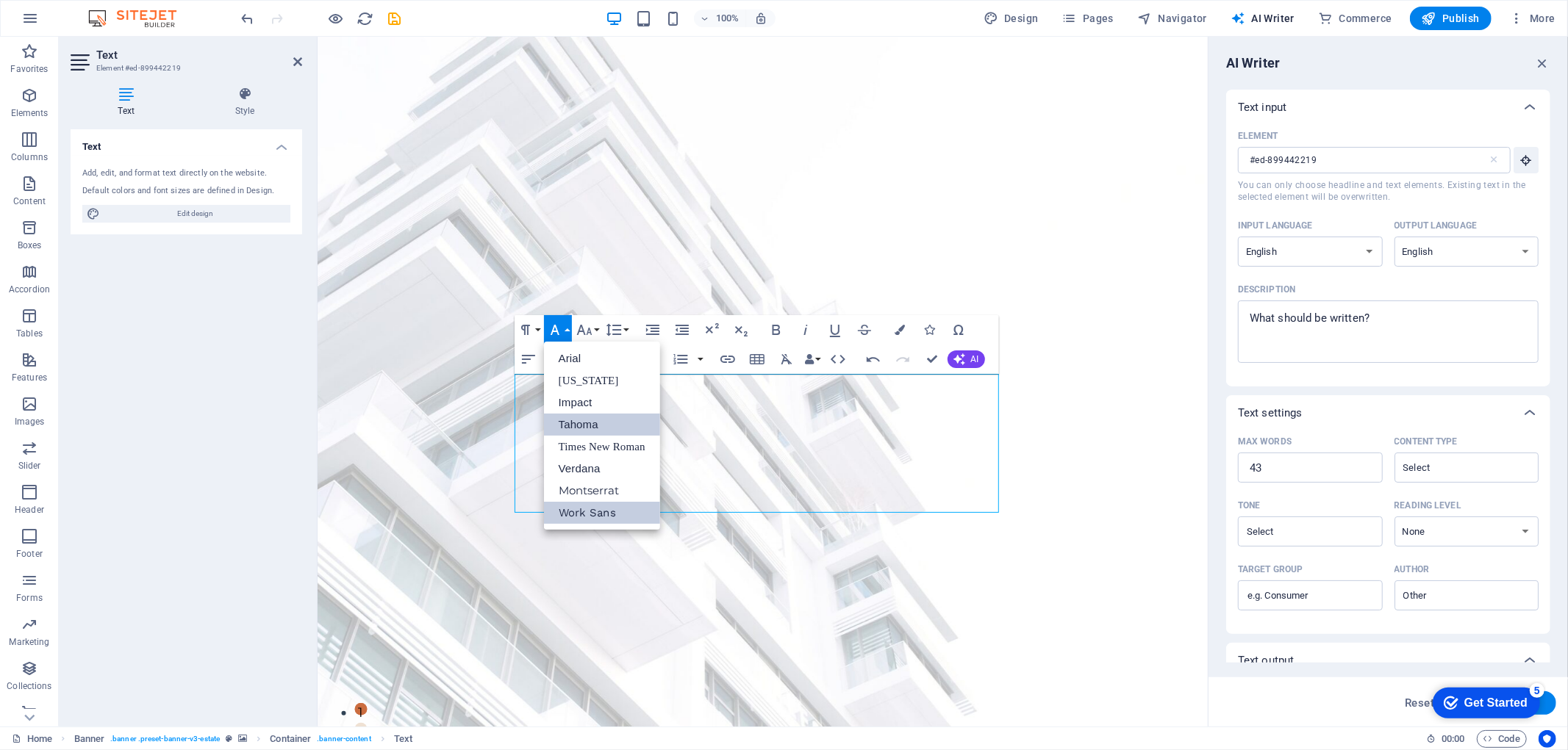
click at [584, 504] on link "Work Sans" at bounding box center [602, 513] width 116 height 22
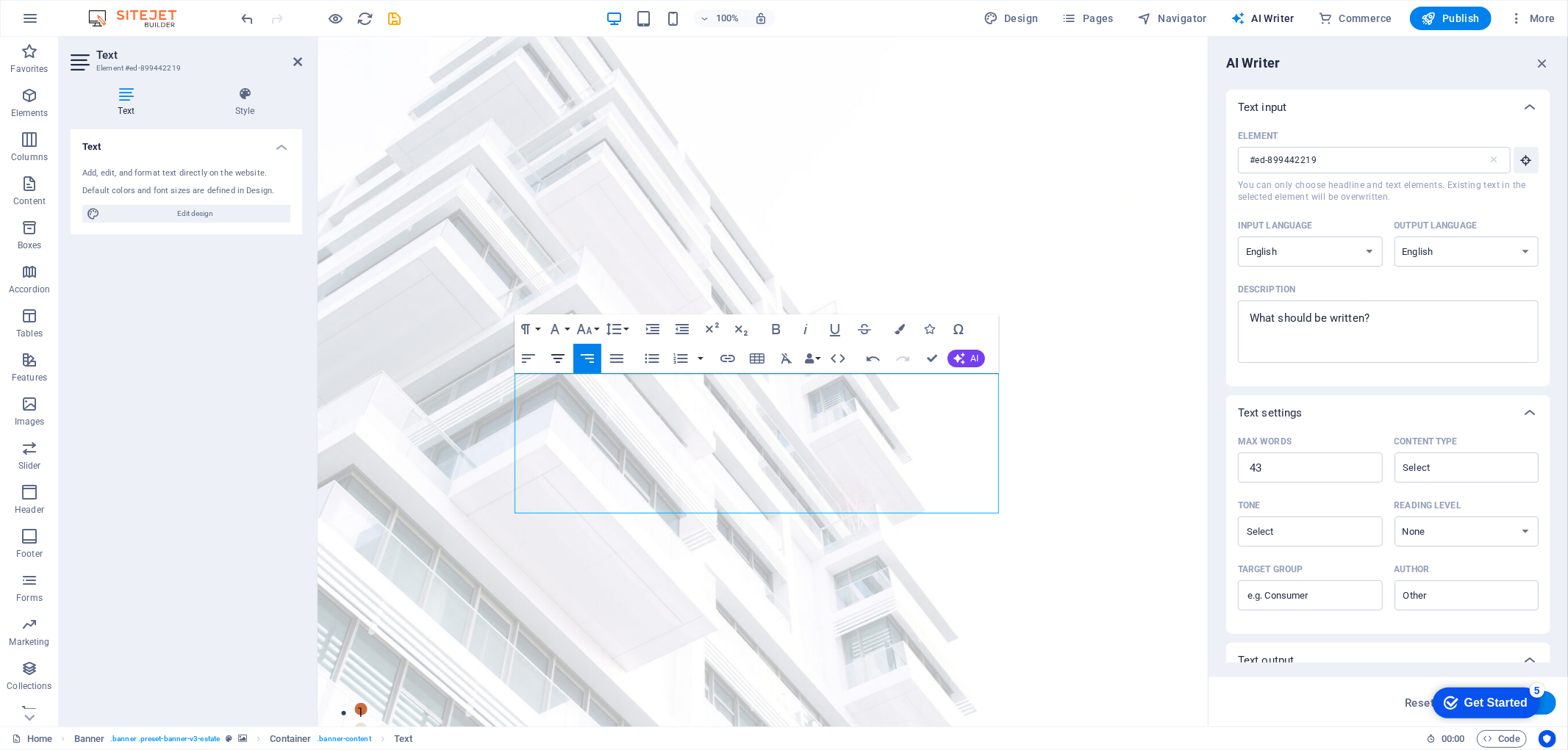
click at [562, 361] on icon "button" at bounding box center [558, 358] width 18 height 18
click at [587, 364] on icon "button" at bounding box center [587, 358] width 18 height 18
click at [258, 104] on h4 "Style" at bounding box center [245, 102] width 114 height 31
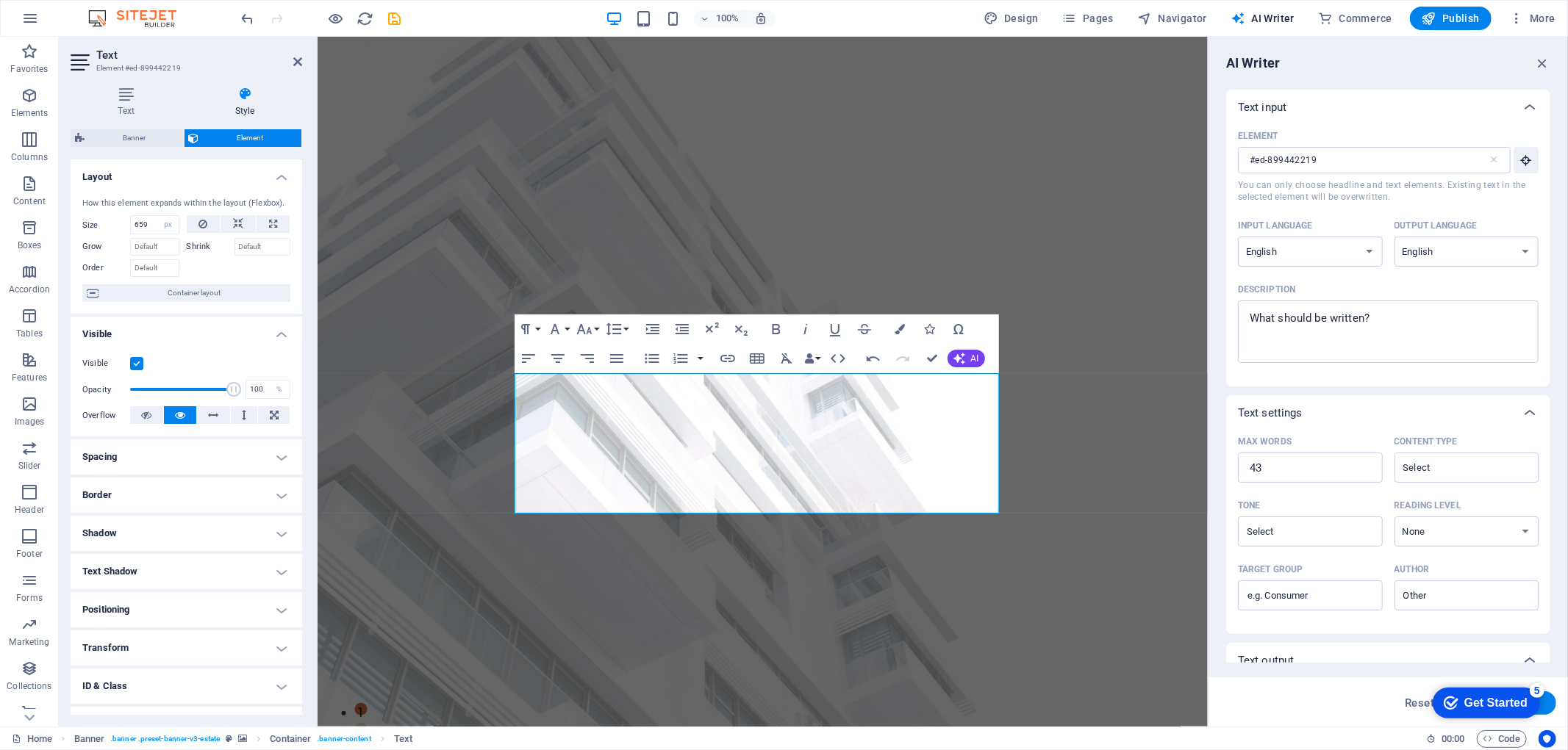
click at [287, 528] on h4 "Shadow" at bounding box center [186, 534] width 232 height 36
click at [155, 563] on span "None" at bounding box center [159, 562] width 18 height 18
click at [206, 555] on span "Outside" at bounding box center [212, 562] width 25 height 18
type input "2"
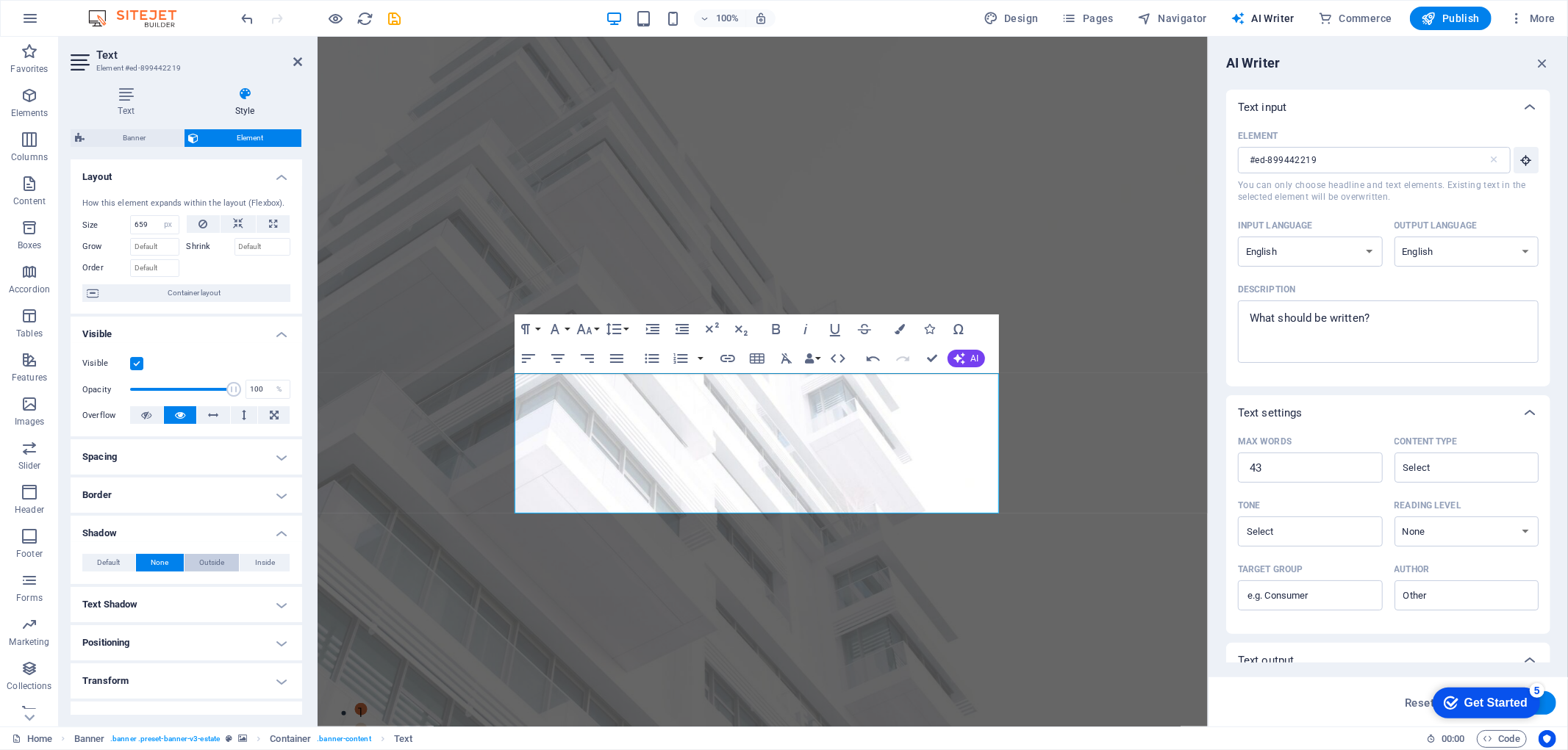
type input "4"
click at [151, 561] on span "None" at bounding box center [159, 562] width 18 height 18
click at [212, 562] on span "Outside" at bounding box center [212, 562] width 25 height 18
type input "2"
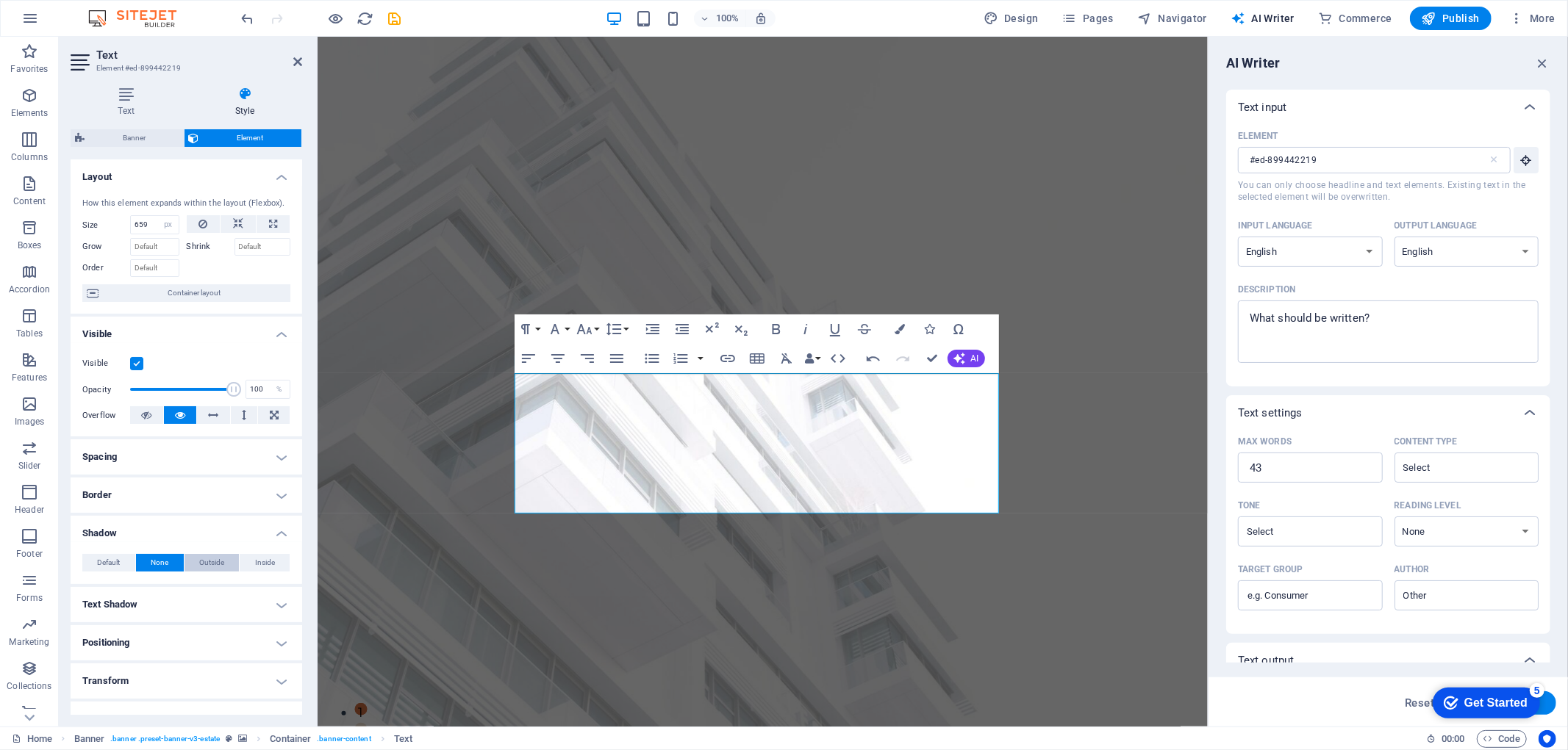
type input "4"
click at [243, 561] on button "Inside" at bounding box center [264, 562] width 50 height 18
click at [180, 562] on button "None" at bounding box center [160, 562] width 48 height 18
type input "0"
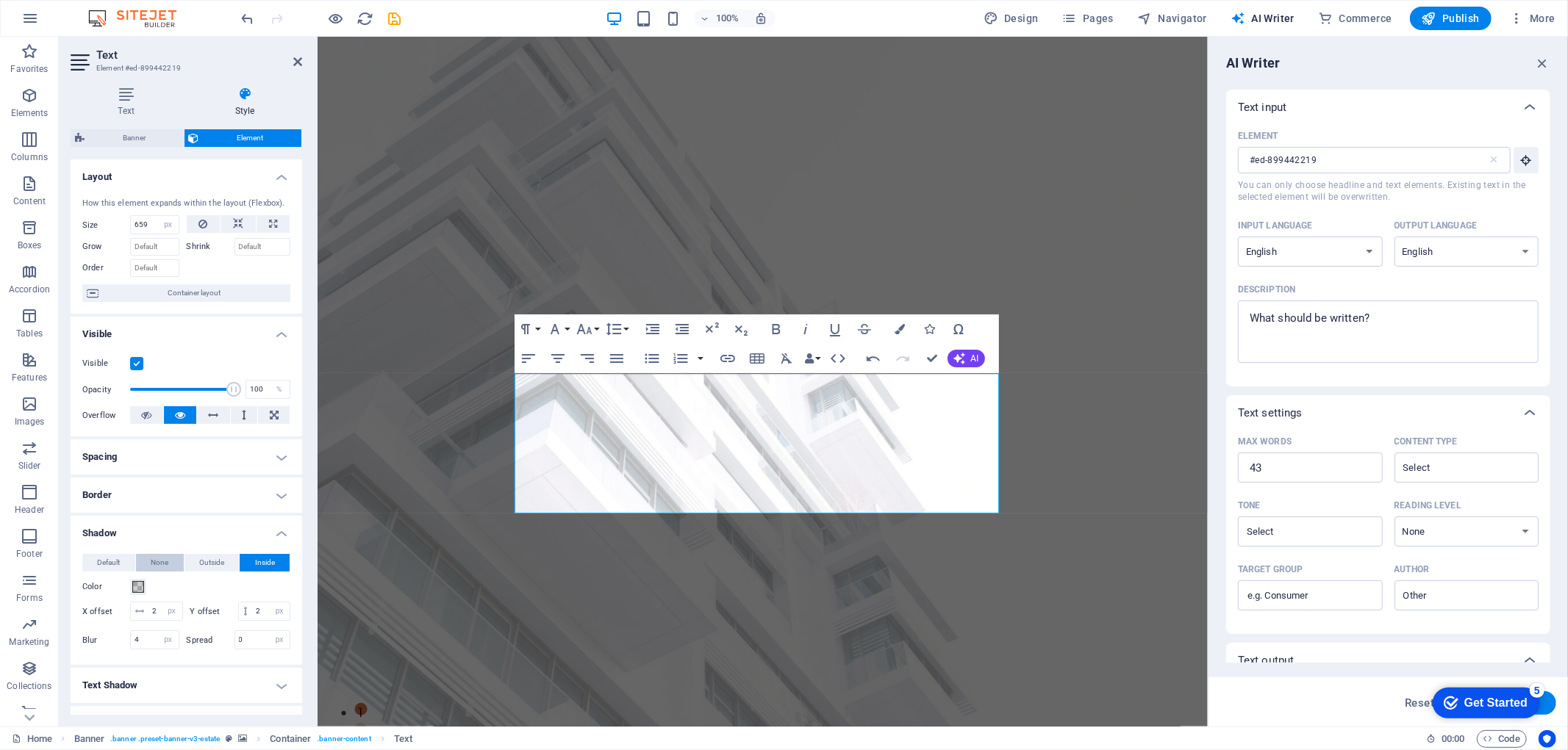
type input "0"
click at [210, 564] on span "Outside" at bounding box center [212, 562] width 25 height 18
type input "2"
type input "4"
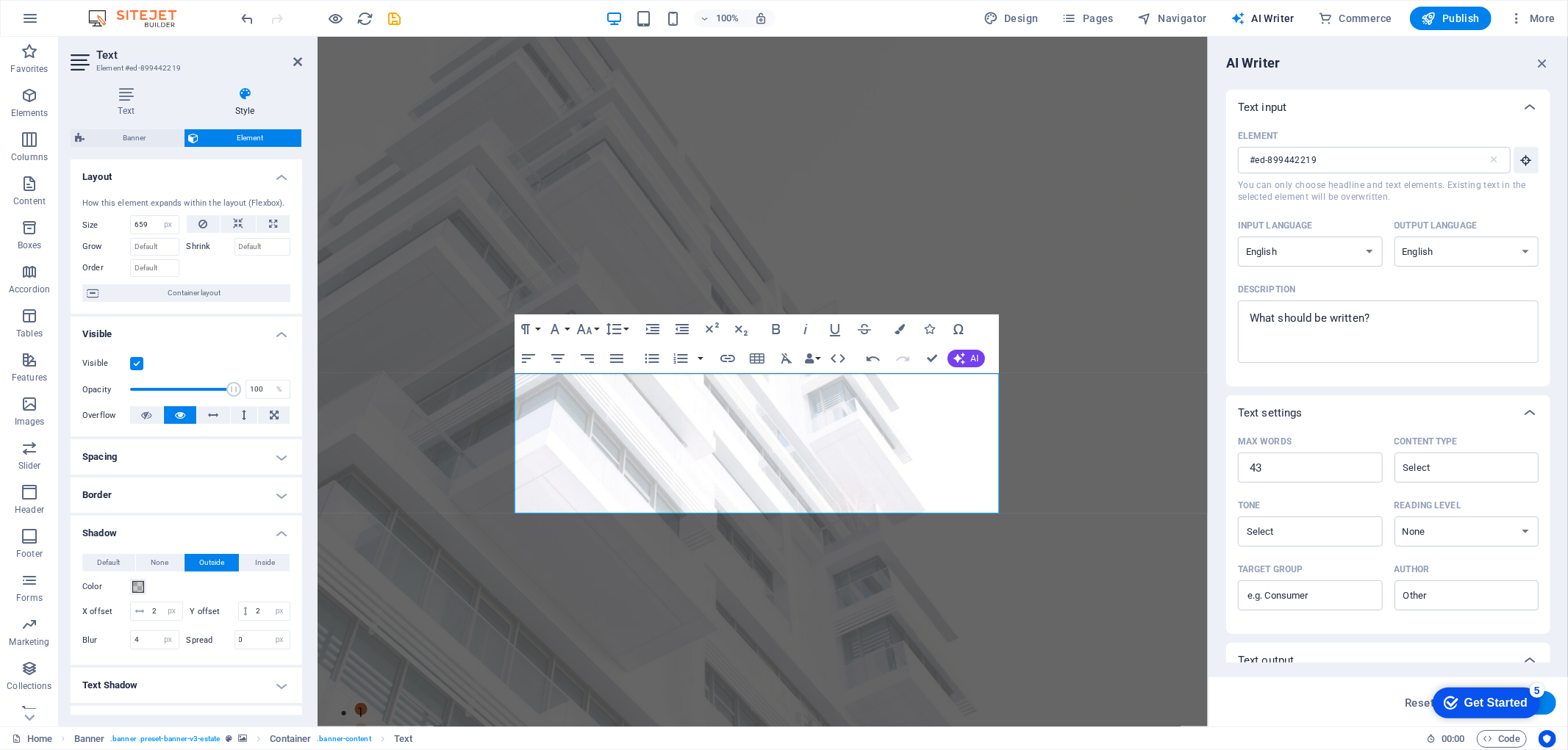
click at [210, 644] on label "Spread" at bounding box center [211, 640] width 48 height 8
click at [194, 495] on h4 "Border" at bounding box center [186, 495] width 232 height 36
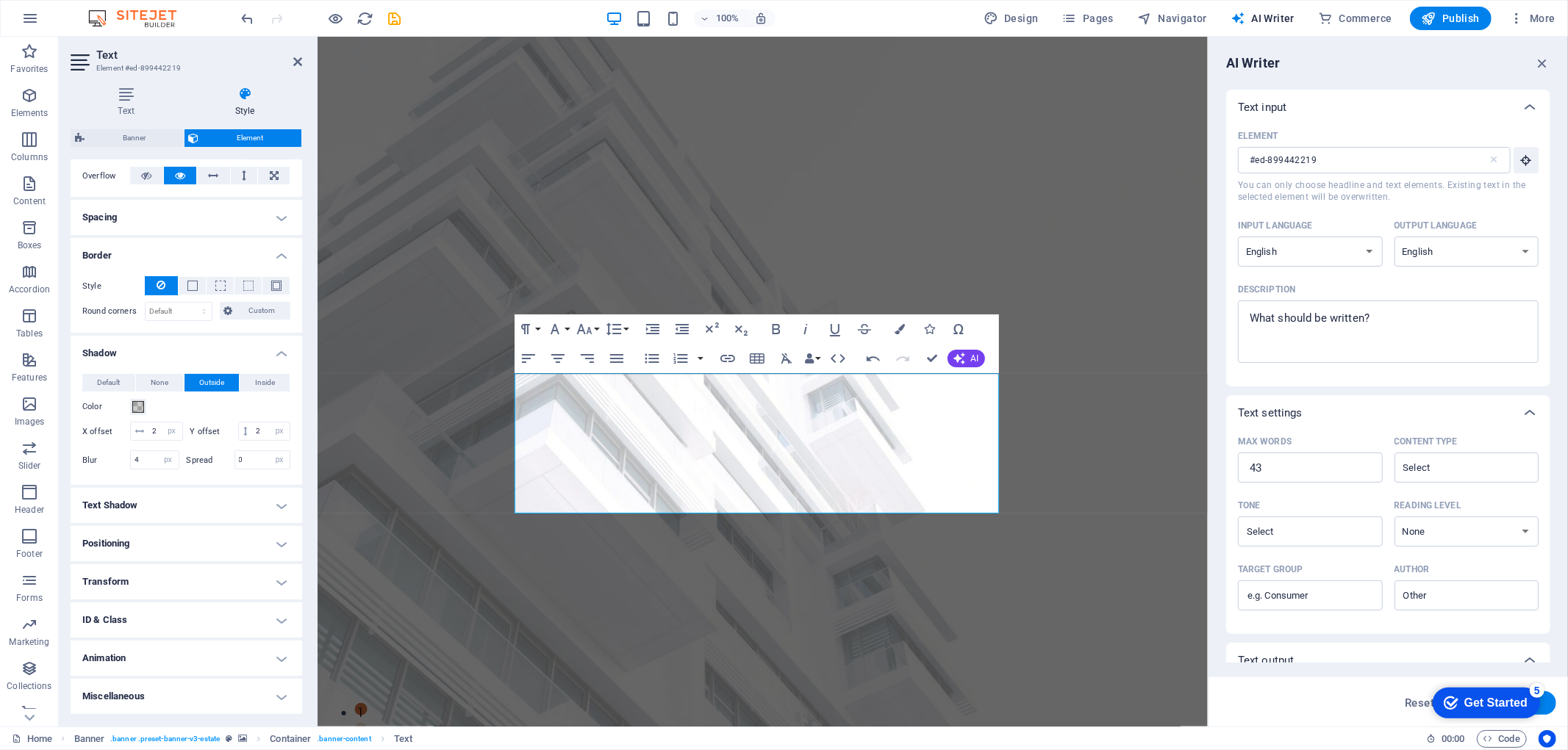
scroll to position [257, 0]
click at [553, 332] on icon "button" at bounding box center [555, 329] width 18 height 18
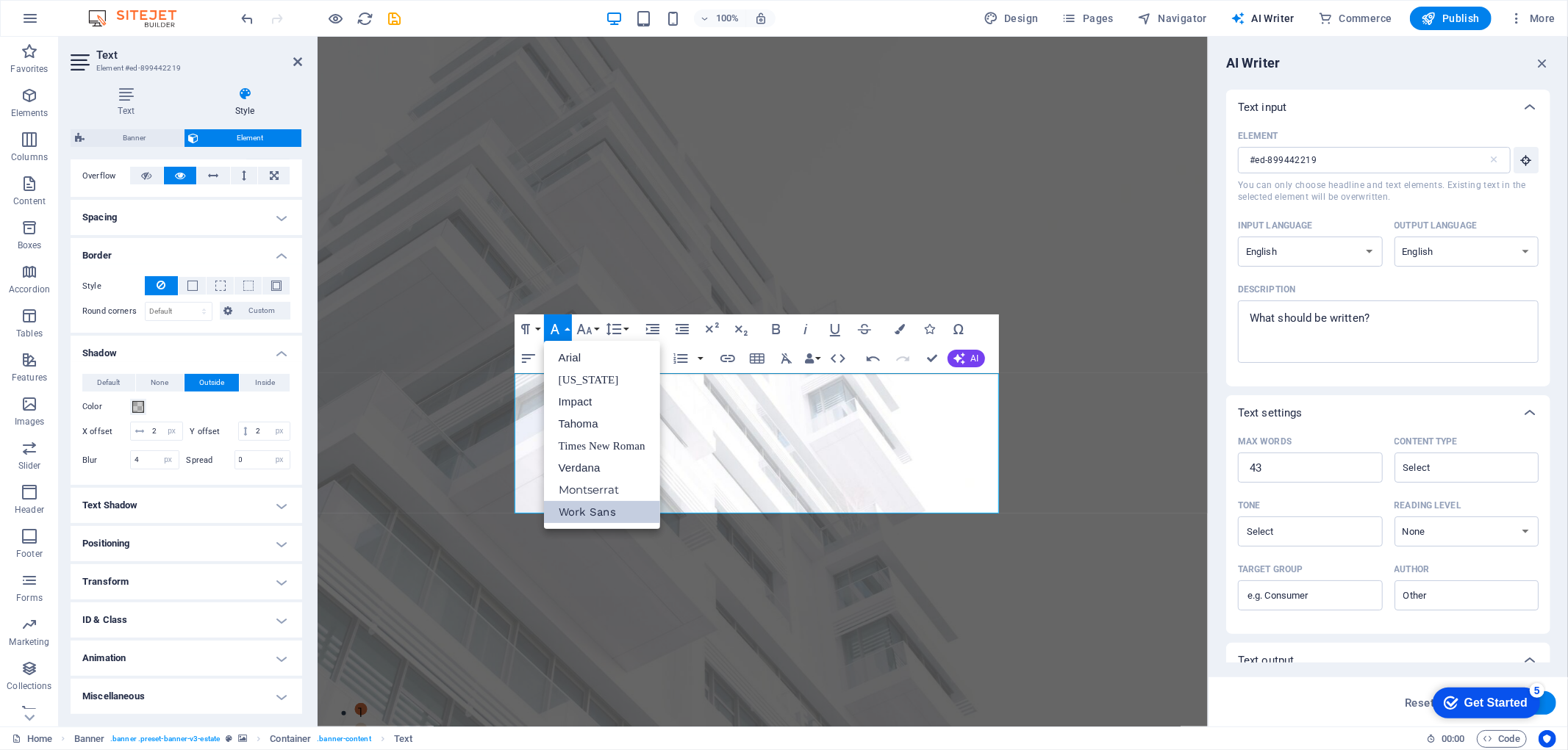
scroll to position [0, 0]
click at [579, 409] on link "Impact" at bounding box center [602, 402] width 116 height 22
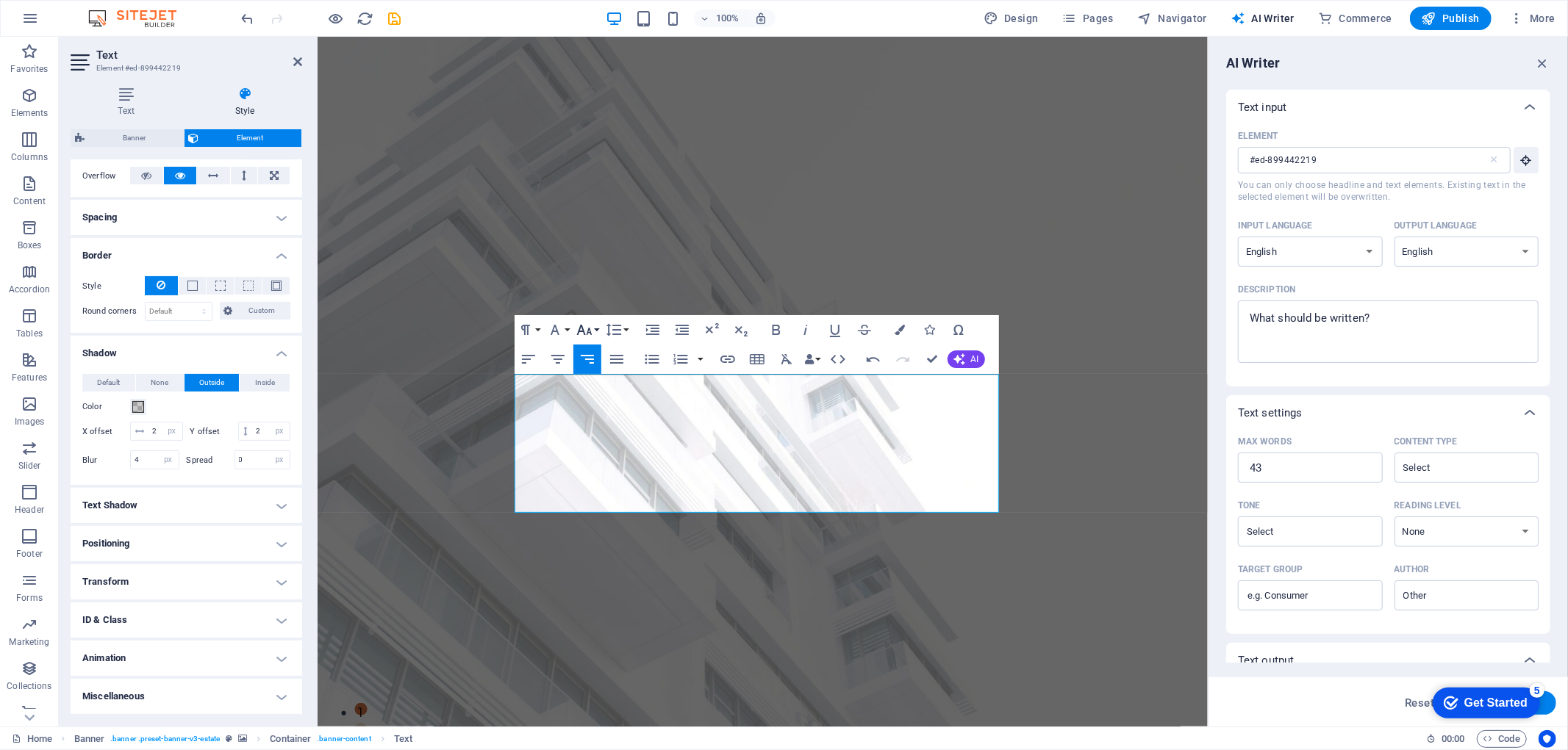
click at [582, 331] on icon "button" at bounding box center [584, 329] width 15 height 10
click at [600, 432] on link "36" at bounding box center [600, 439] width 53 height 22
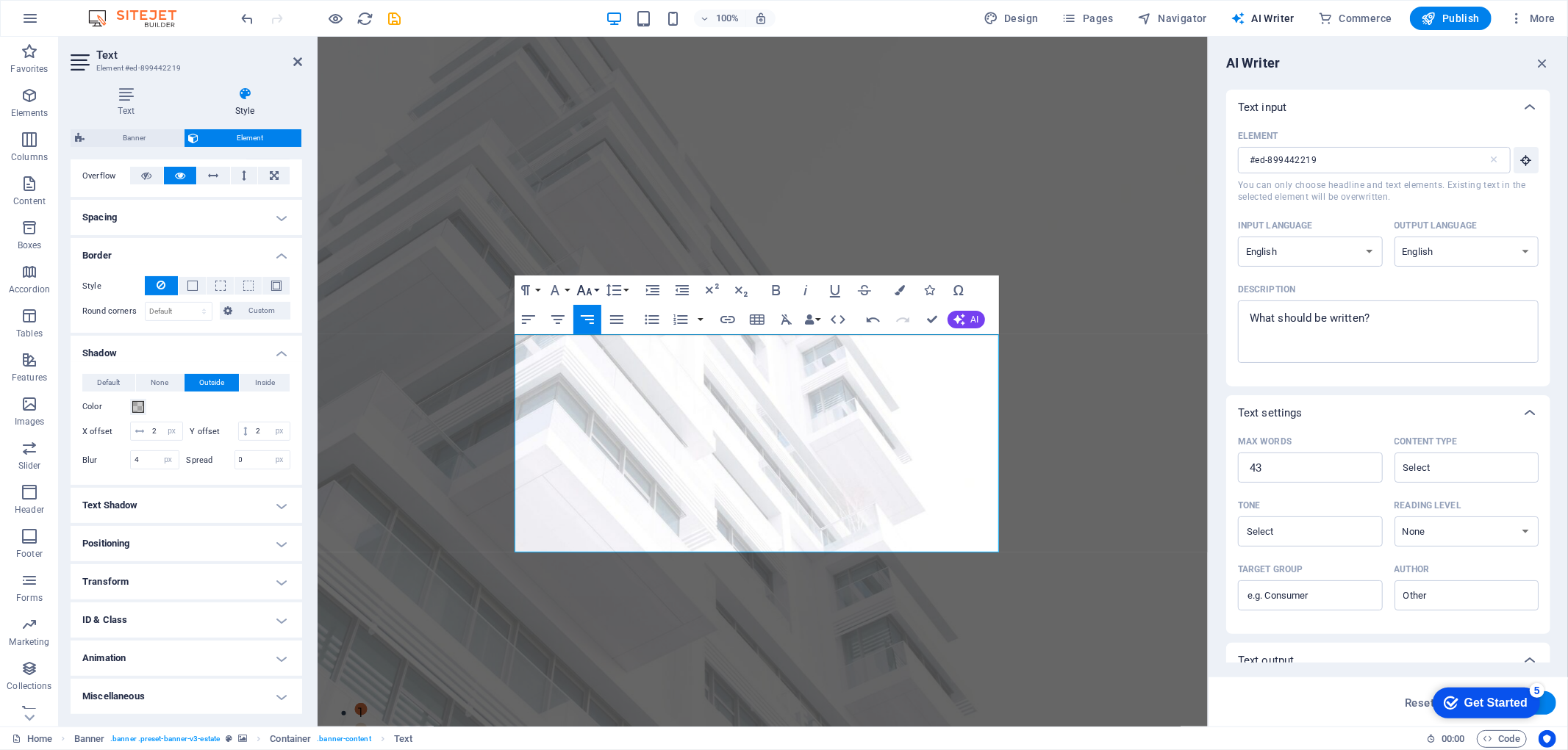
click at [596, 293] on button "Font Size" at bounding box center [587, 290] width 28 height 29
drag, startPoint x: 598, startPoint y: 351, endPoint x: 384, endPoint y: 471, distance: 245.3
click at [598, 351] on link "24" at bounding box center [600, 355] width 53 height 22
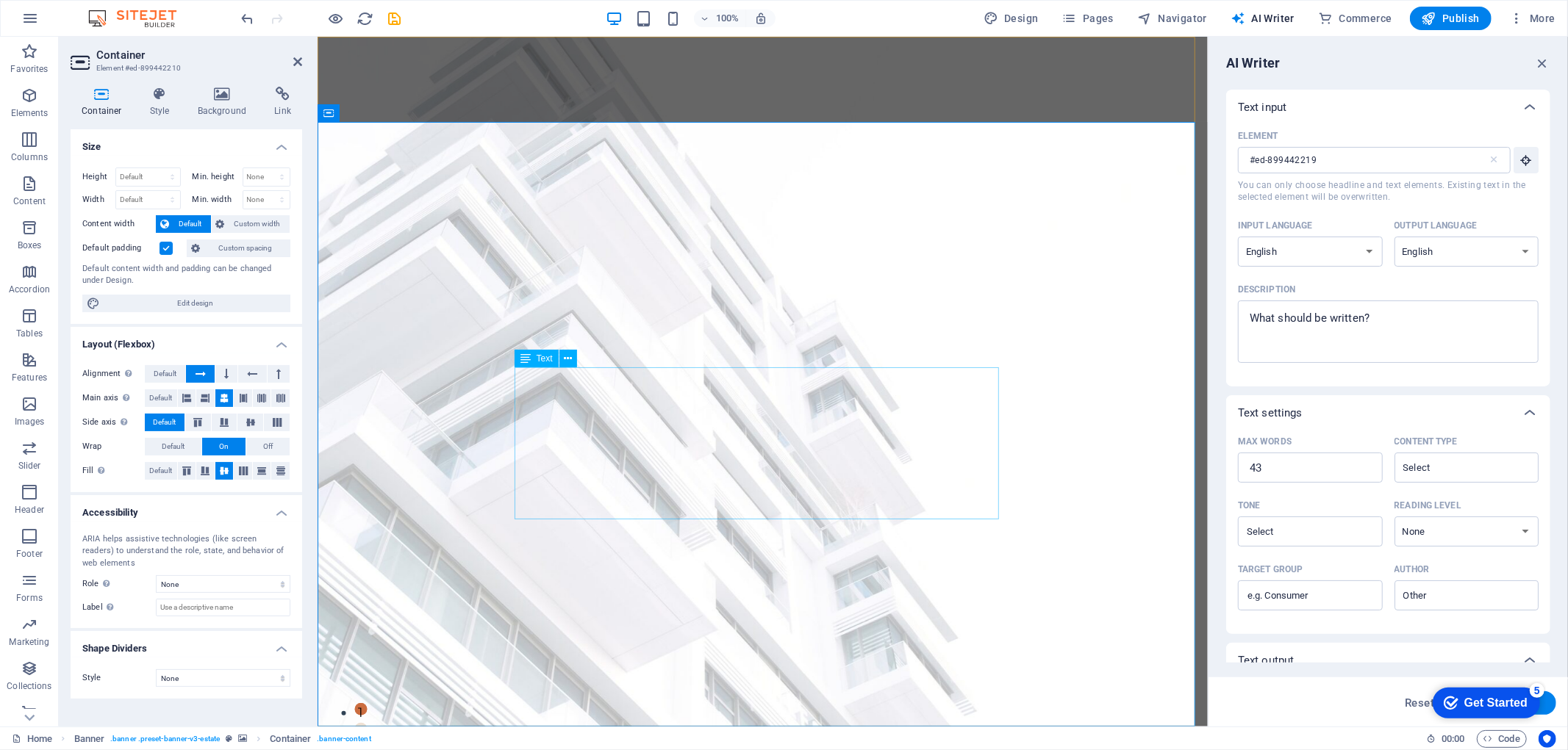
select select "px"
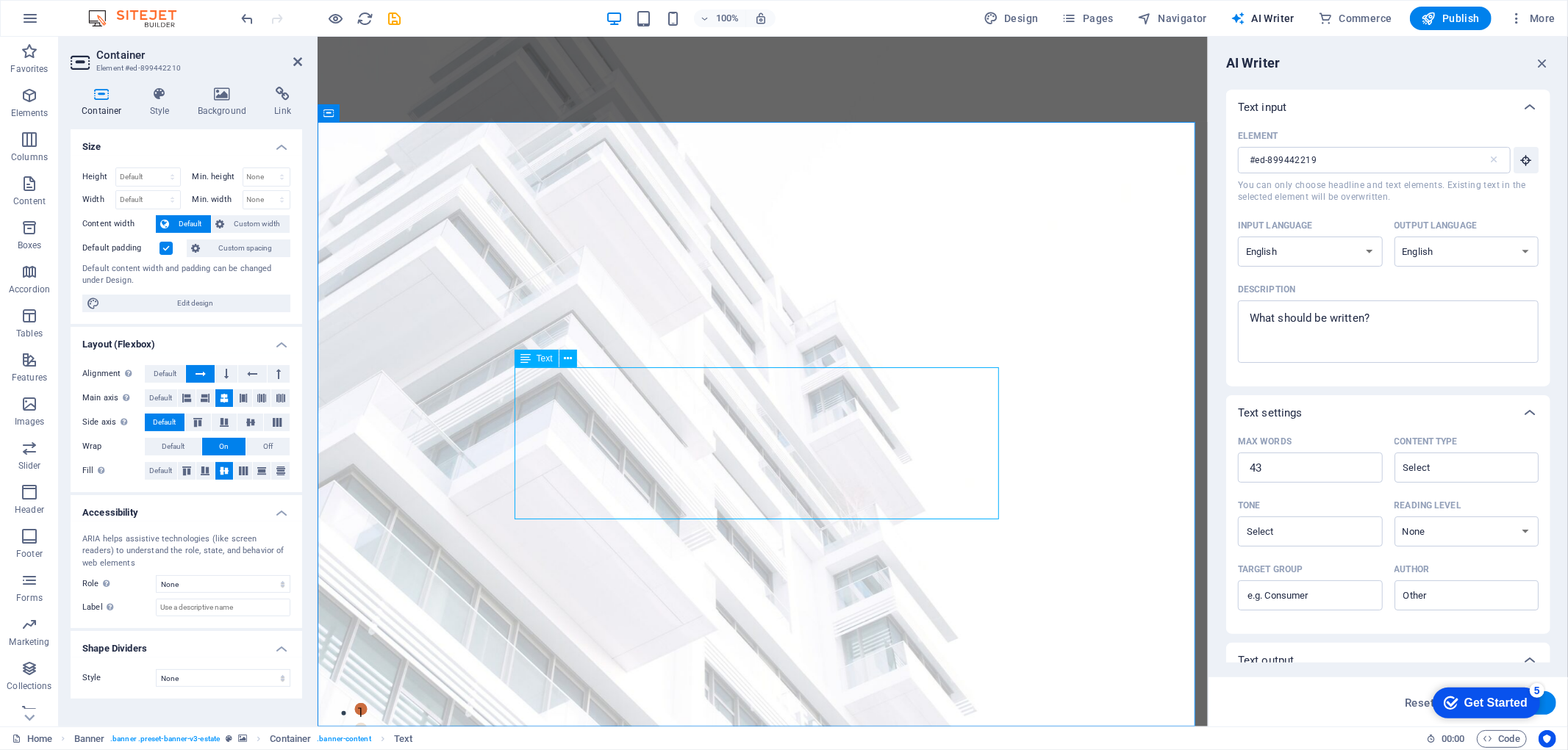
select select "px"
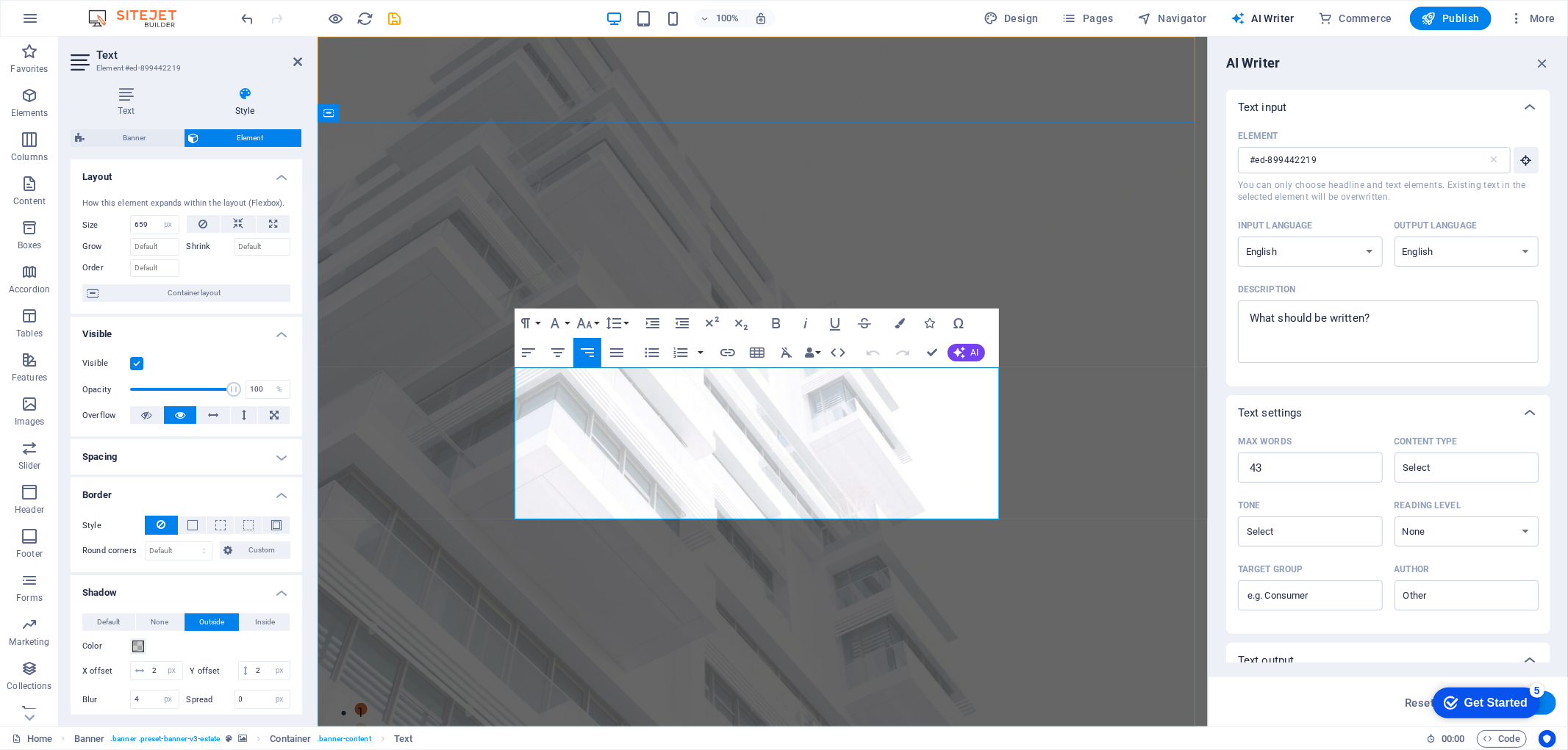
drag, startPoint x: 971, startPoint y: 465, endPoint x: 876, endPoint y: 462, distance: 95.0
click at [141, 643] on span at bounding box center [138, 646] width 12 height 12
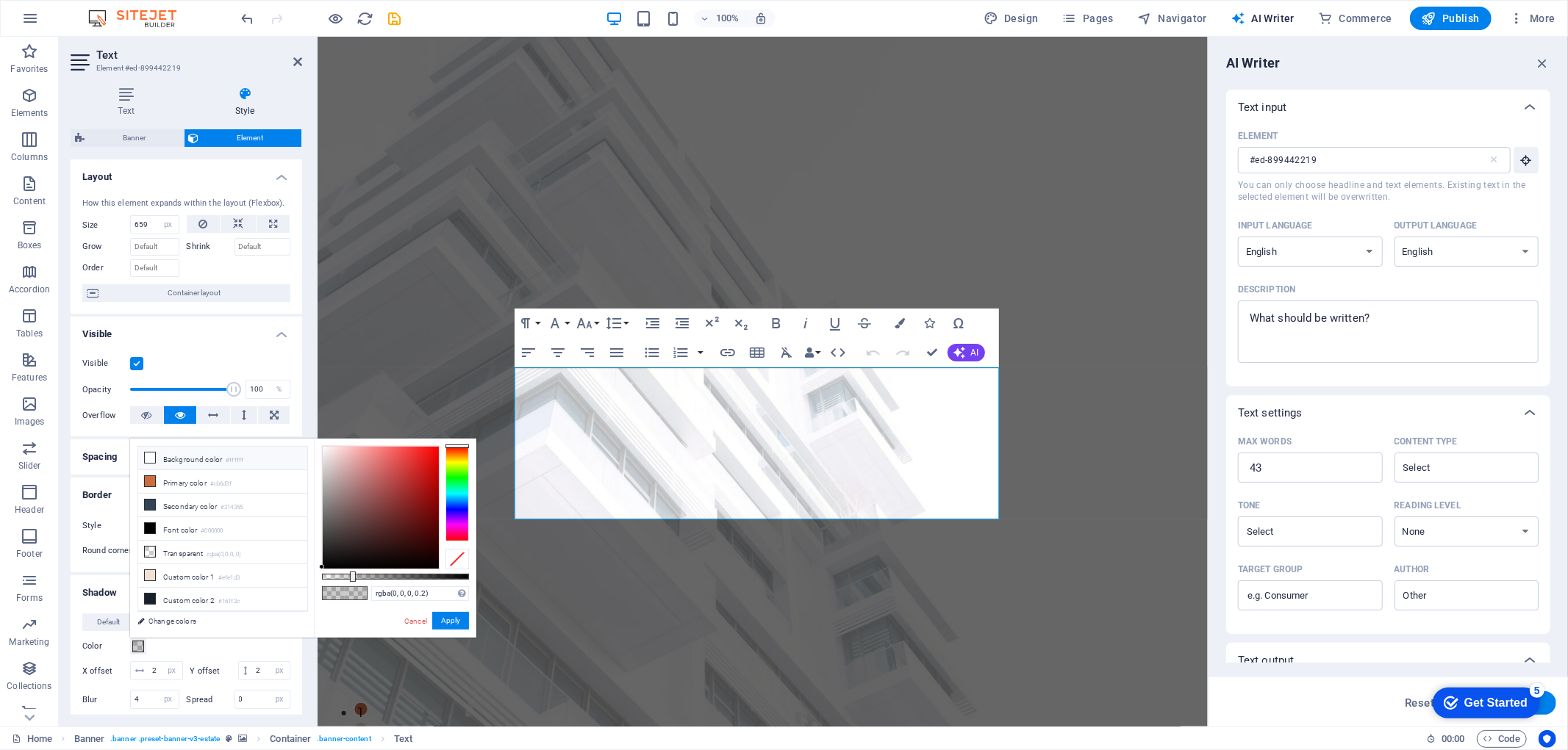
click at [155, 461] on span at bounding box center [149, 457] width 12 height 12
click at [204, 557] on li "Transparent rgba(0,0,0,.0)" at bounding box center [223, 552] width 169 height 23
type input "rgba(0, 0, 0, 0)"
drag, startPoint x: 448, startPoint y: 620, endPoint x: 135, endPoint y: 589, distance: 314.5
click at [448, 620] on button "Apply" at bounding box center [451, 620] width 37 height 18
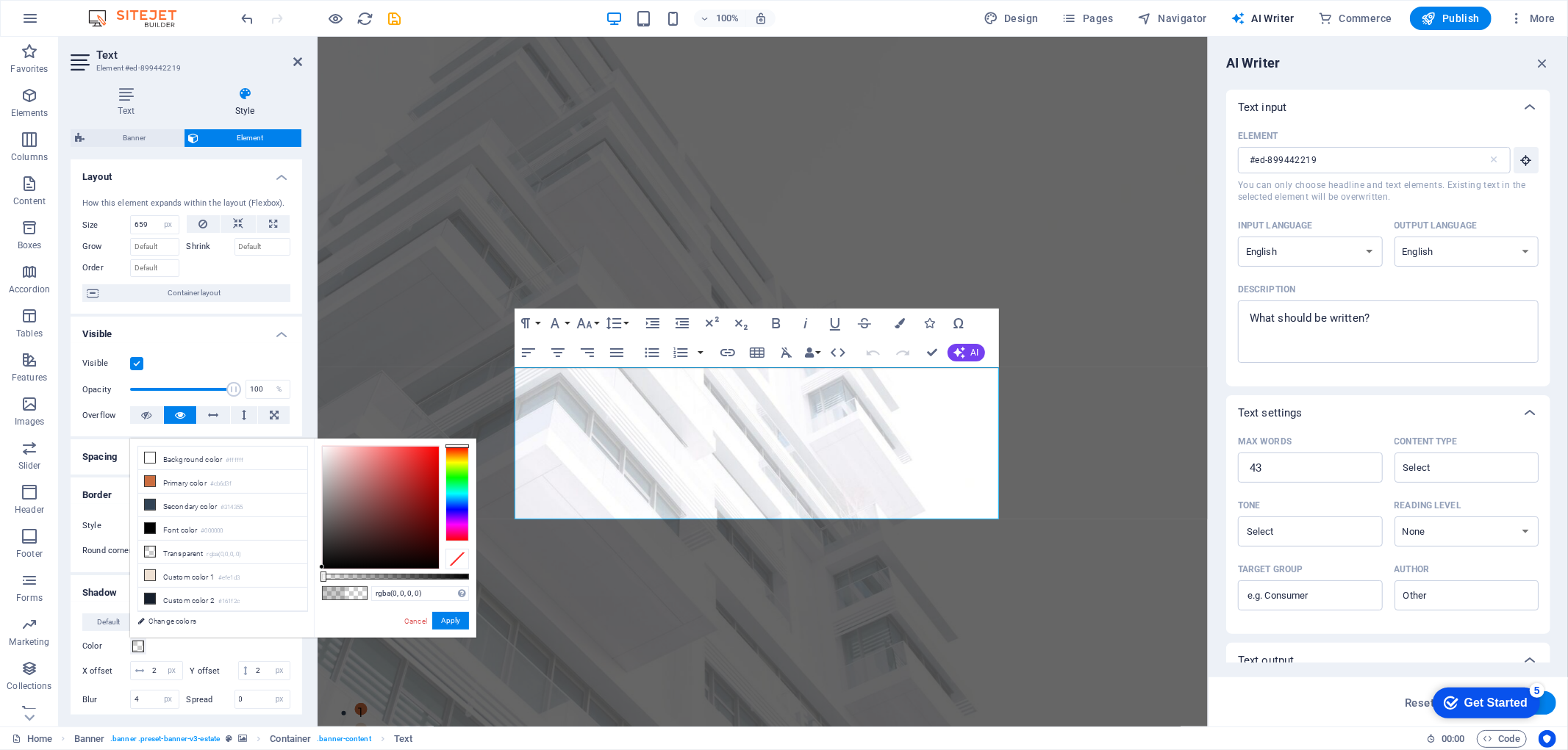
type input "2"
type input "4"
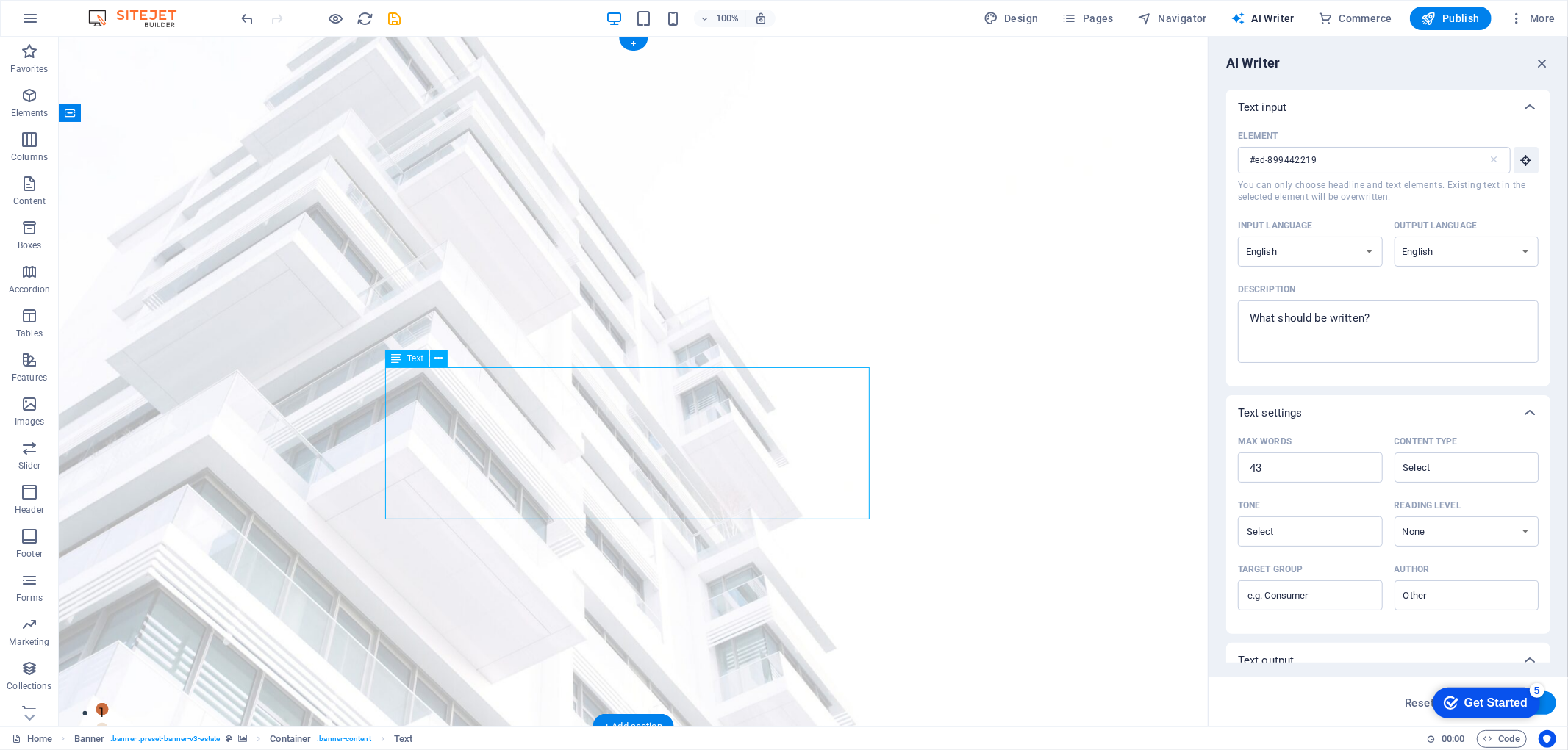
select select "px"
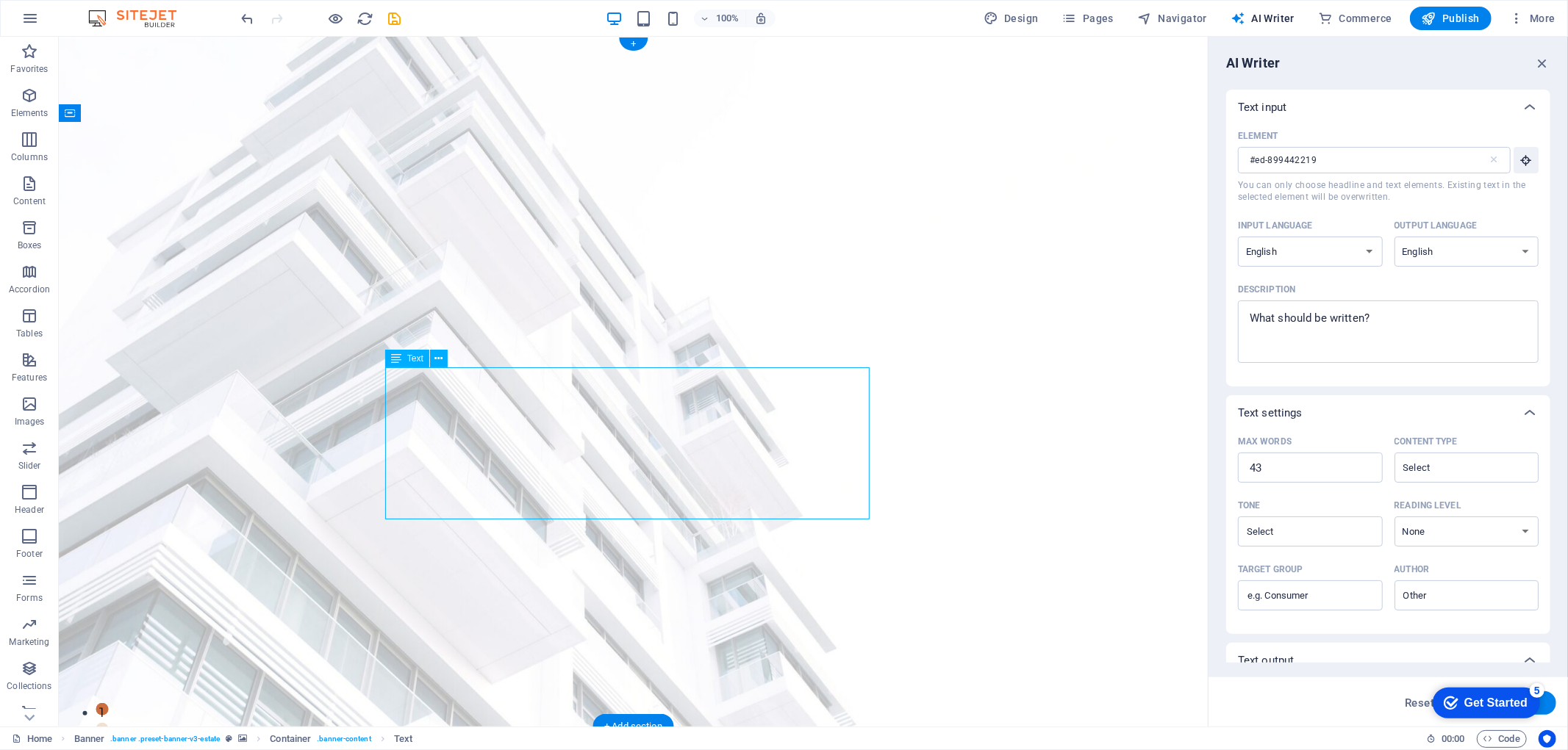
select select "px"
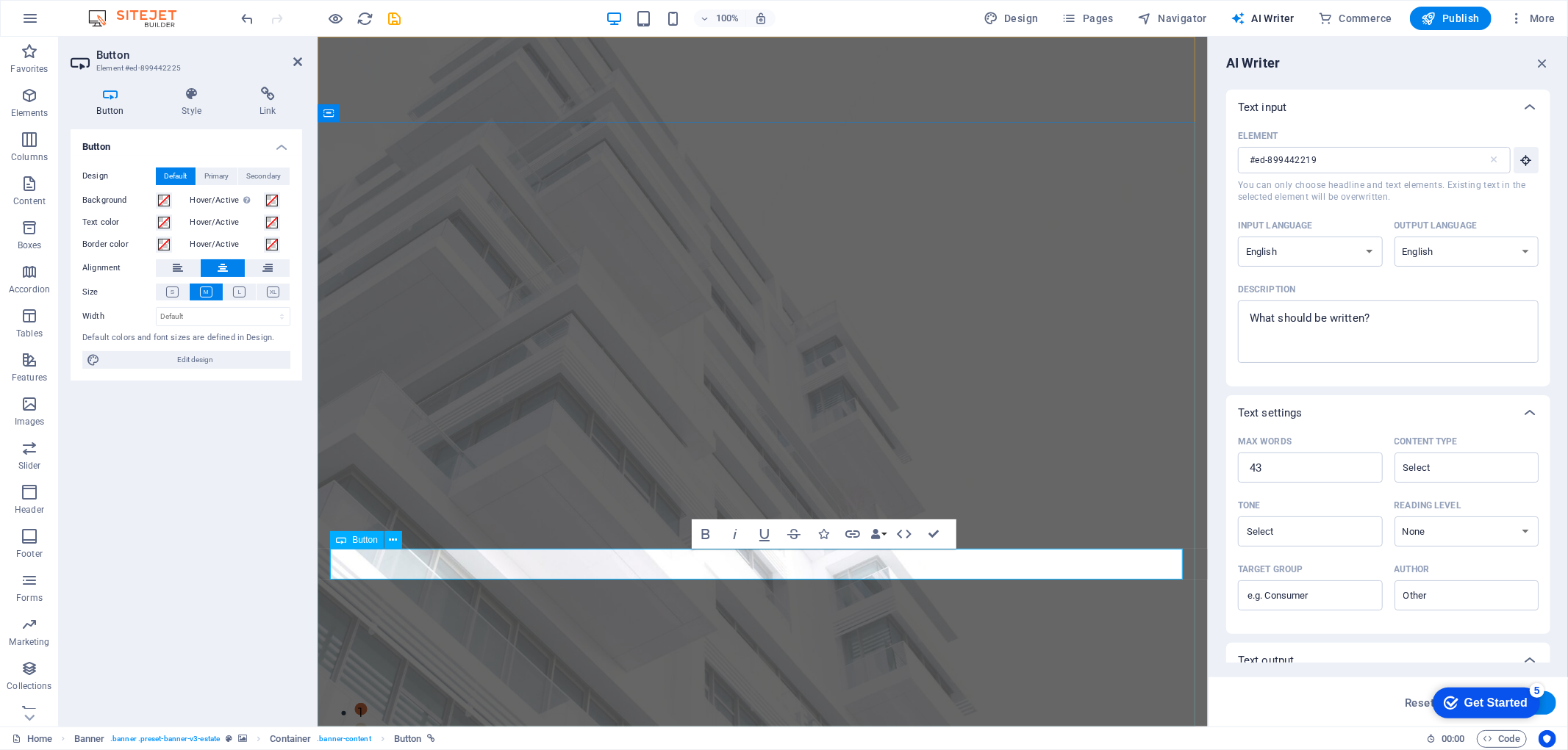
drag, startPoint x: 760, startPoint y: 567, endPoint x: 724, endPoint y: 565, distance: 36.1
